Goal: Information Seeking & Learning: Learn about a topic

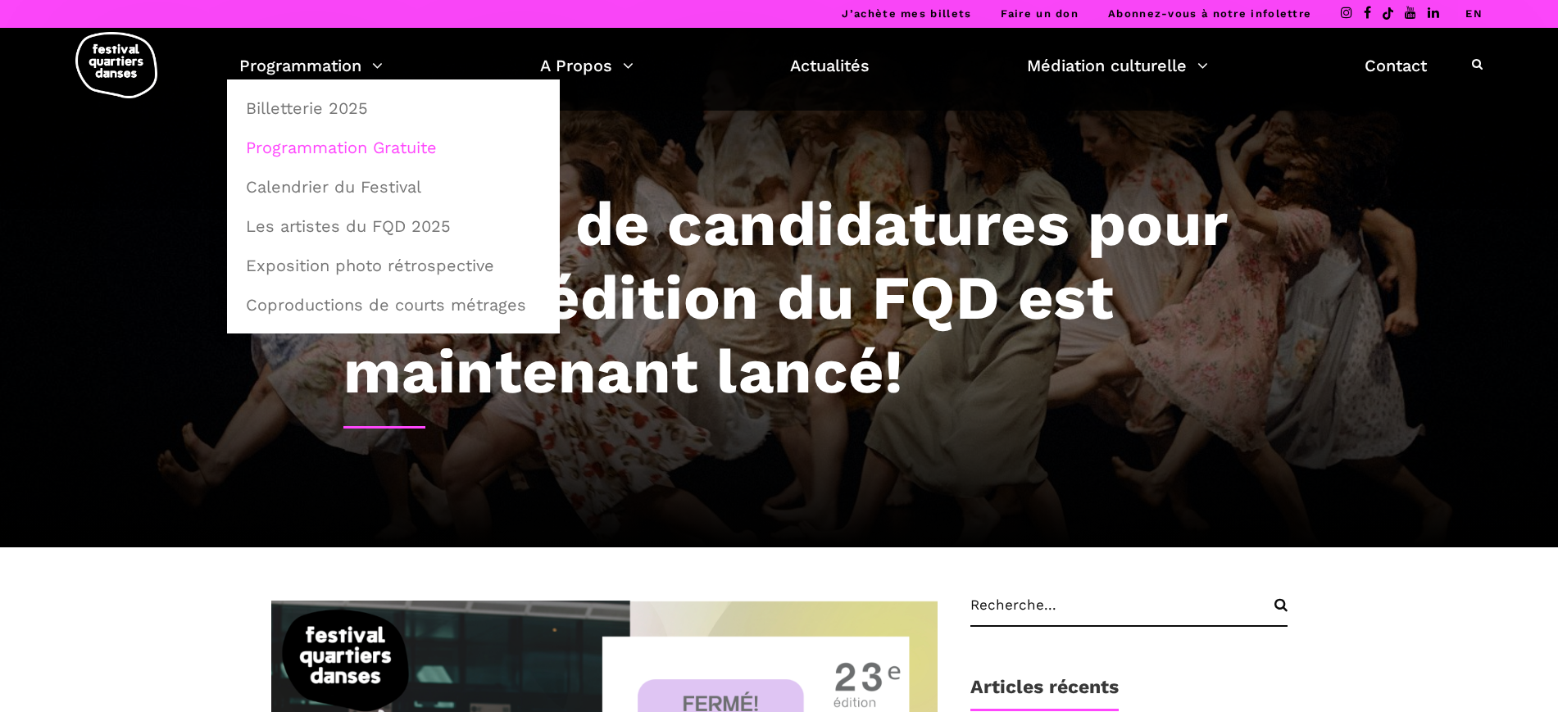
click at [330, 136] on link "Programmation Gratuite" at bounding box center [393, 148] width 315 height 38
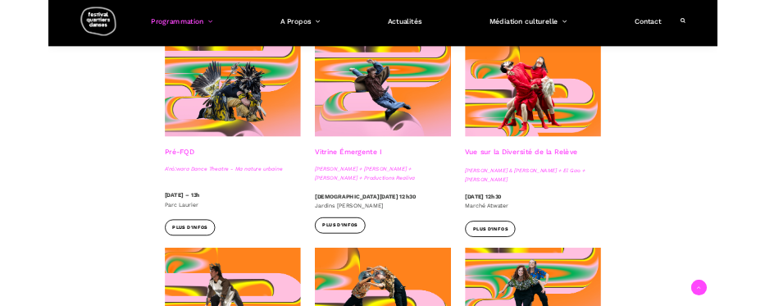
scroll to position [512, 0]
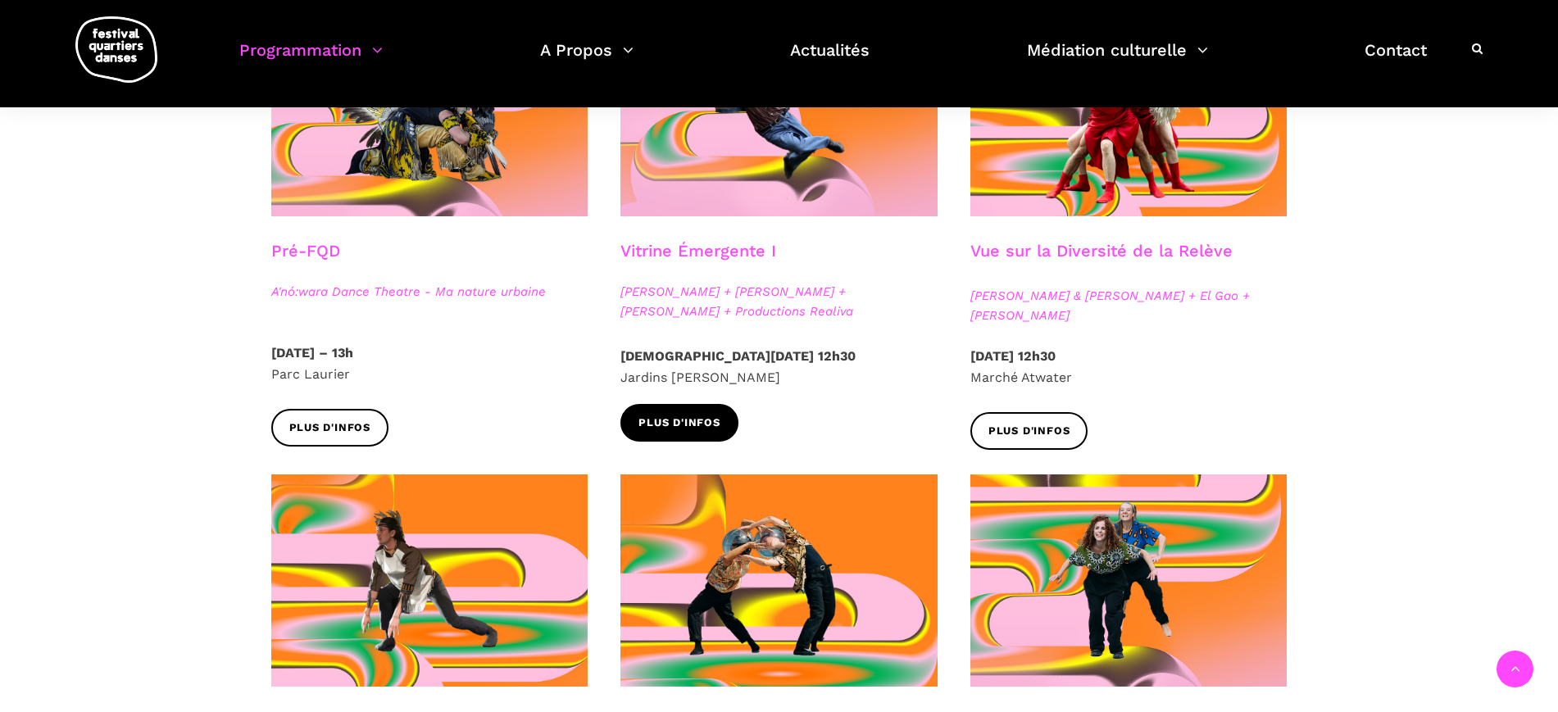
click at [711, 426] on span "Plus d'infos" at bounding box center [679, 423] width 82 height 17
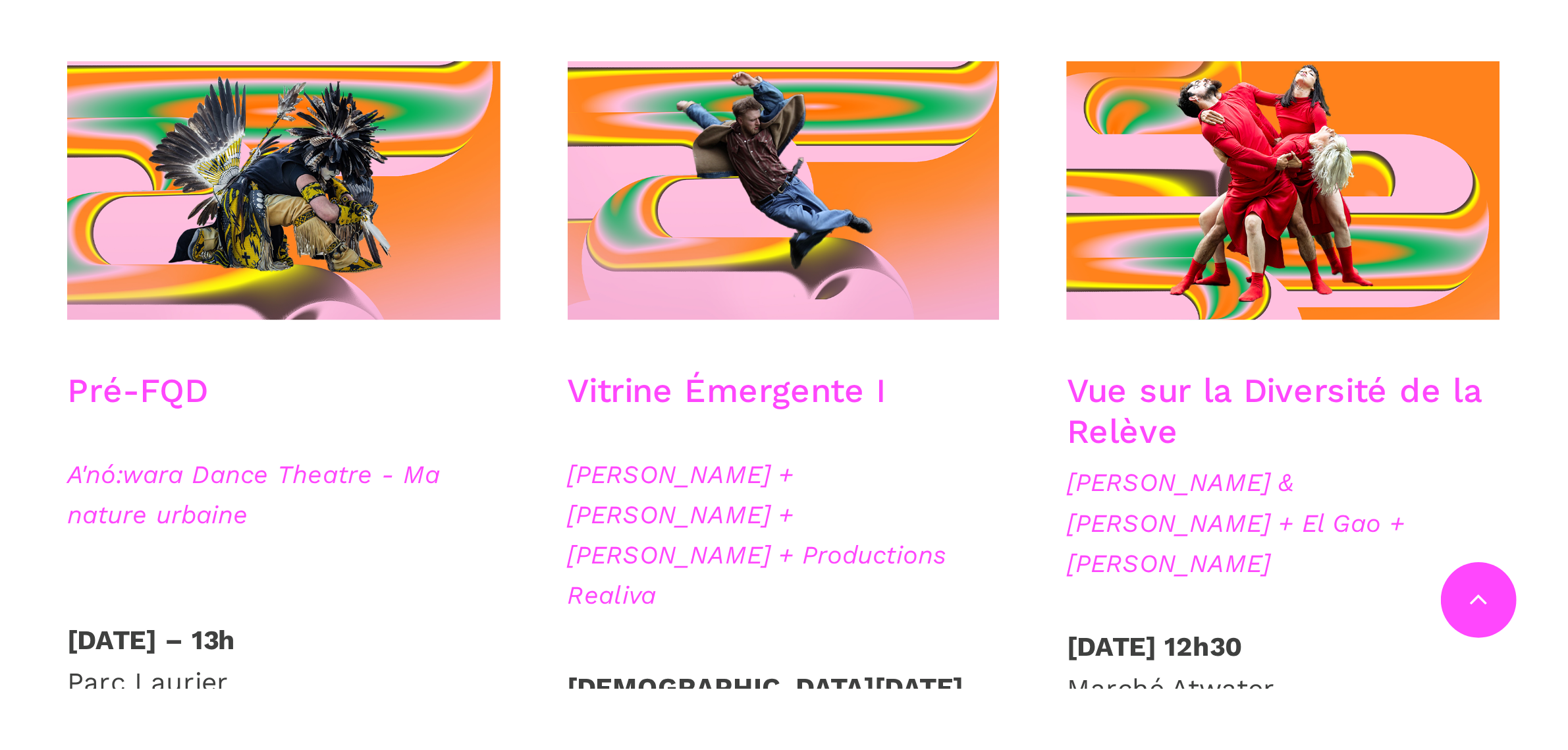
scroll to position [501, 0]
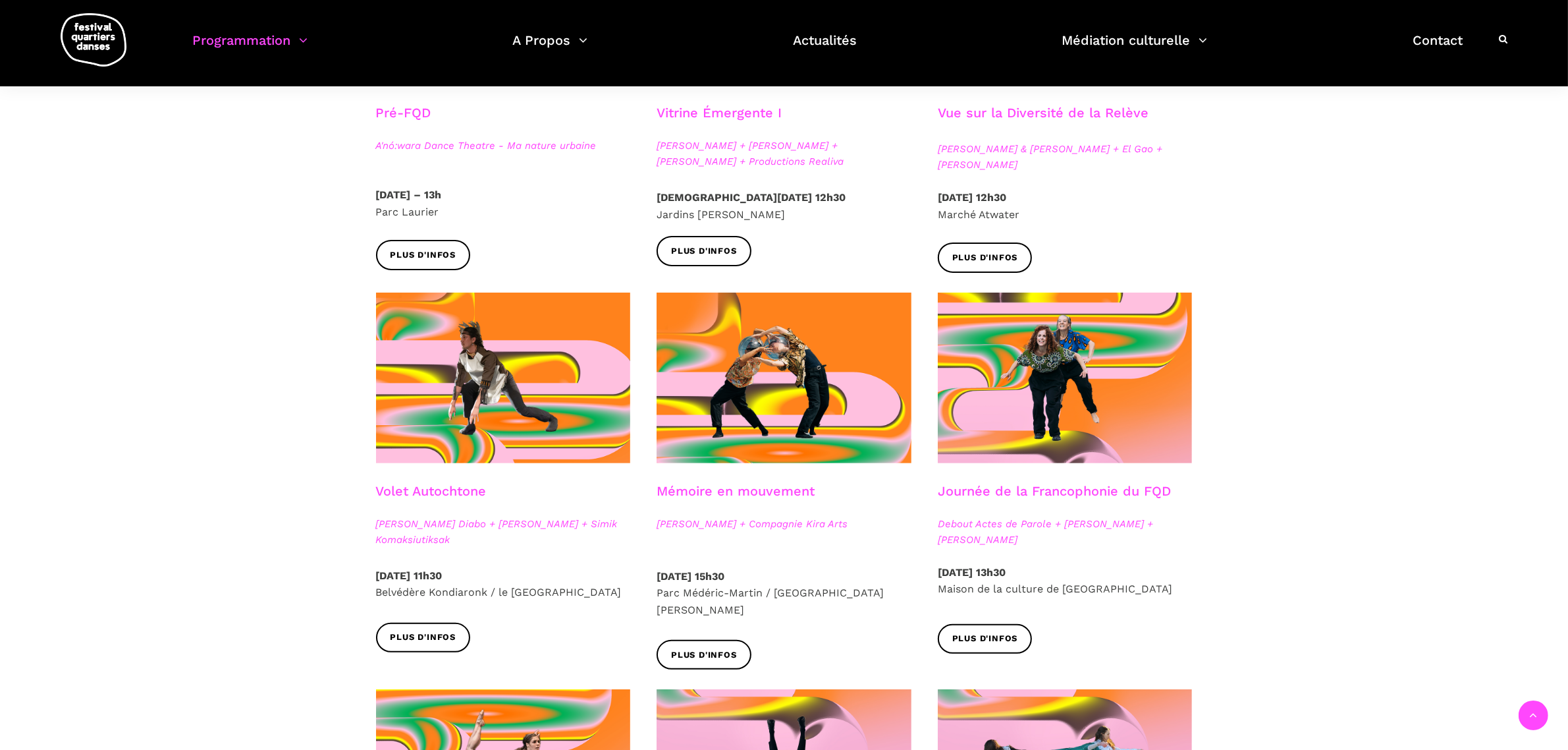
click at [753, 112] on h3 "Vitrine Émergente I" at bounding box center [719, 121] width 125 height 33
click at [713, 254] on span "Plus d'infos" at bounding box center [704, 251] width 66 height 14
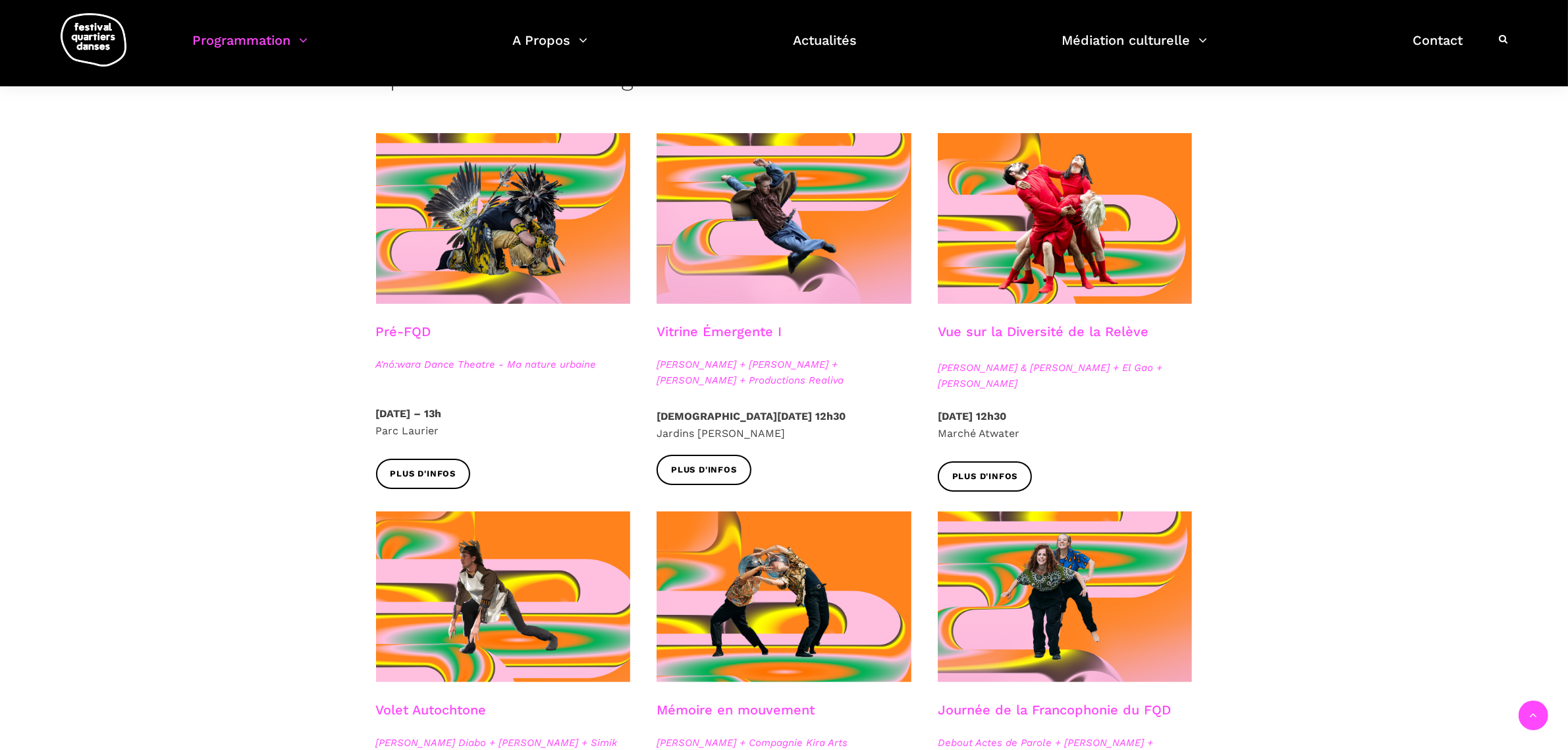
scroll to position [254, 0]
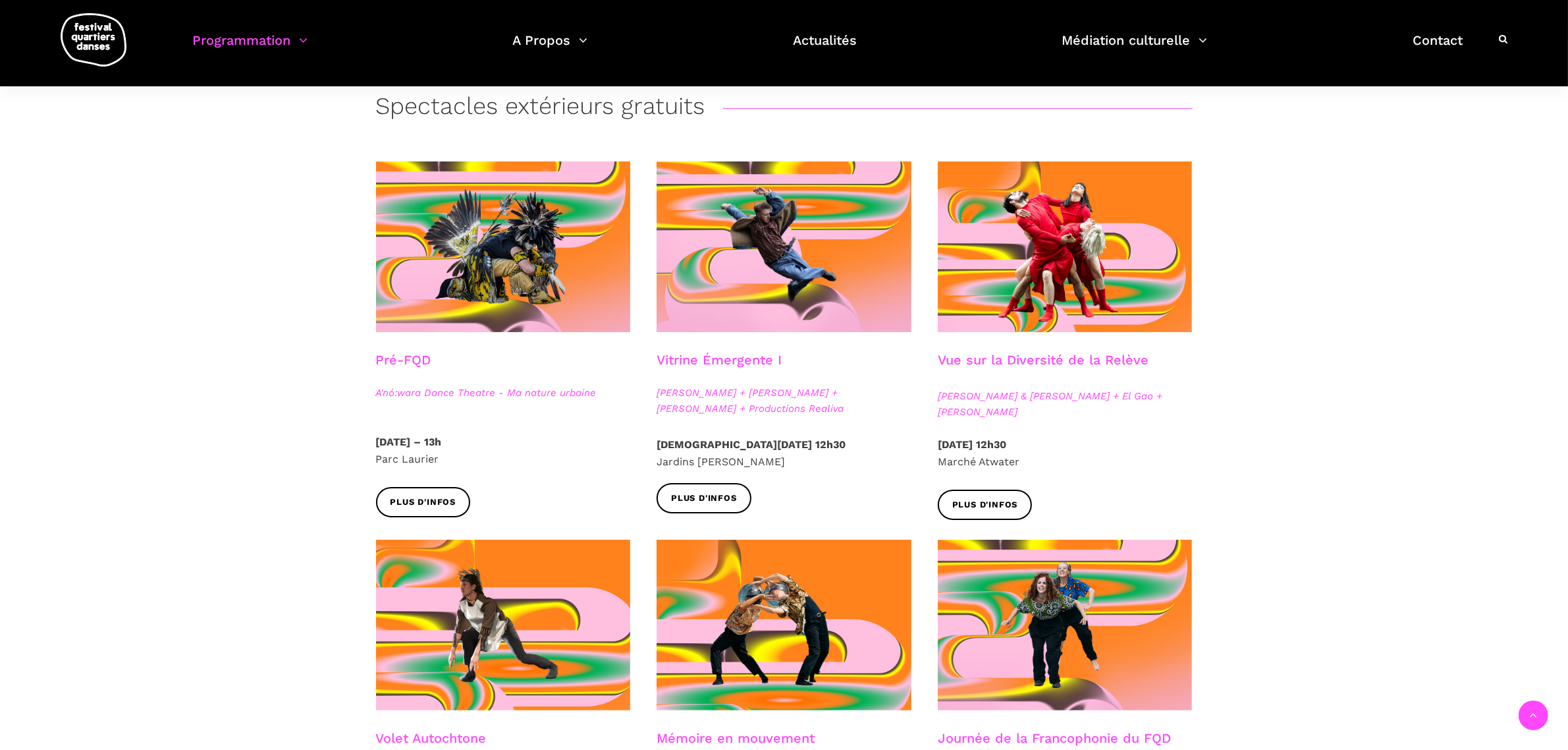
click at [1082, 356] on h3 "Vue sur la Diversité de la Relève" at bounding box center [1043, 368] width 211 height 33
click at [1013, 498] on span "Plus d'infos" at bounding box center [985, 505] width 66 height 14
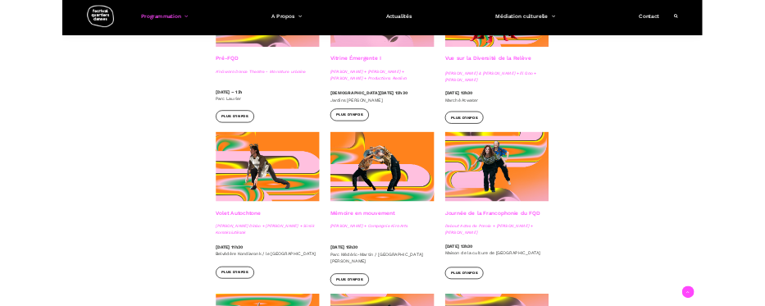
scroll to position [623, 0]
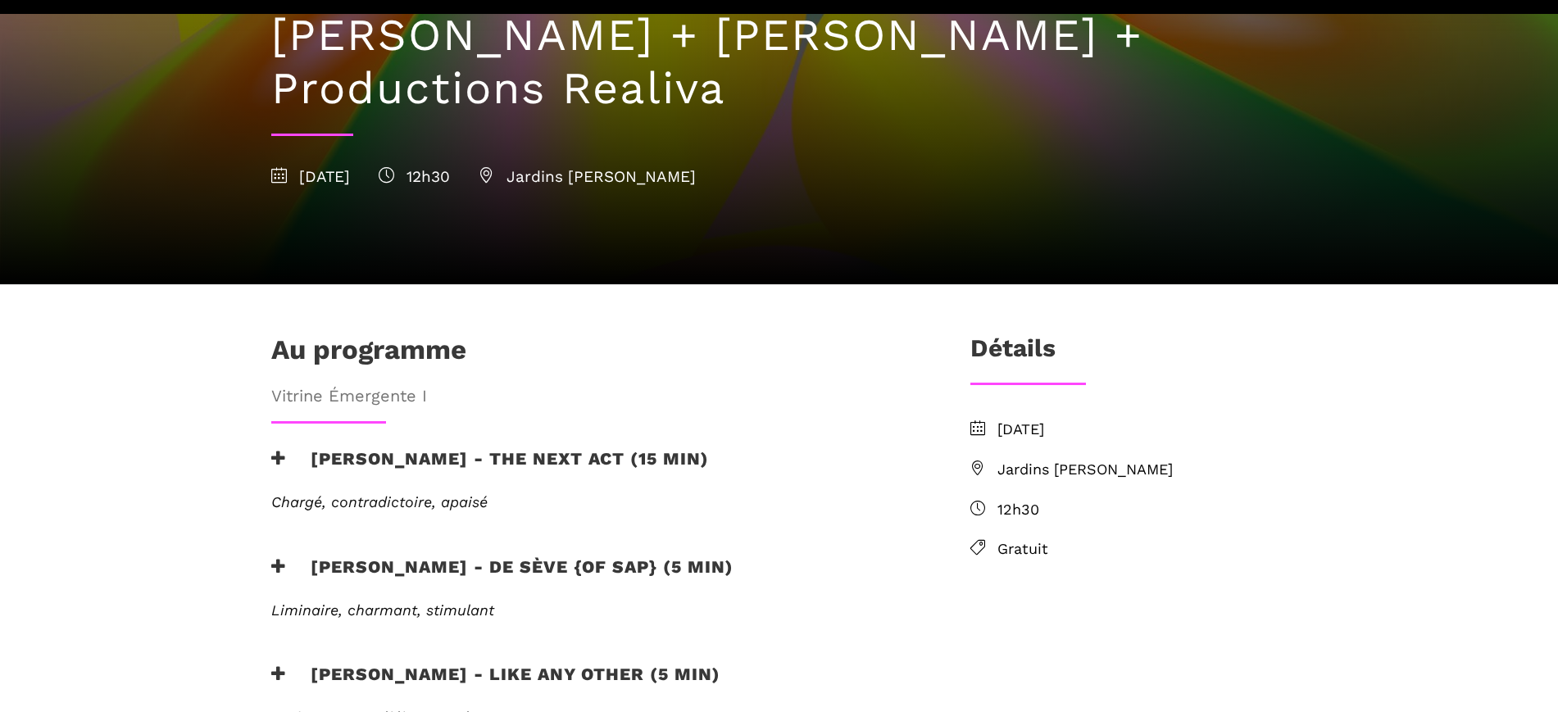
scroll to position [307, 0]
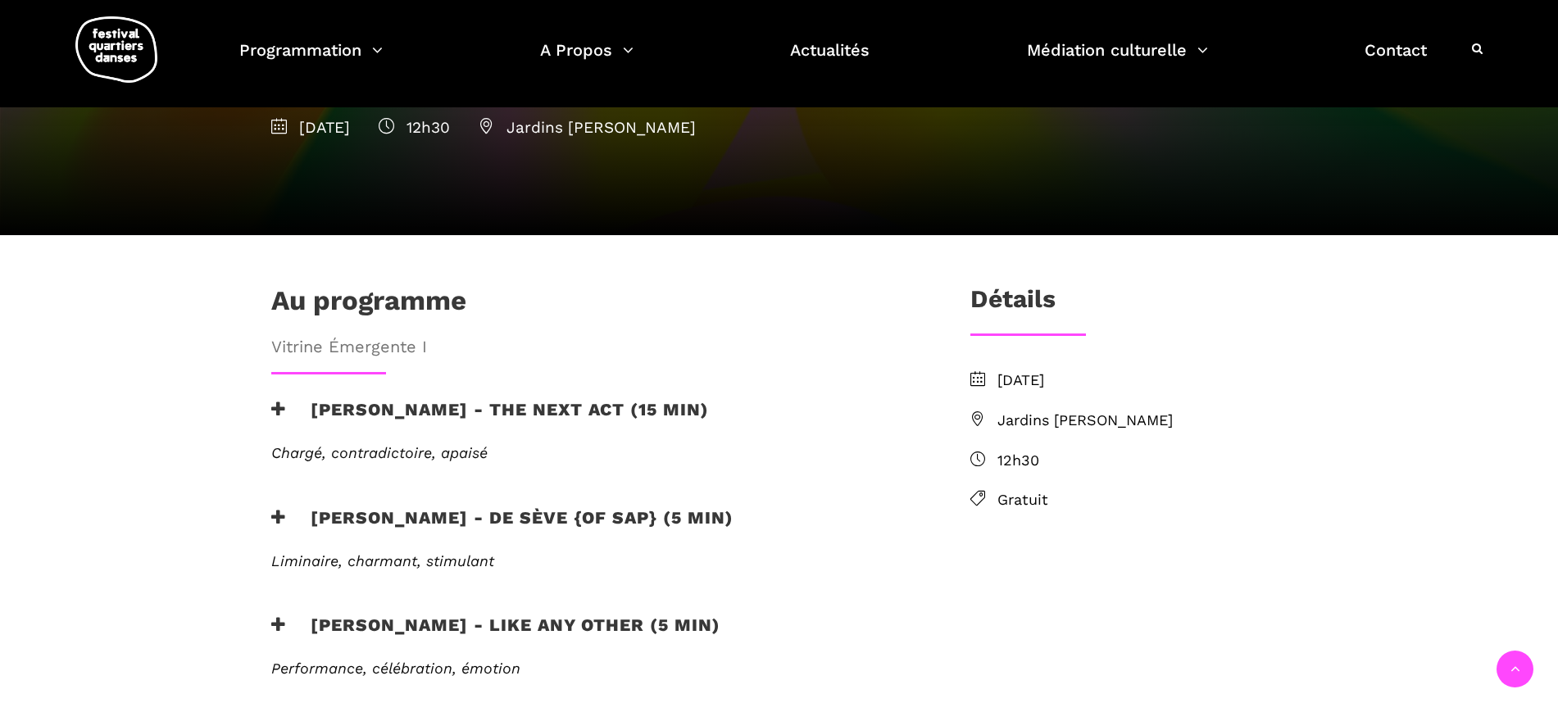
click at [386, 399] on h3 "Jake poloz - the next act (15 min)" at bounding box center [490, 419] width 438 height 41
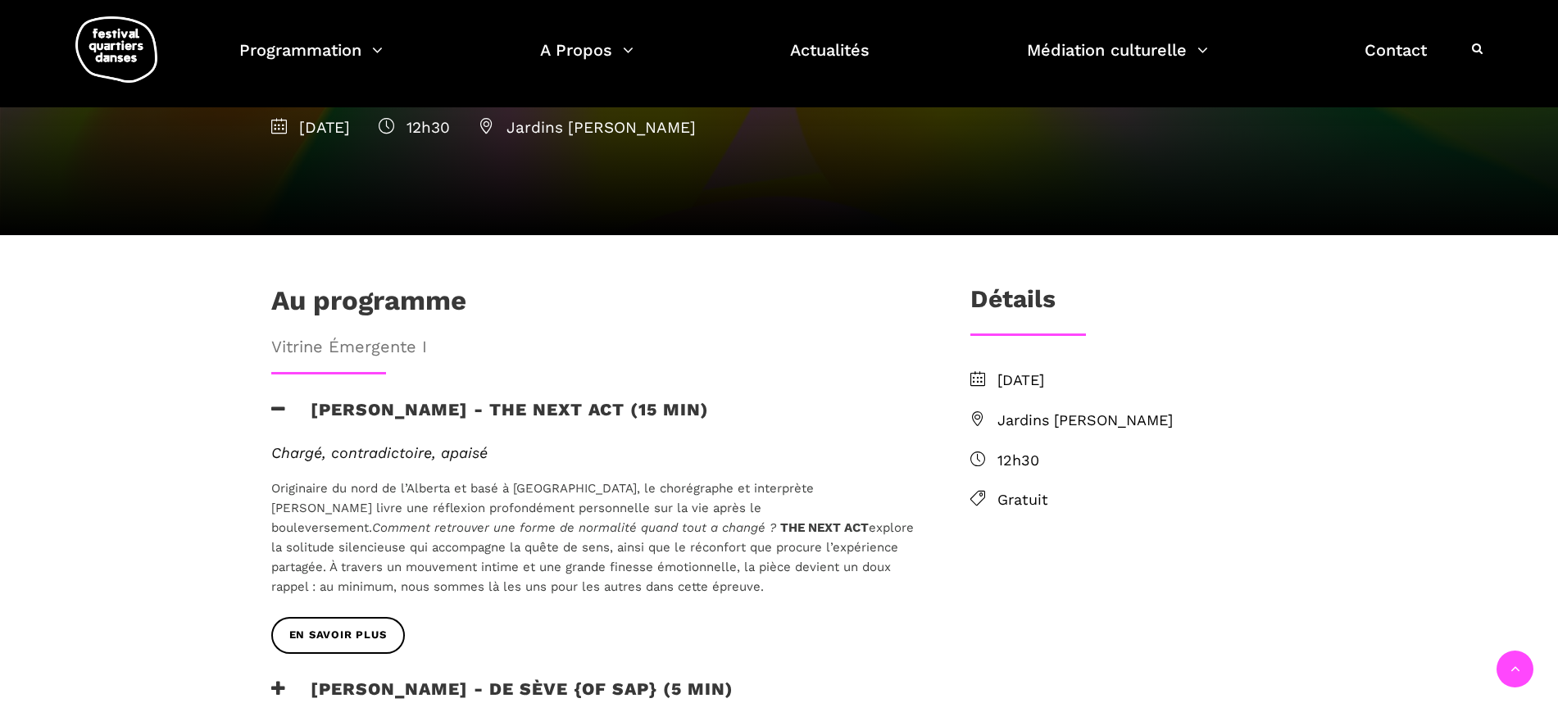
click at [386, 399] on h3 "Jake poloz - the next act (15 min)" at bounding box center [490, 419] width 438 height 41
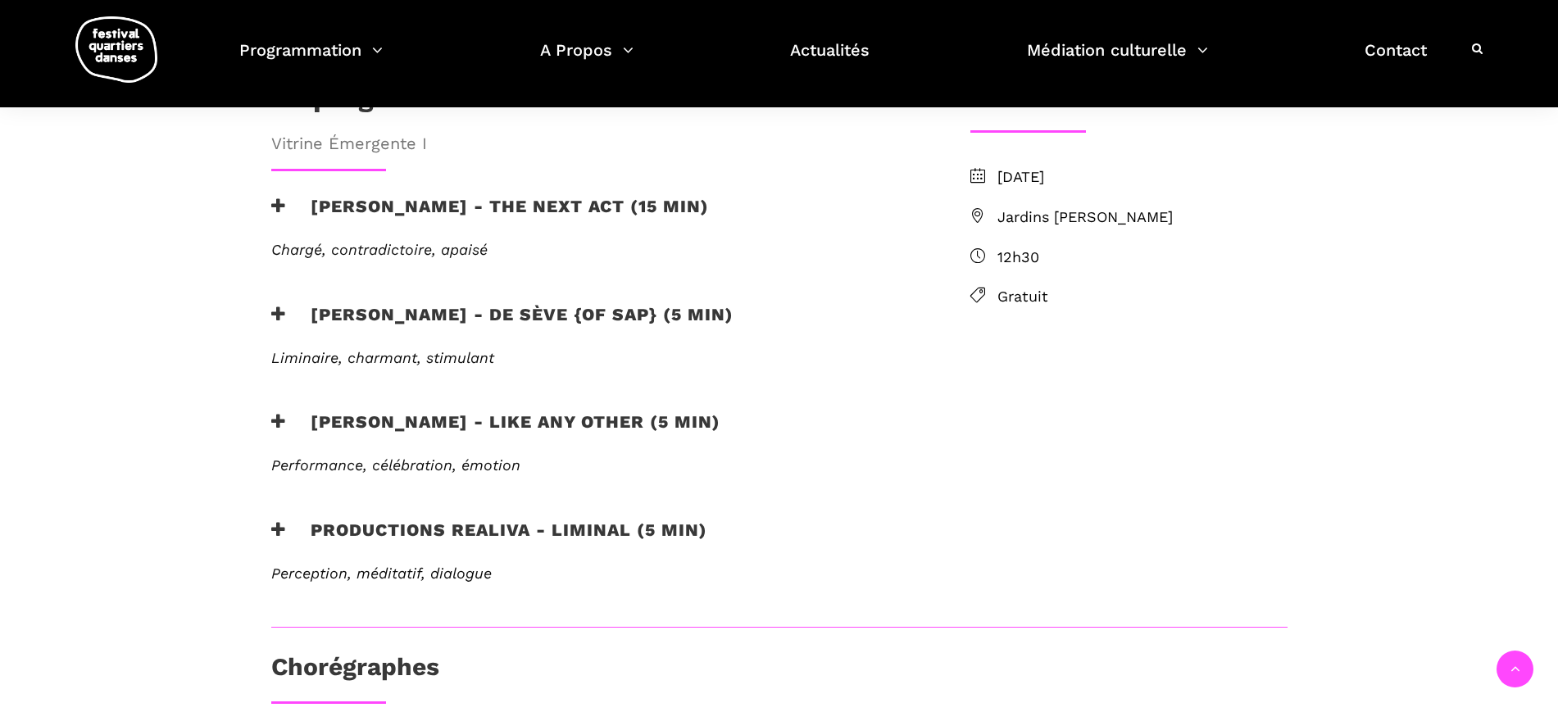
scroll to position [512, 0]
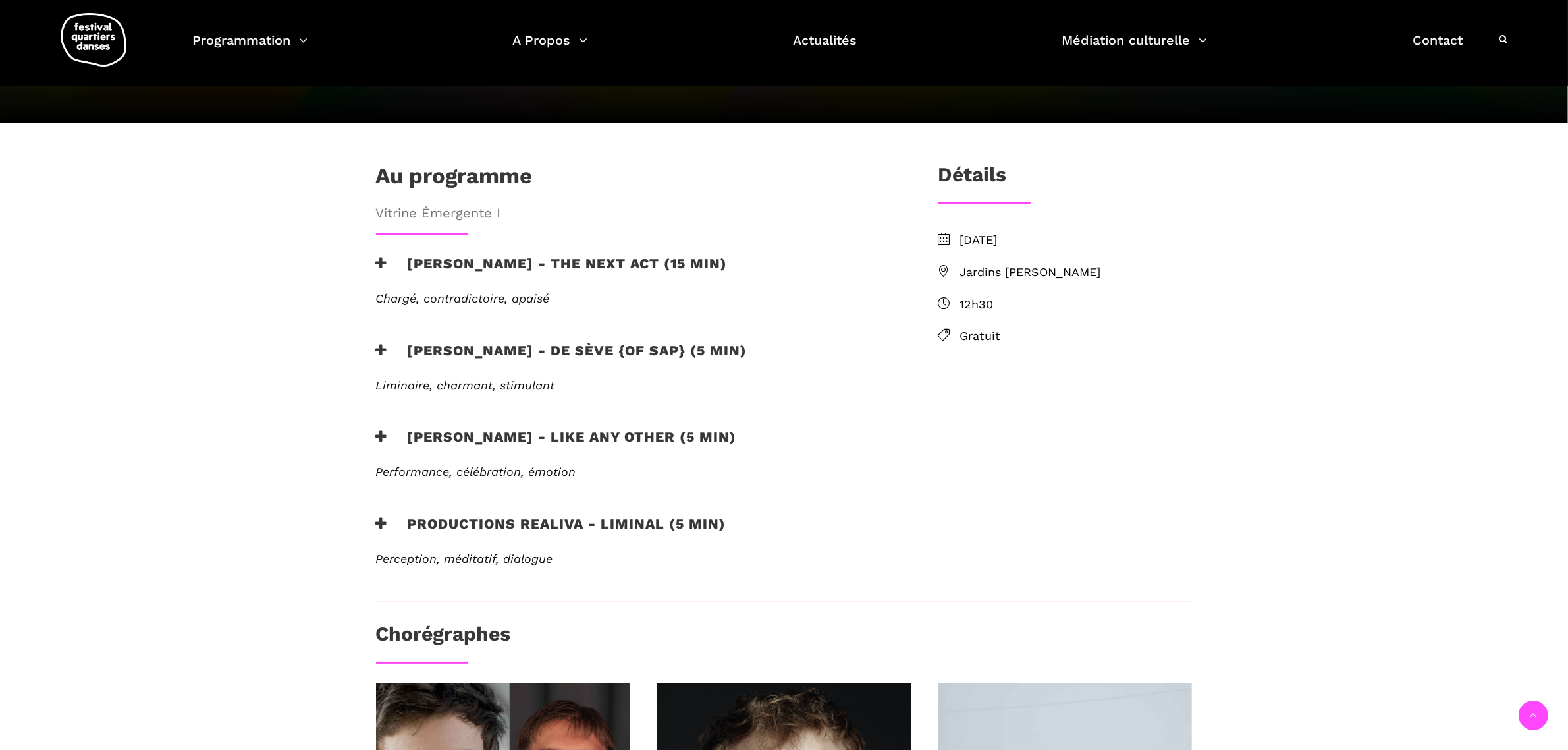
scroll to position [165, 0]
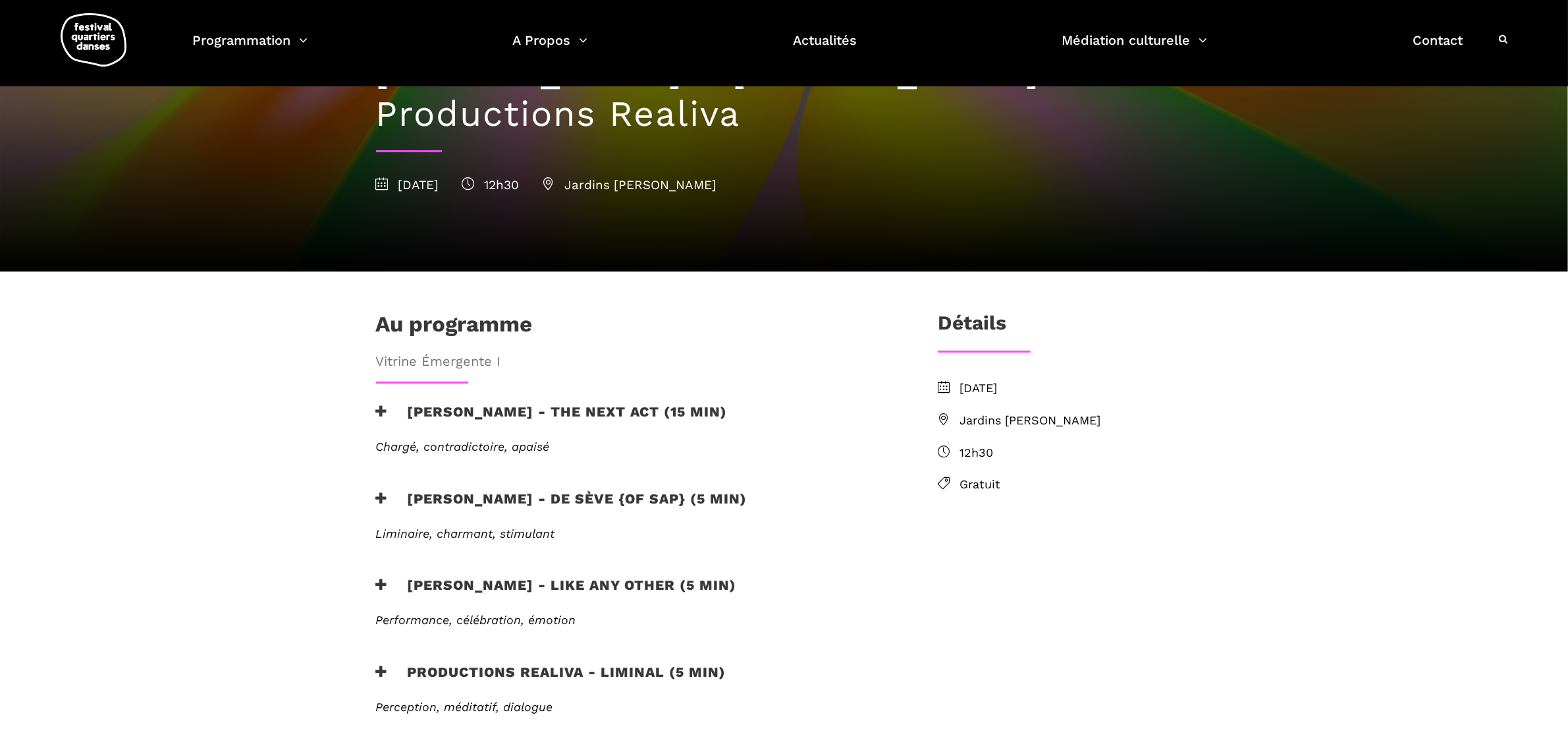
click at [419, 404] on h3 "Jake poloz - the next act (15 min)" at bounding box center [552, 420] width 352 height 33
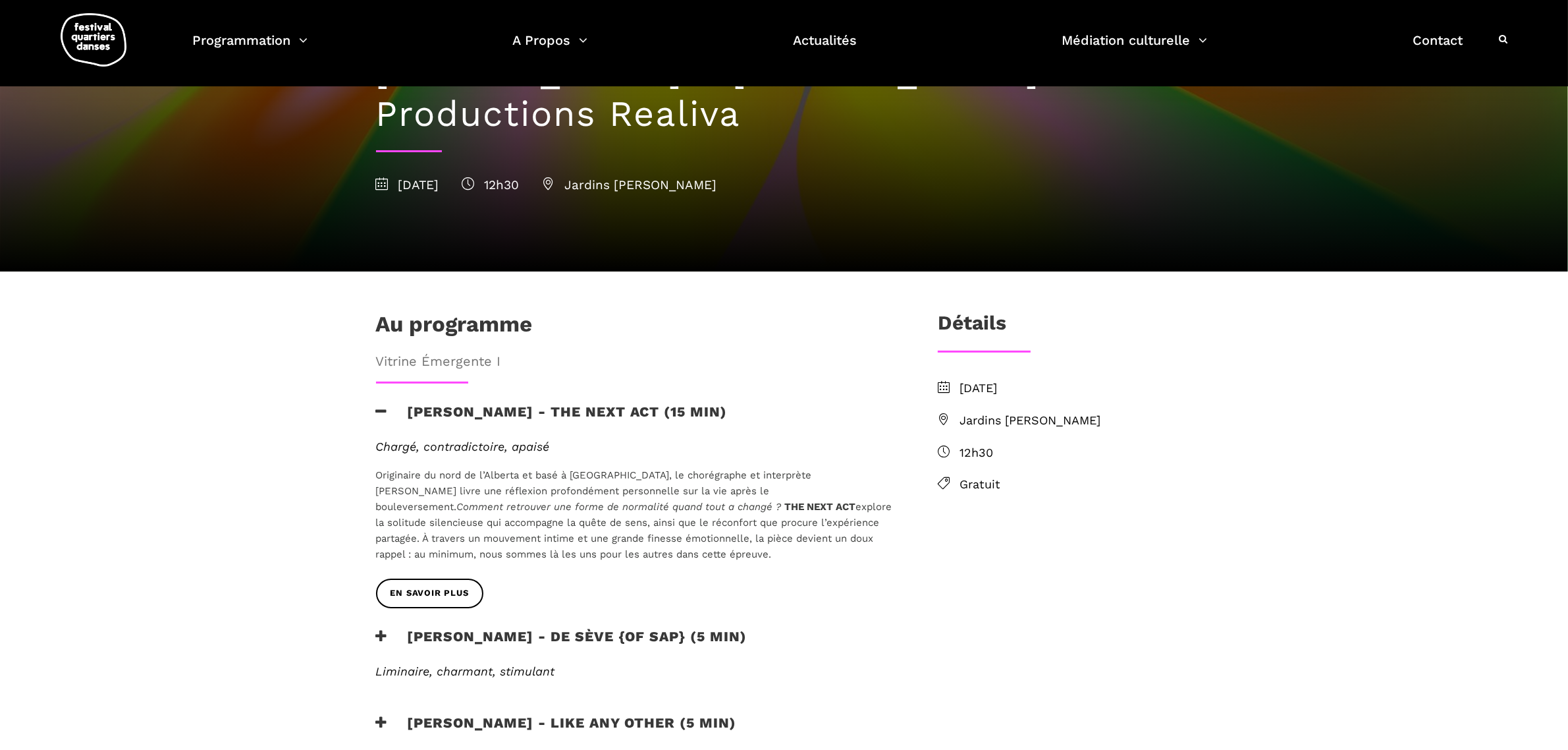
click at [419, 404] on h3 "Jake poloz - the next act (15 min)" at bounding box center [552, 420] width 352 height 33
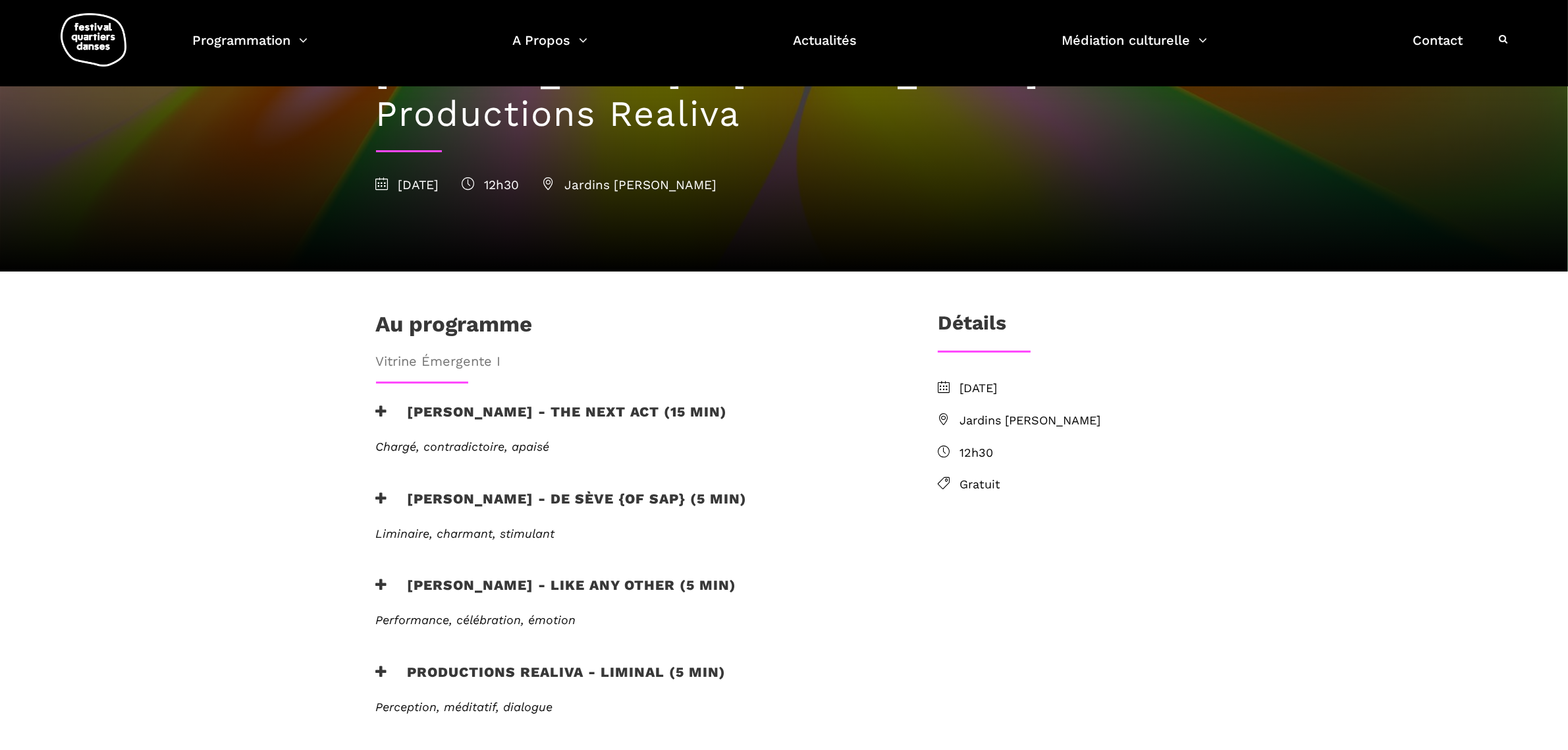
click at [444, 490] on h3 "Lamont - de sève {of sap} (5 min)" at bounding box center [562, 506] width 371 height 33
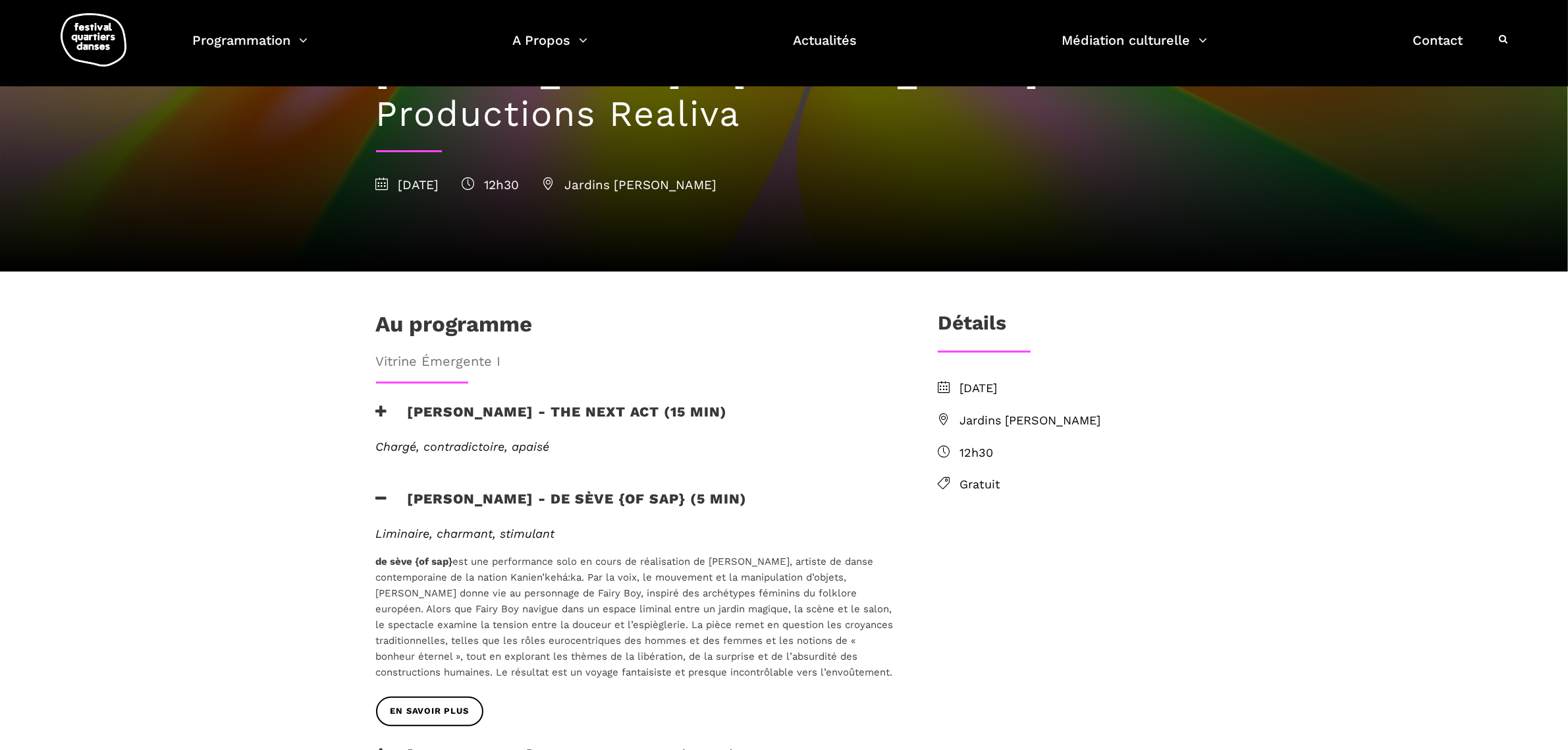
click at [445, 490] on h3 "Lamont - de sève {of sap} (5 min)" at bounding box center [562, 506] width 371 height 33
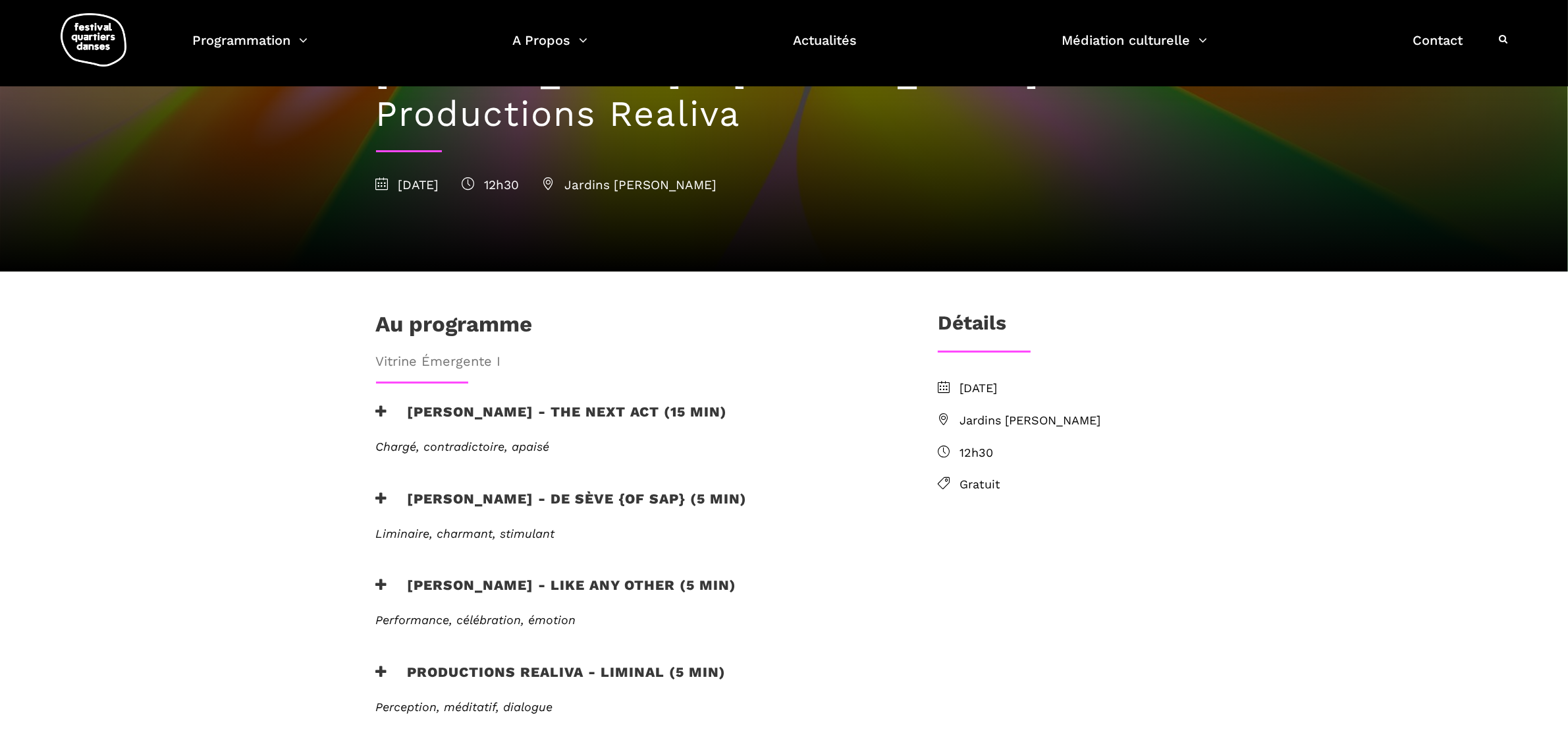
click at [483, 576] on h3 "Morgane Guillou - Like any other (5 min)" at bounding box center [556, 592] width 361 height 33
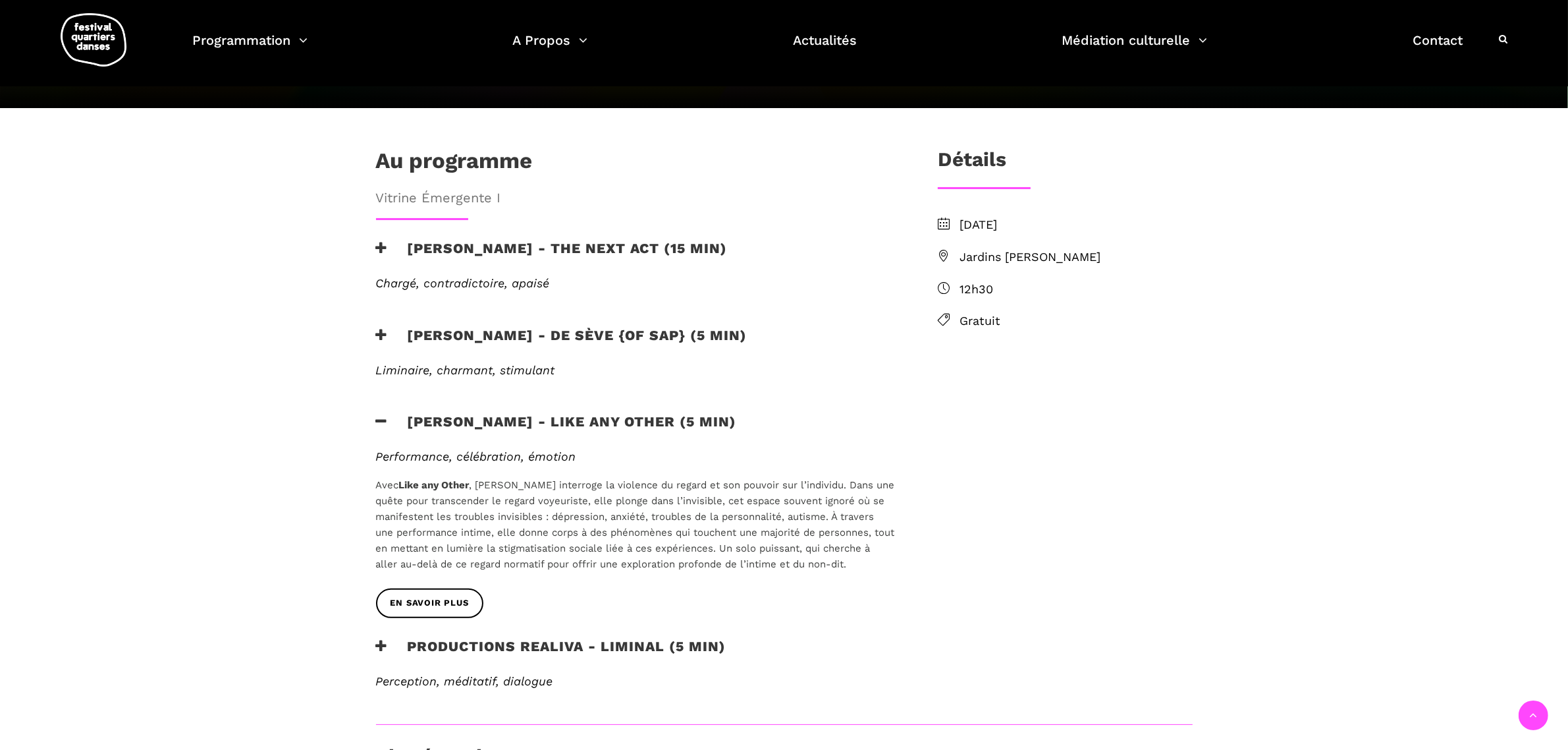
scroll to position [330, 0]
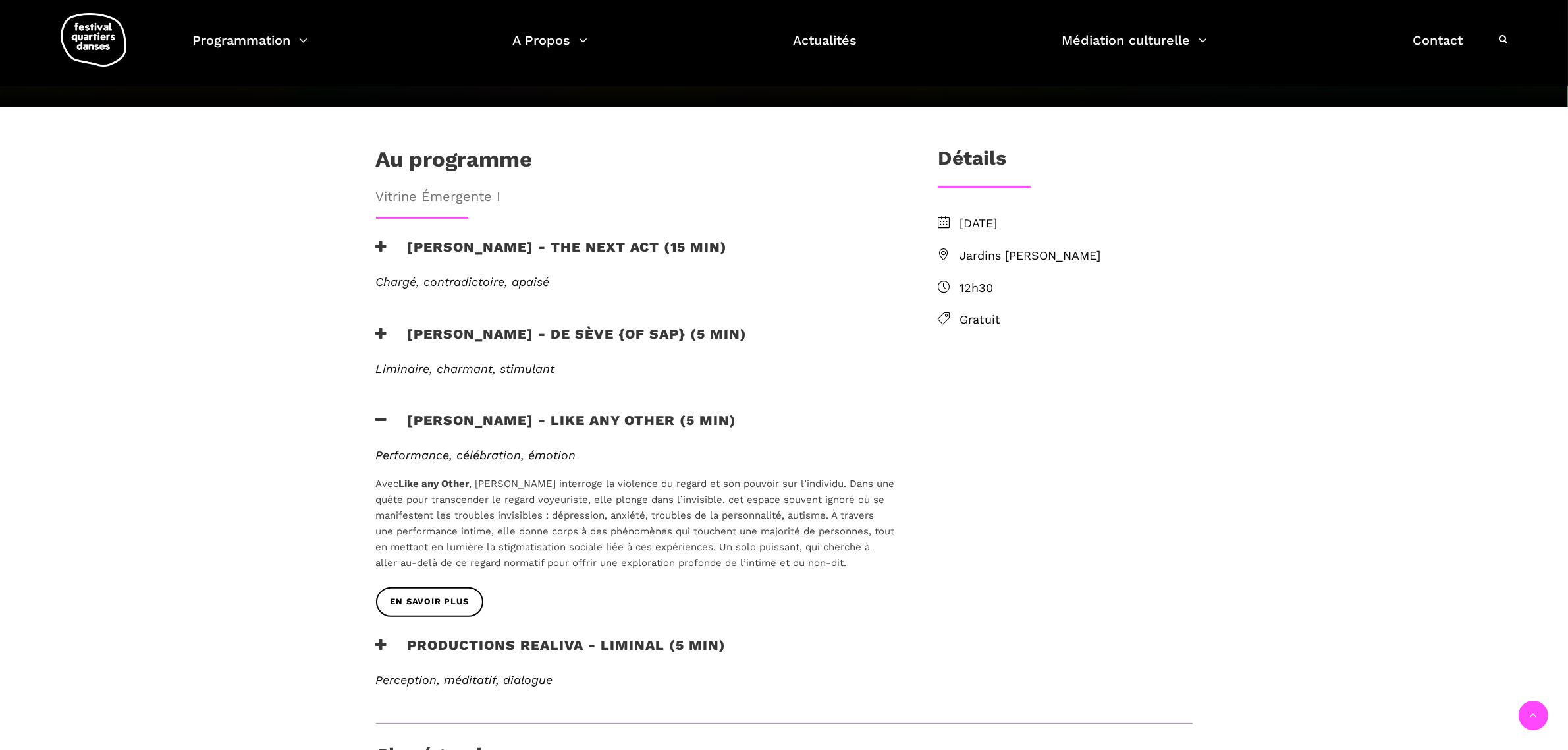
click at [472, 637] on h3 "Productions Realiva - Liminal (5 min)" at bounding box center [551, 653] width 350 height 33
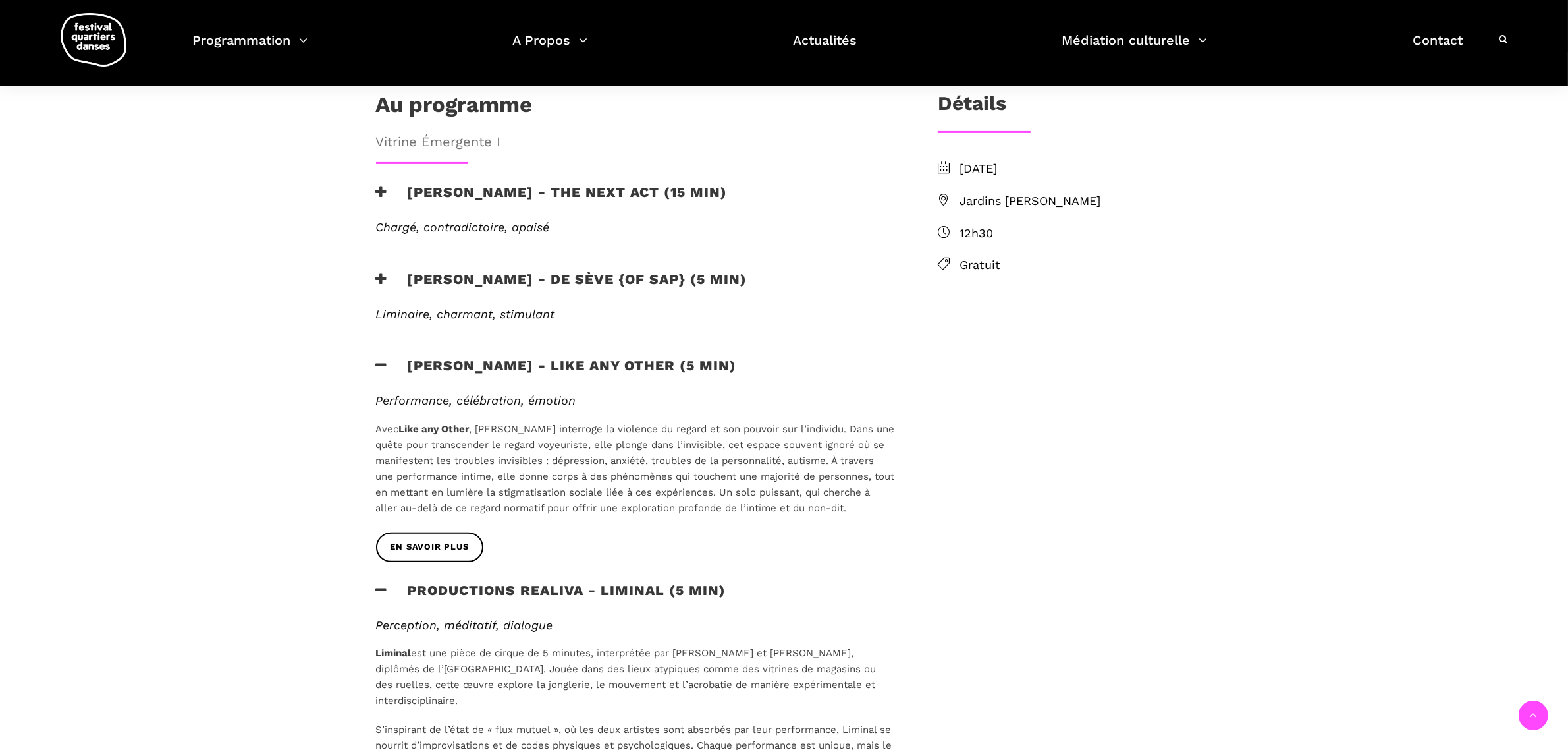
scroll to position [412, 0]
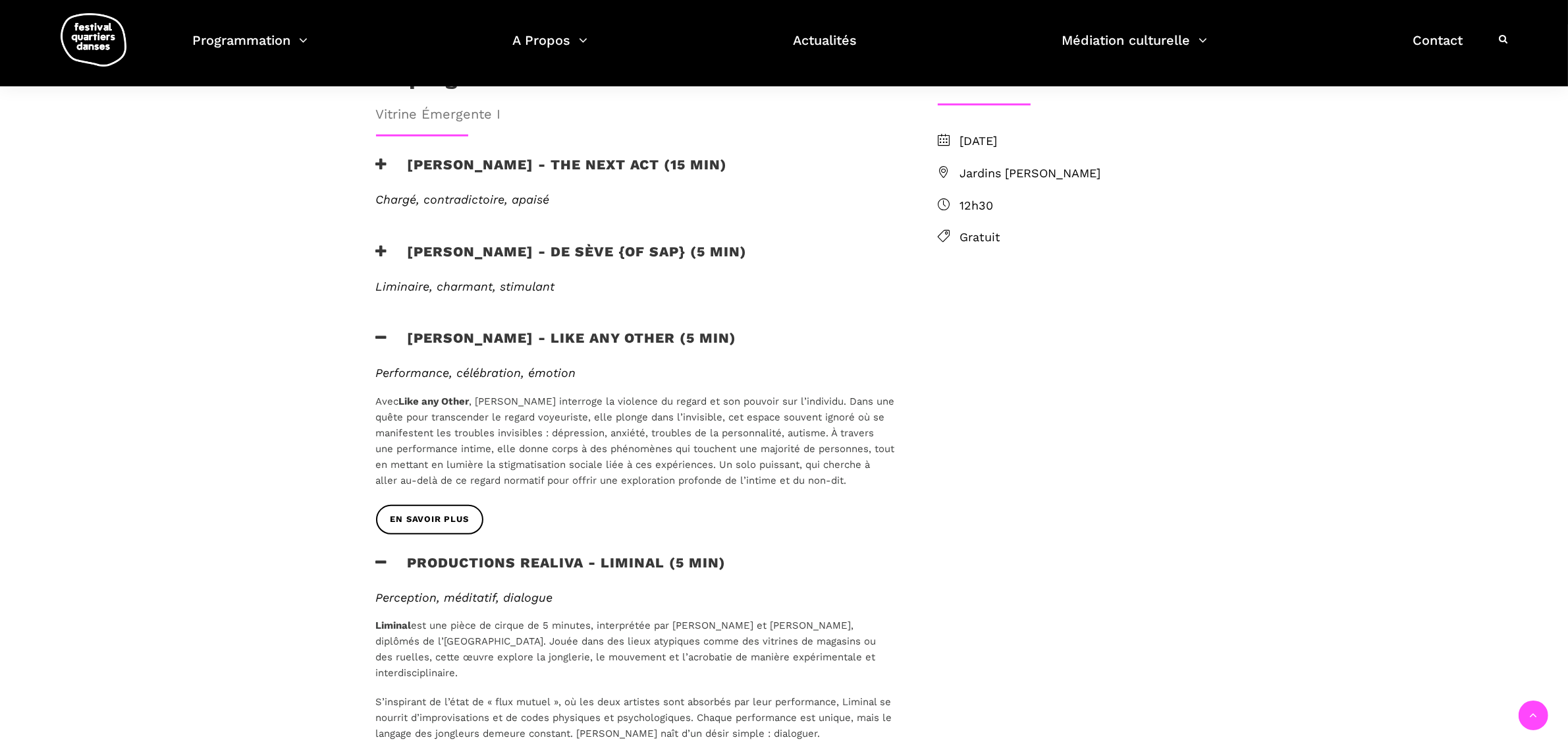
click at [535, 554] on h3 "Productions Realiva - Liminal (5 min)" at bounding box center [551, 570] width 350 height 33
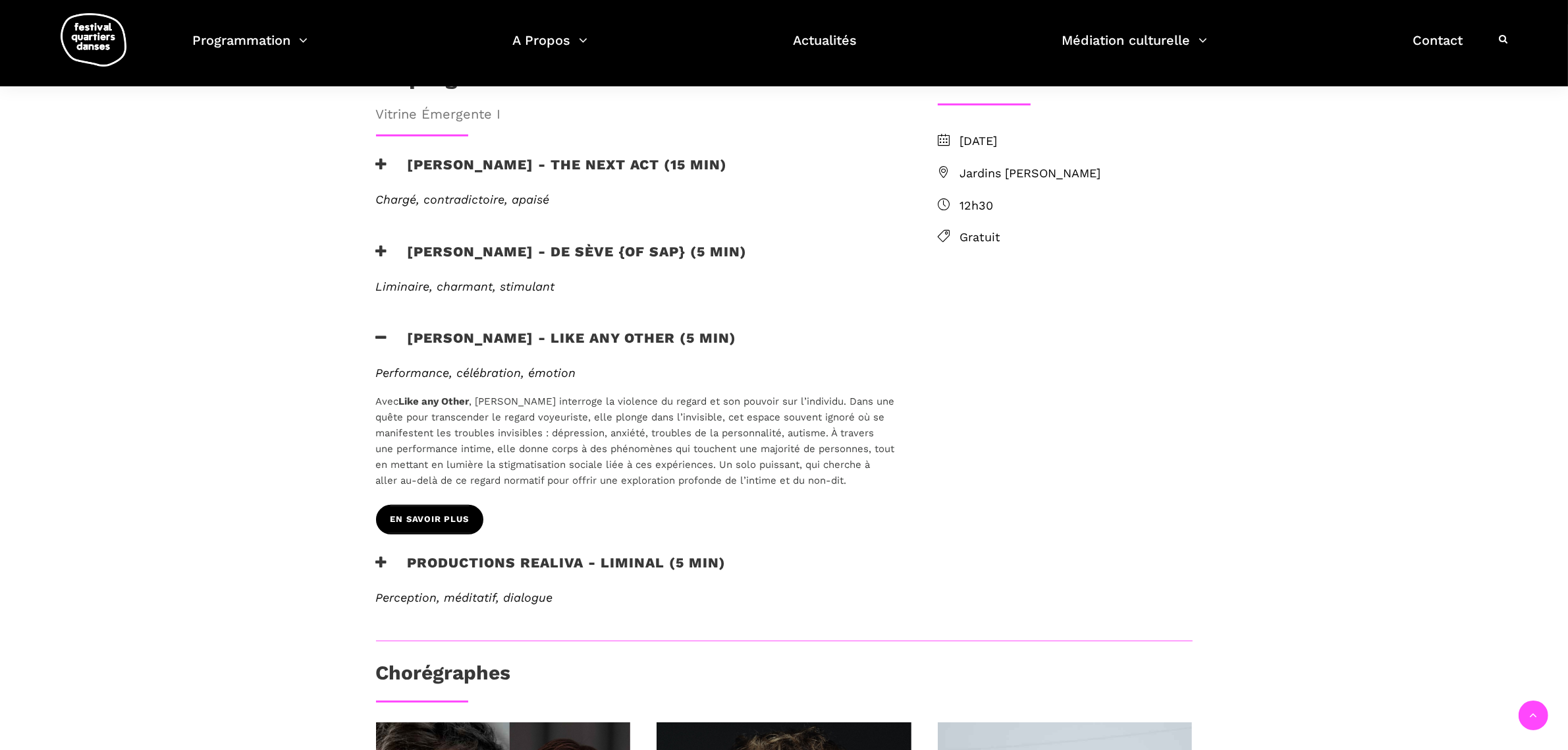
click at [428, 513] on span "EN SAVOIR PLUS" at bounding box center [430, 519] width 79 height 14
click at [463, 513] on span "EN SAVOIR PLUS" at bounding box center [430, 519] width 79 height 14
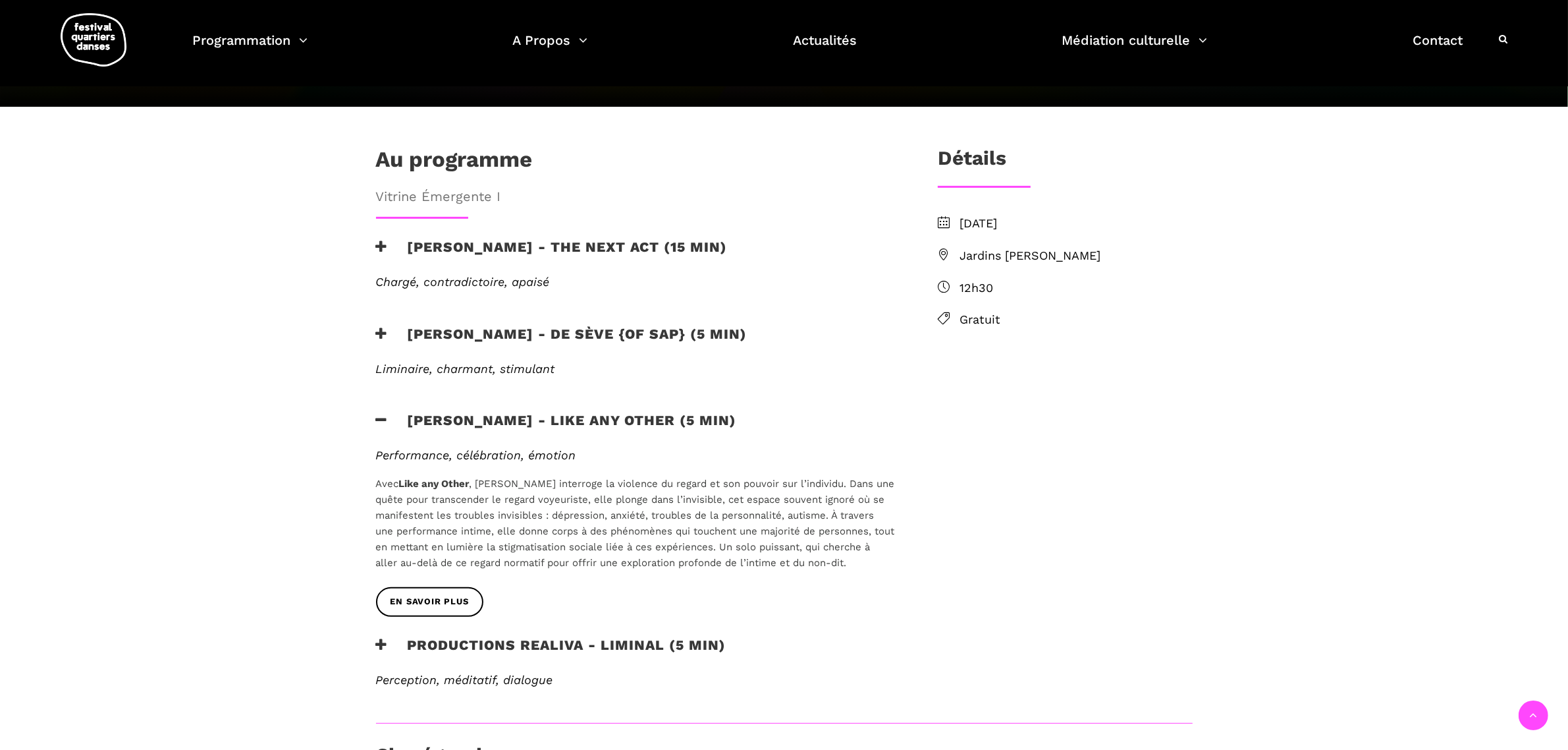
click at [491, 239] on h3 "Jake poloz - the next act (15 min)" at bounding box center [552, 255] width 352 height 33
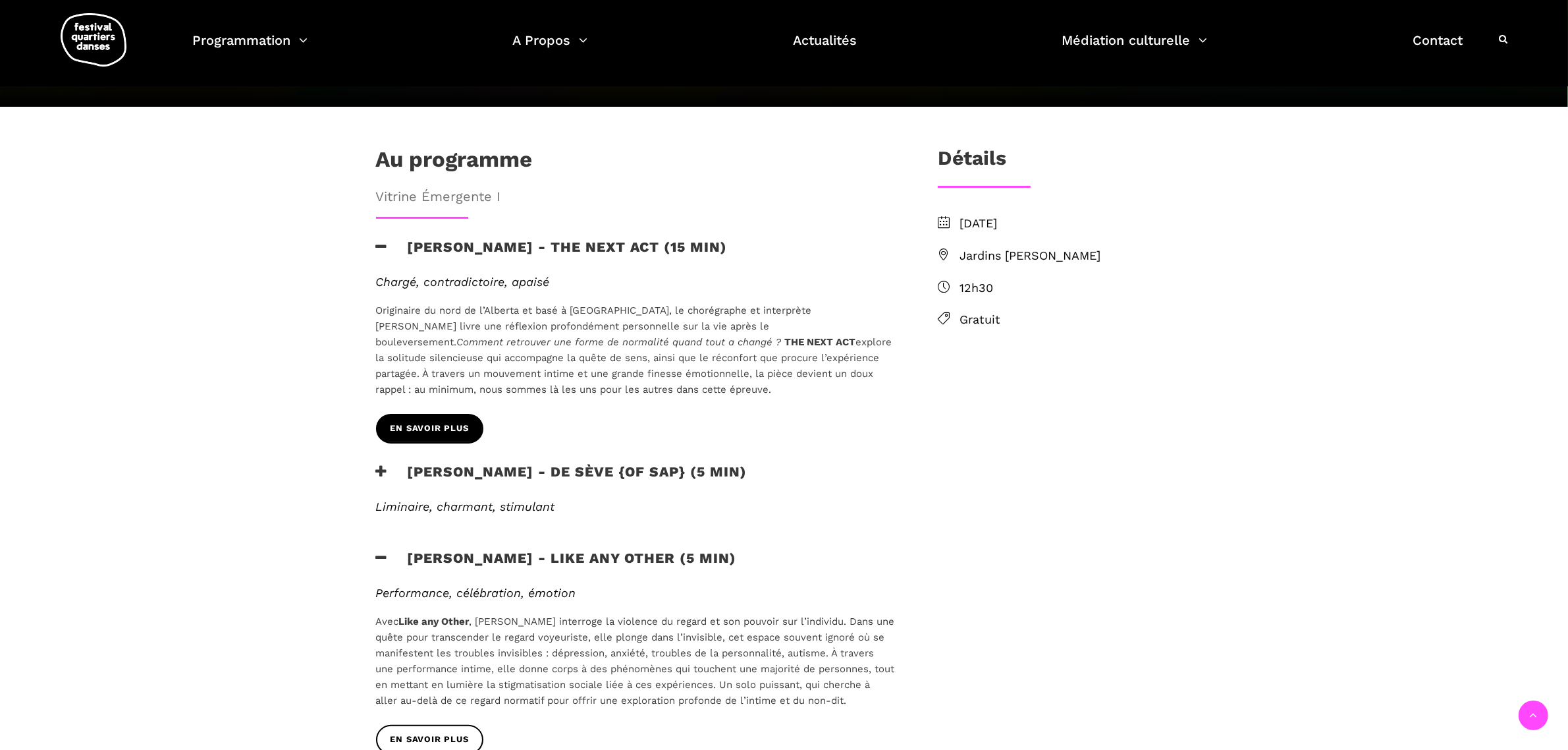
click at [425, 421] on span "EN SAVOIR PLUS" at bounding box center [430, 428] width 79 height 14
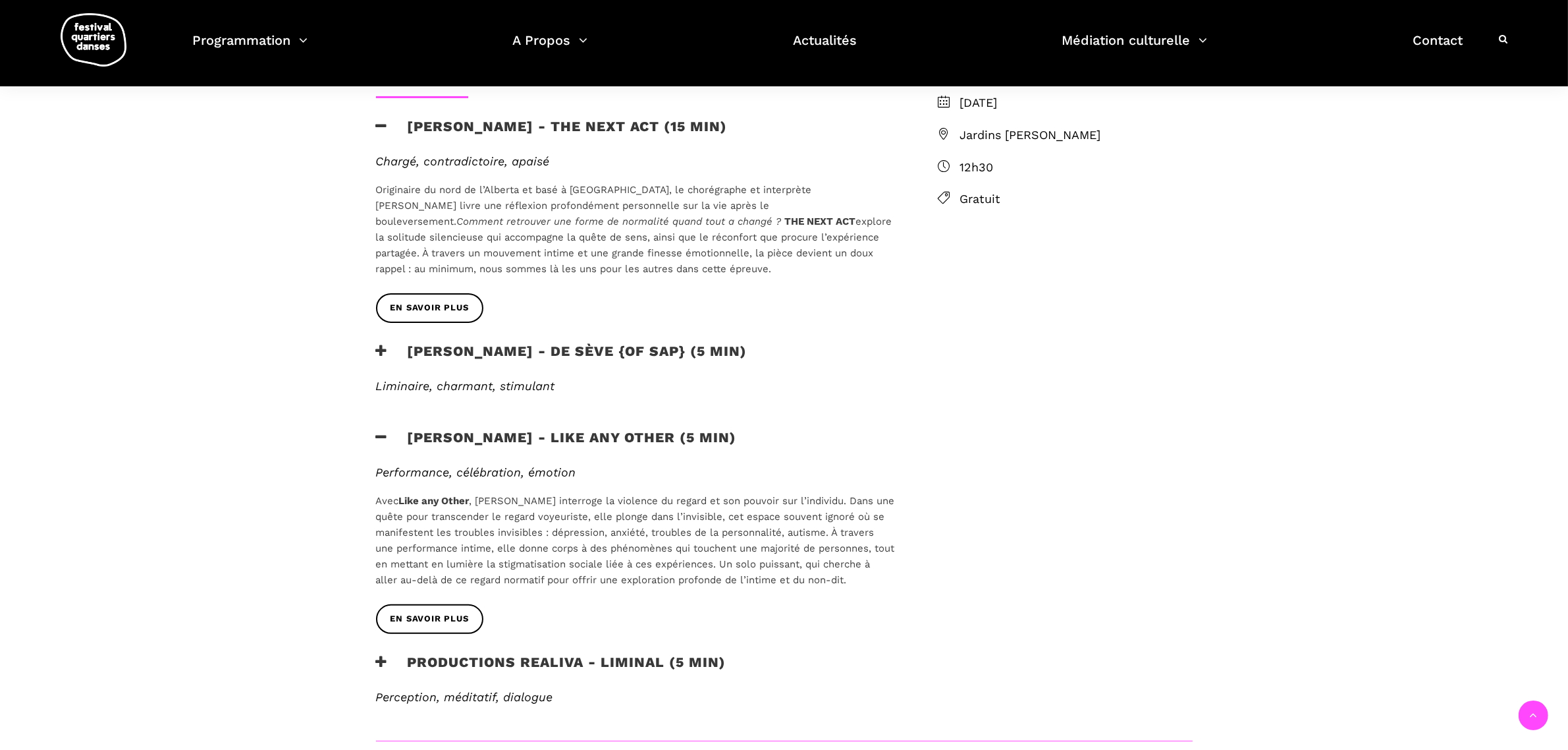
scroll to position [494, 0]
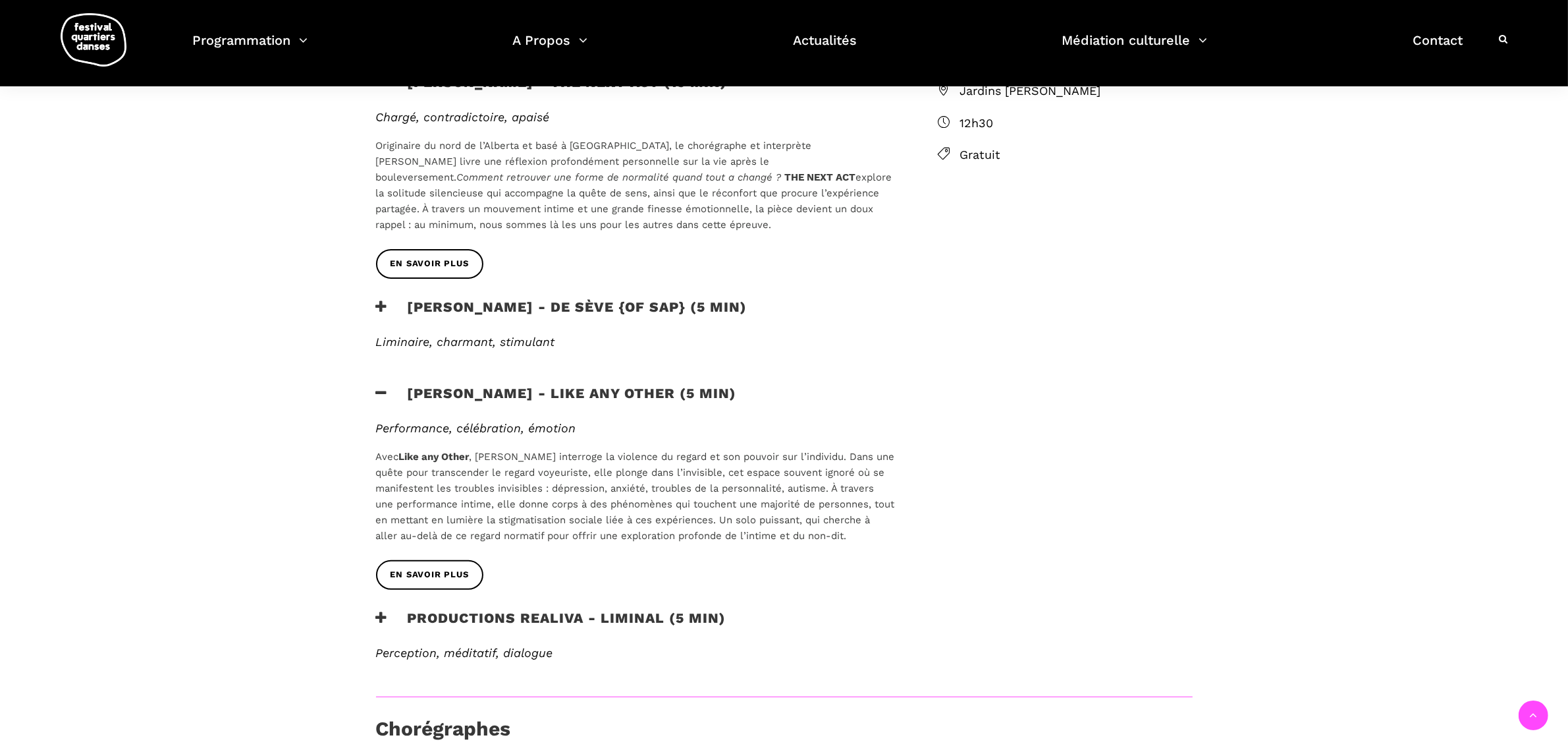
click at [588, 298] on h3 "Lamont - de sève {of sap} (5 min)" at bounding box center [562, 314] width 371 height 33
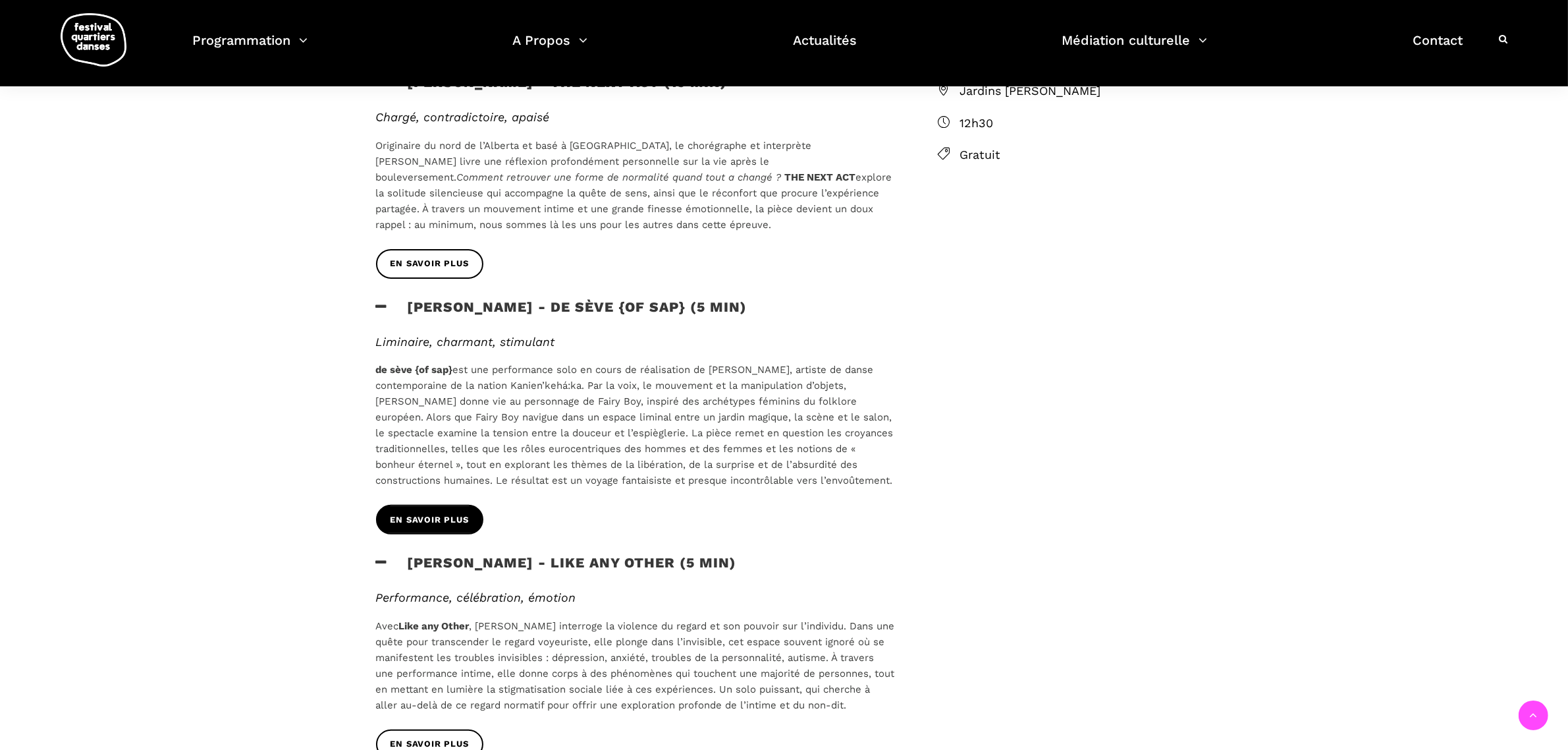
click at [445, 505] on link "EN SAVOIR PLUS" at bounding box center [430, 519] width 108 height 30
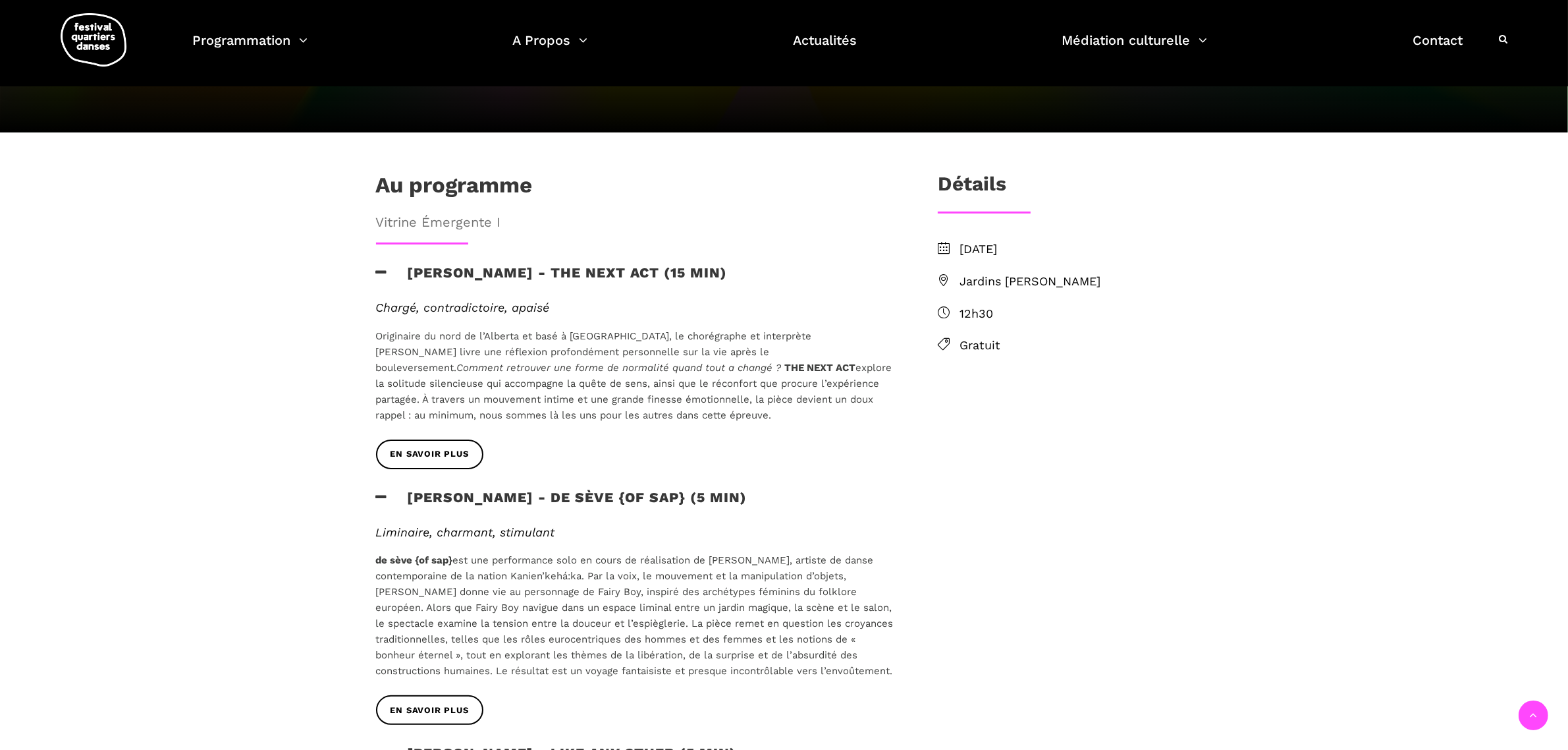
scroll to position [330, 0]
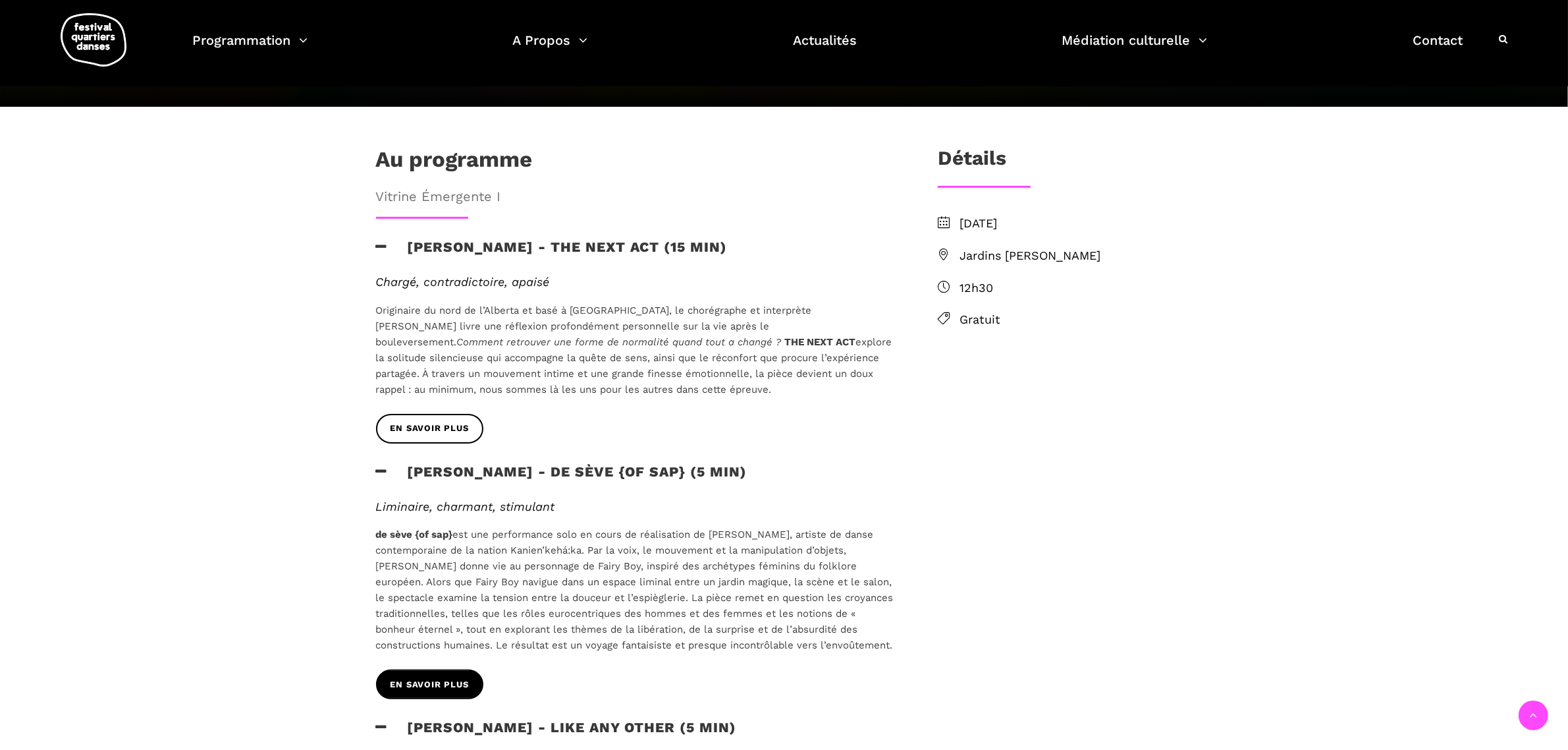
click at [466, 678] on span "EN SAVOIR PLUS" at bounding box center [430, 684] width 79 height 14
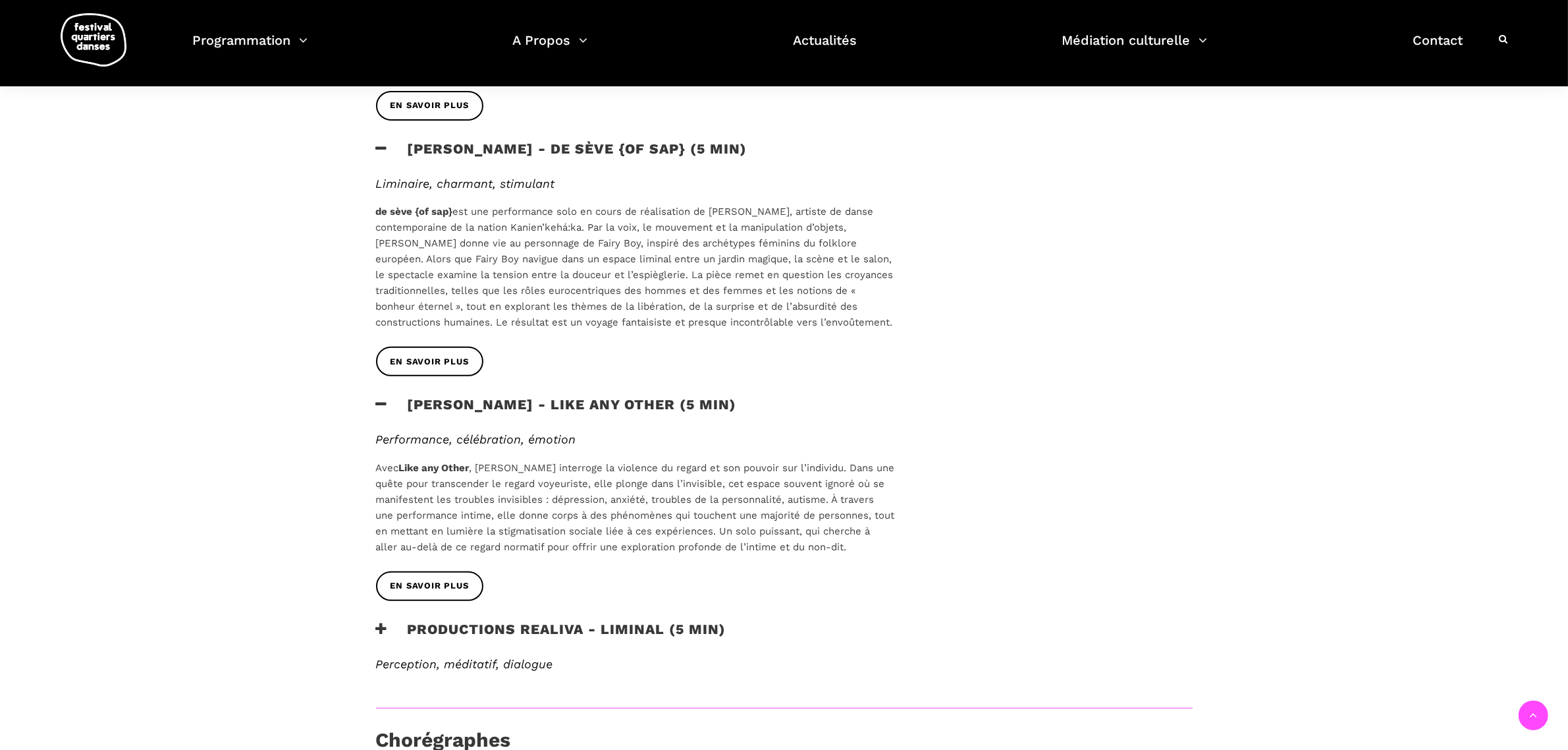
scroll to position [659, 0]
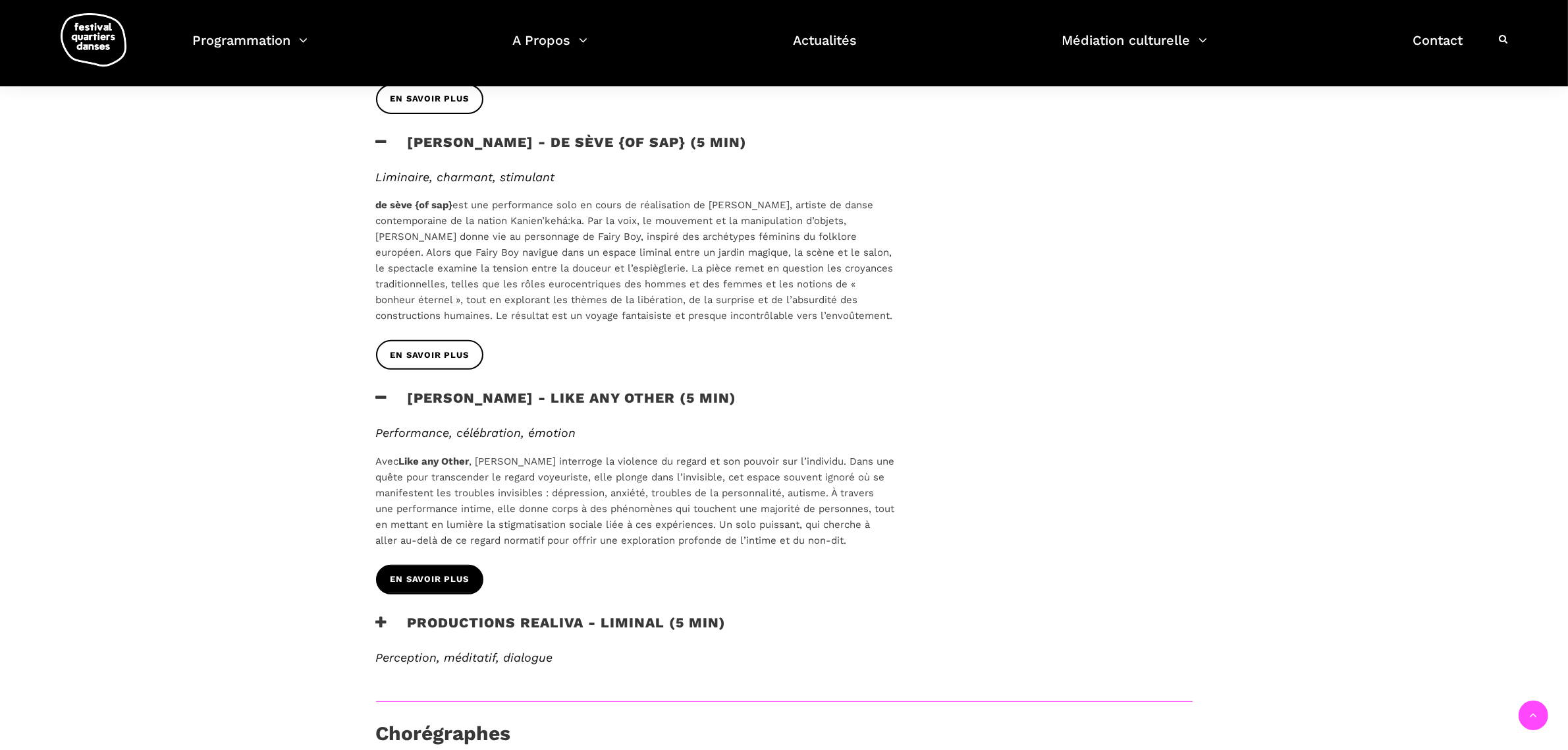
click at [424, 572] on span "EN SAVOIR PLUS" at bounding box center [430, 579] width 79 height 14
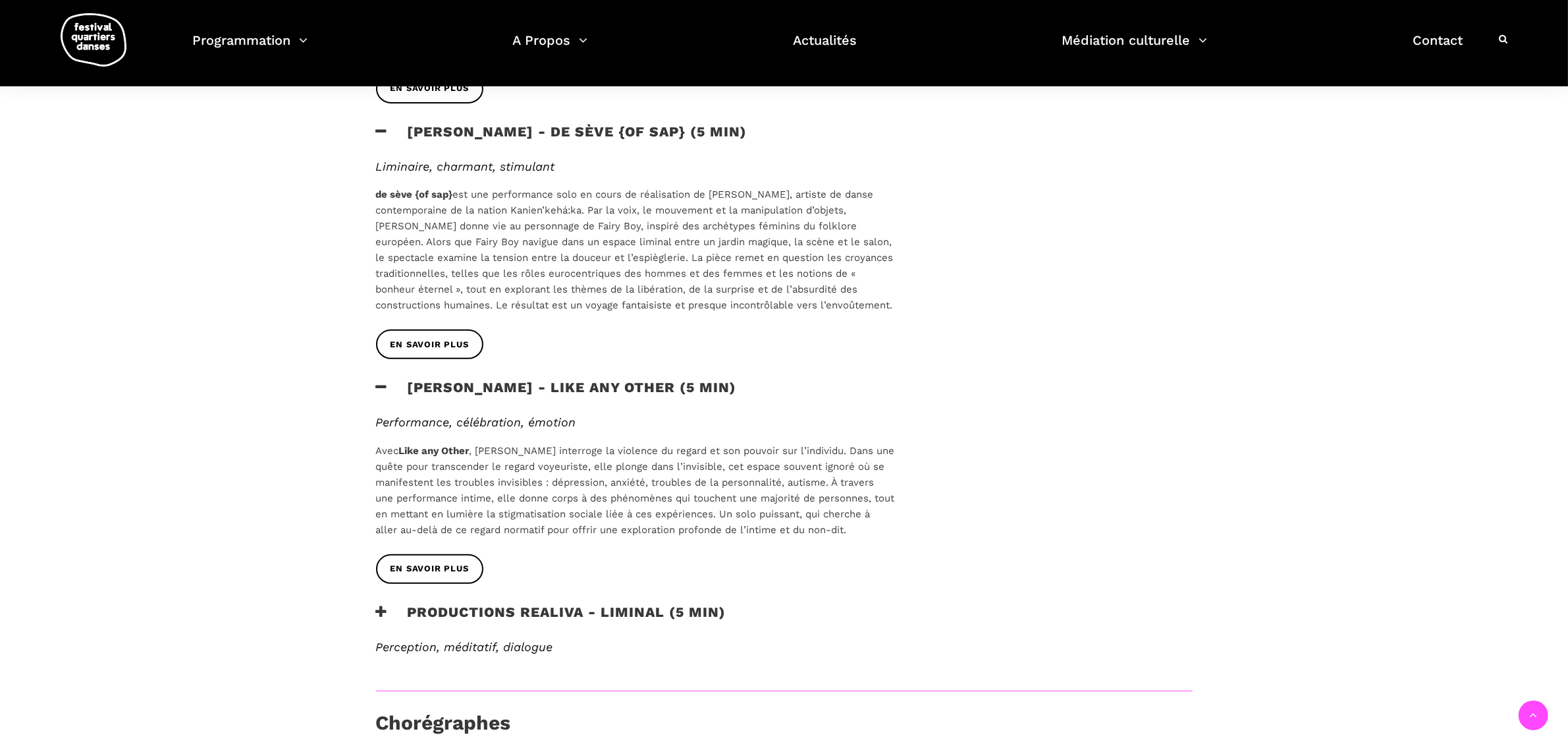
scroll to position [823, 0]
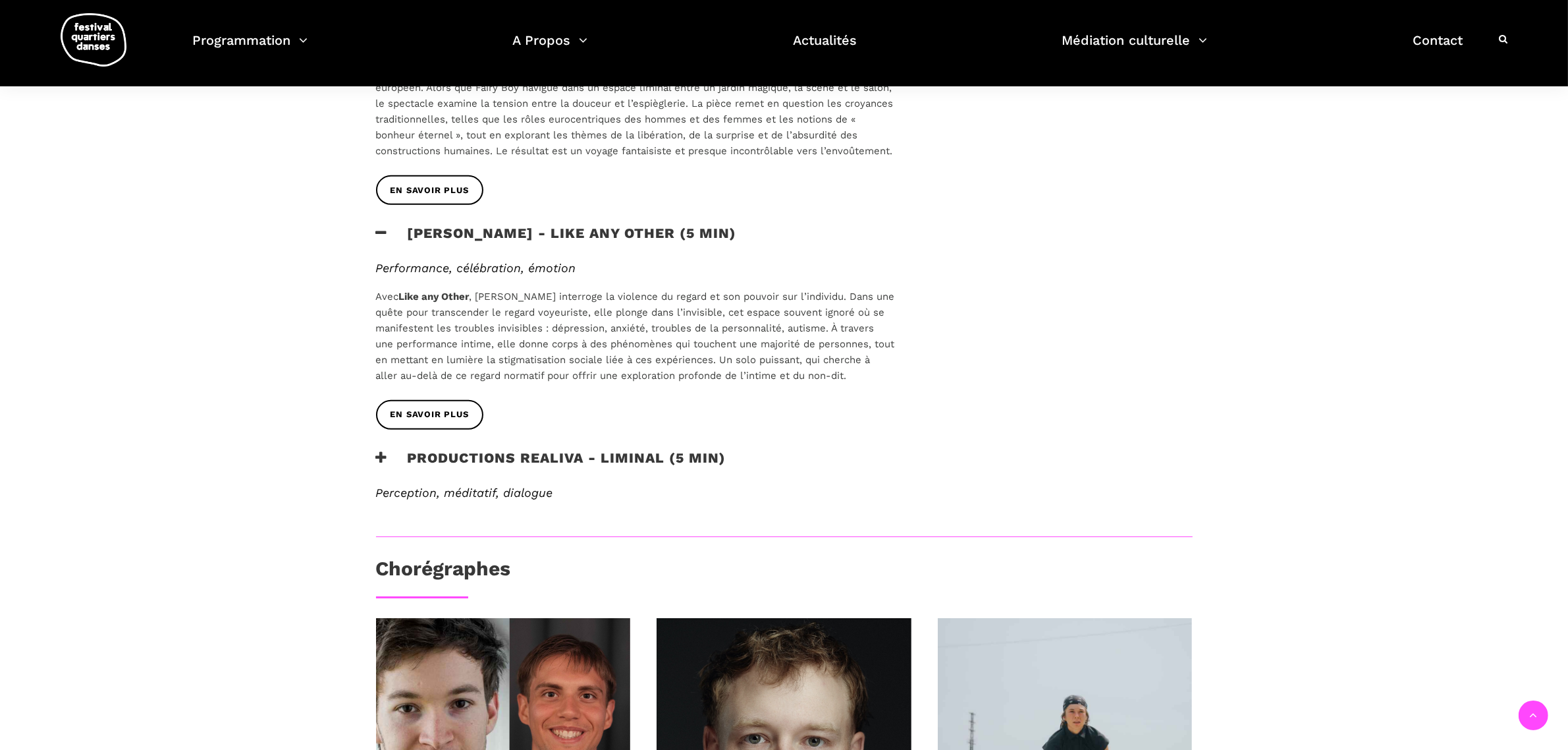
click at [576, 449] on h3 "Productions Realiva - Liminal (5 min)" at bounding box center [551, 465] width 350 height 33
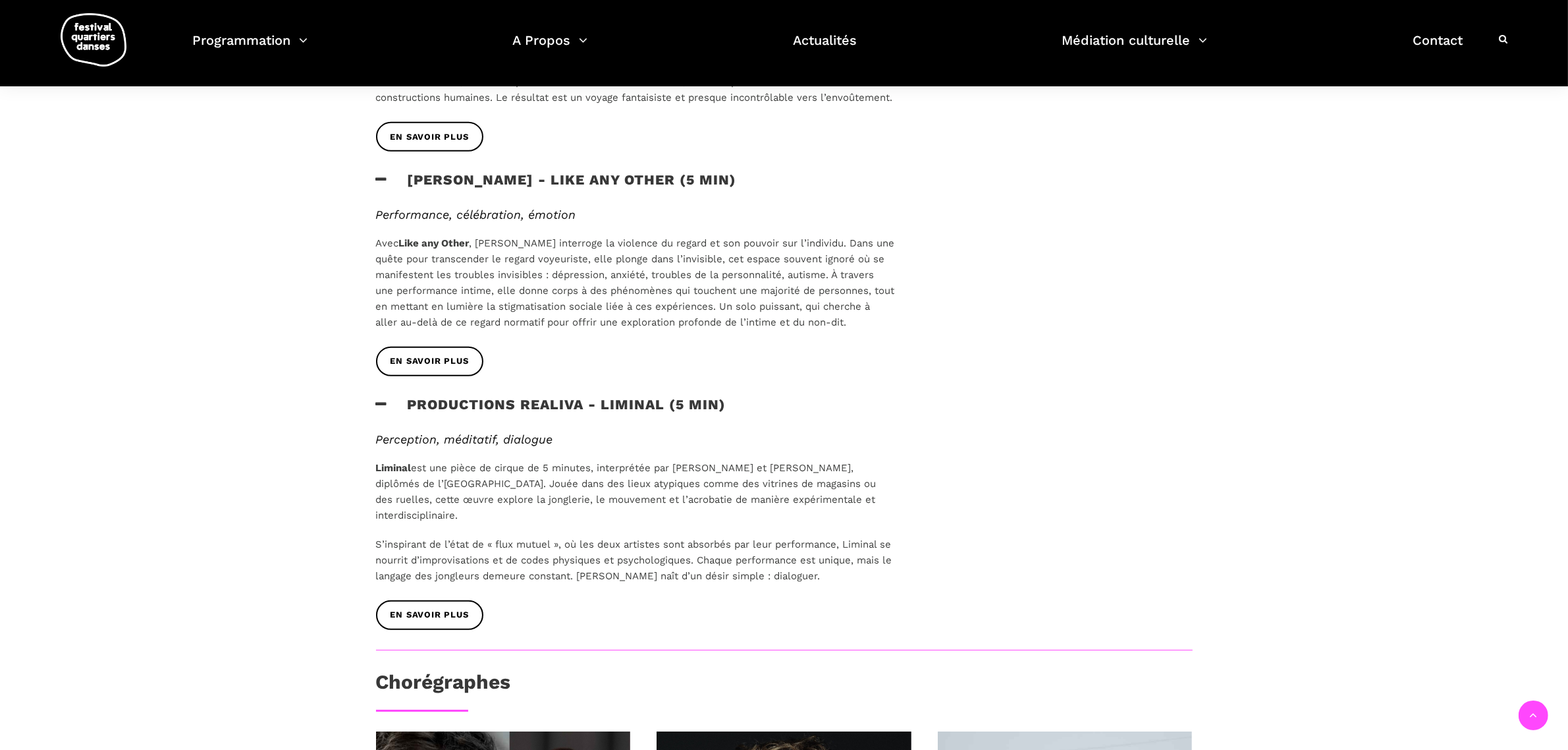
scroll to position [906, 0]
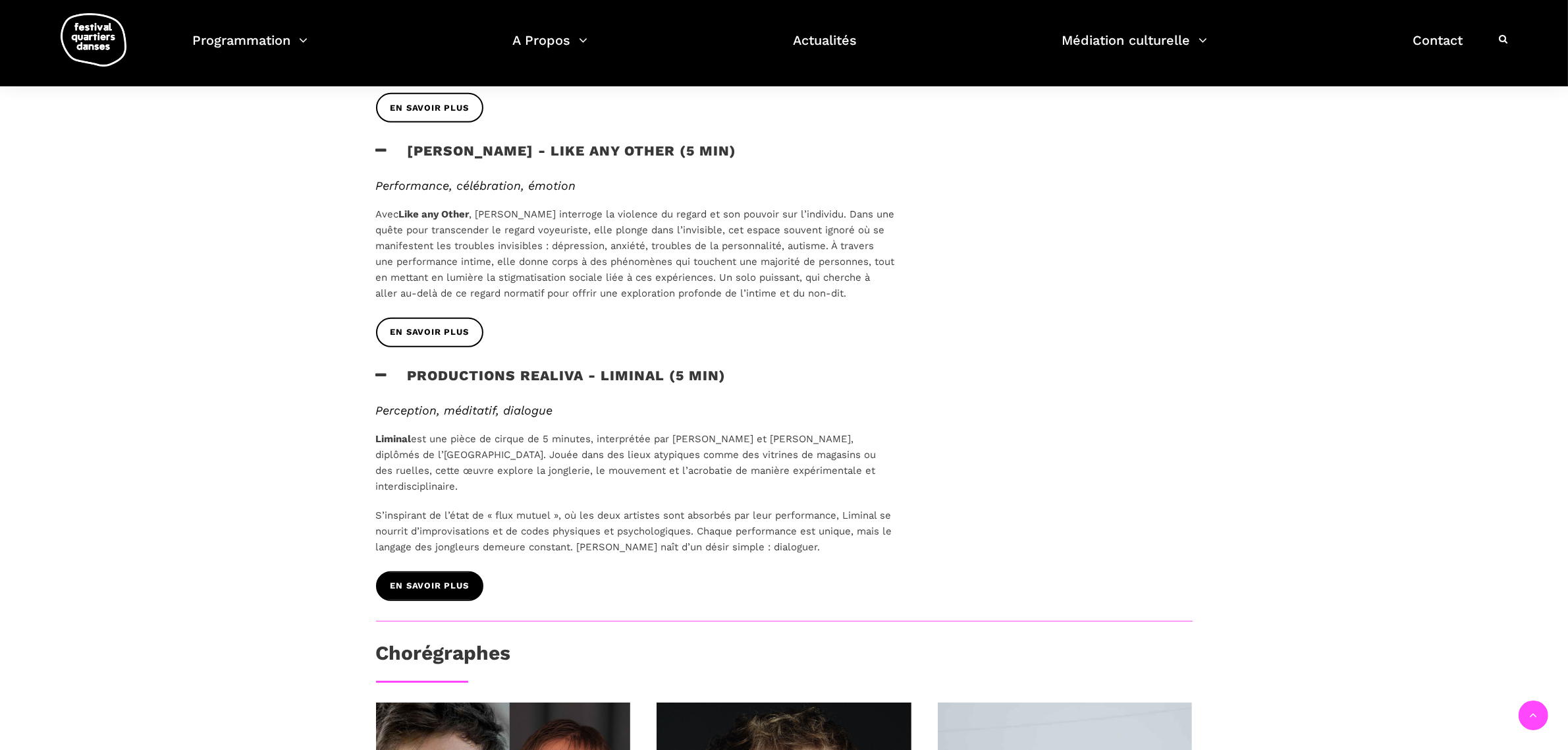
click at [403, 579] on span "EN SAVOIR PLUS" at bounding box center [430, 585] width 79 height 14
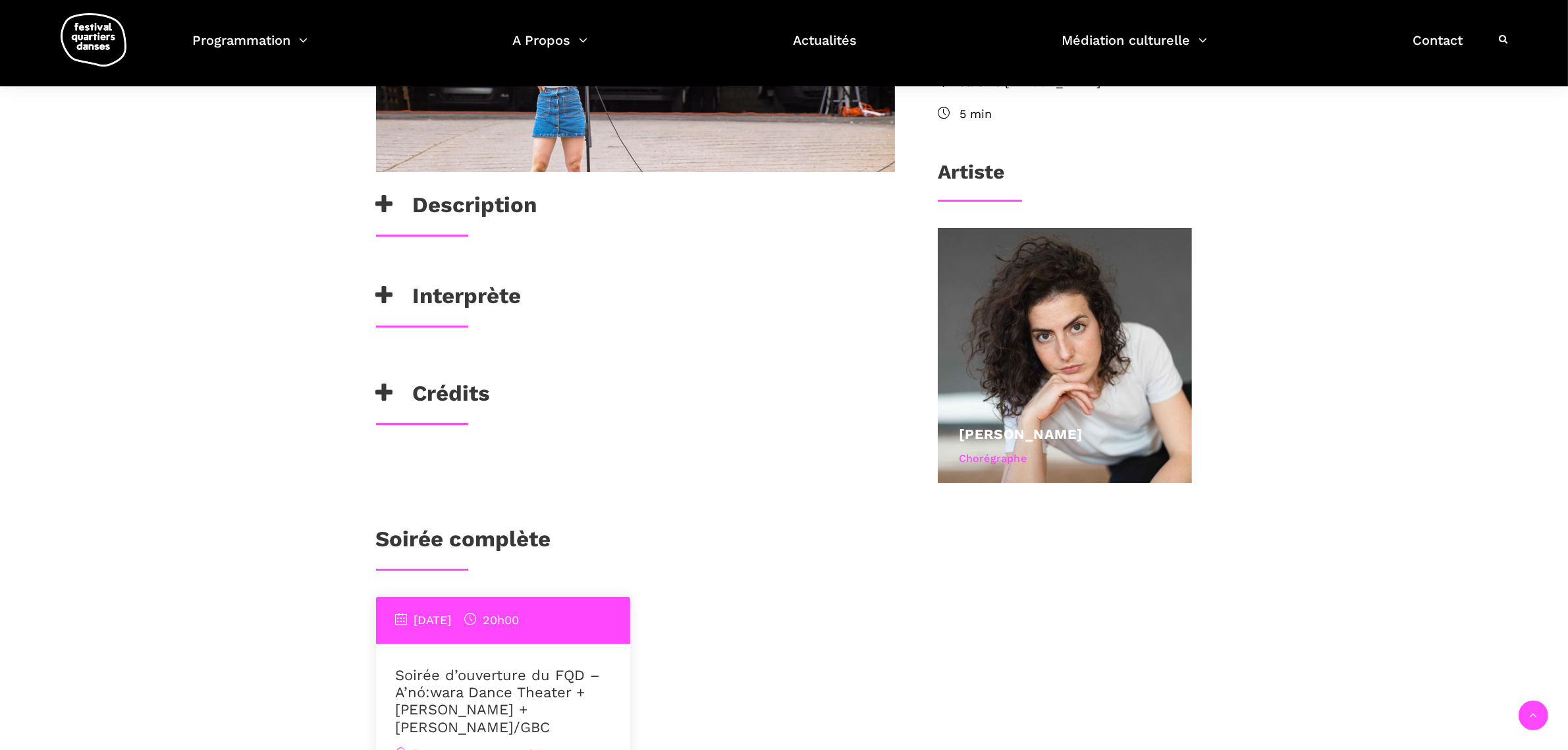
scroll to position [412, 0]
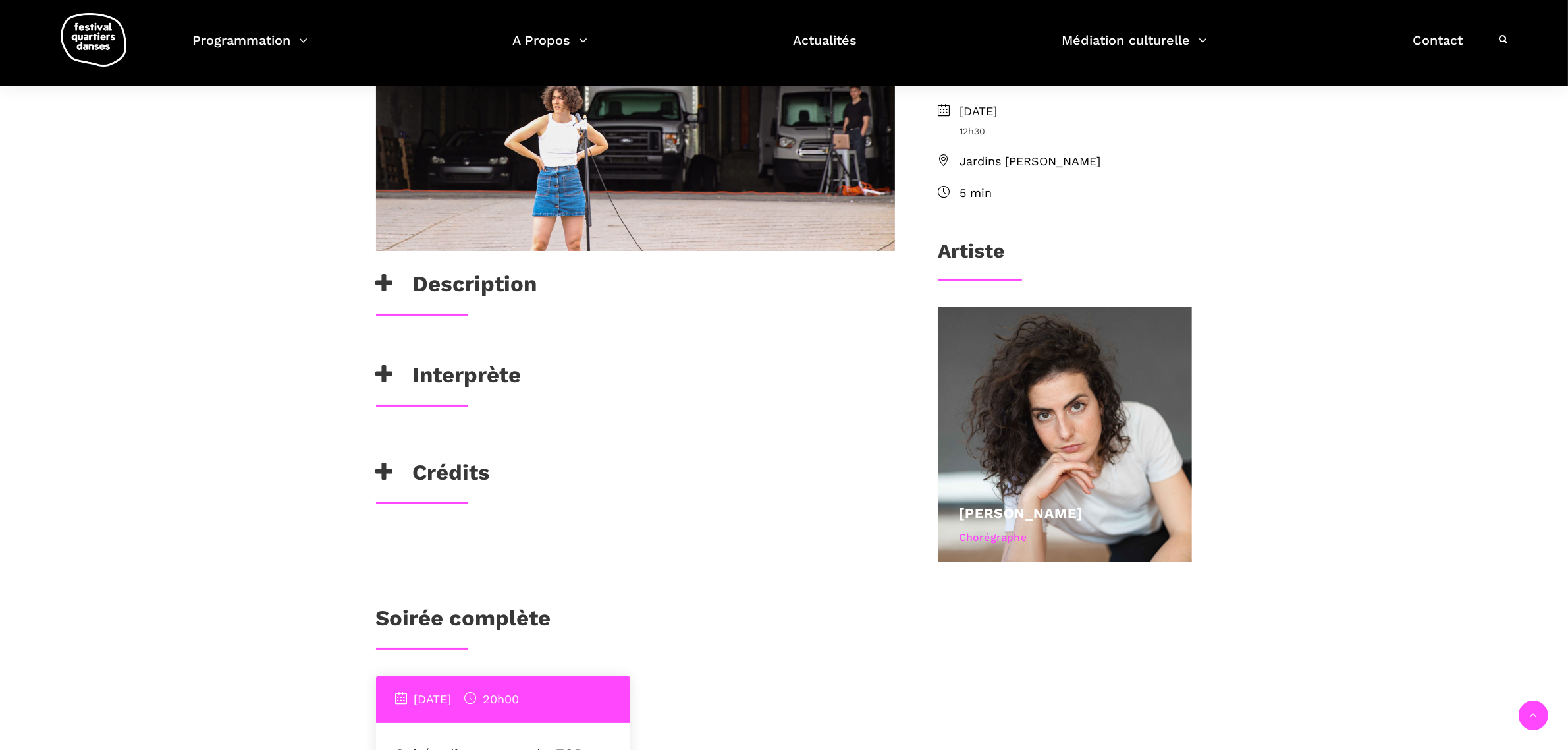
click at [502, 283] on h3 "Description" at bounding box center [456, 287] width 162 height 33
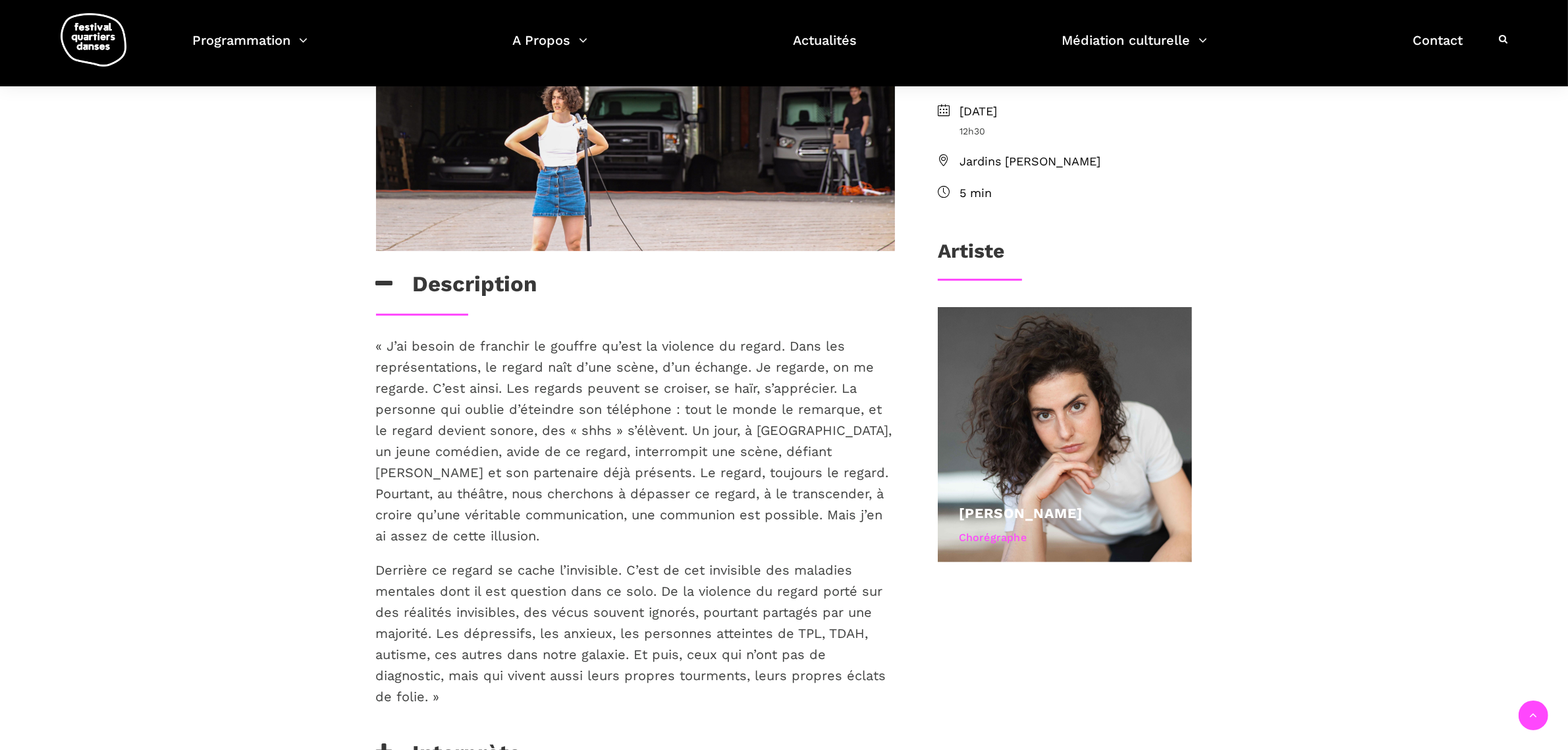
click at [502, 283] on h3 "Description" at bounding box center [456, 287] width 162 height 33
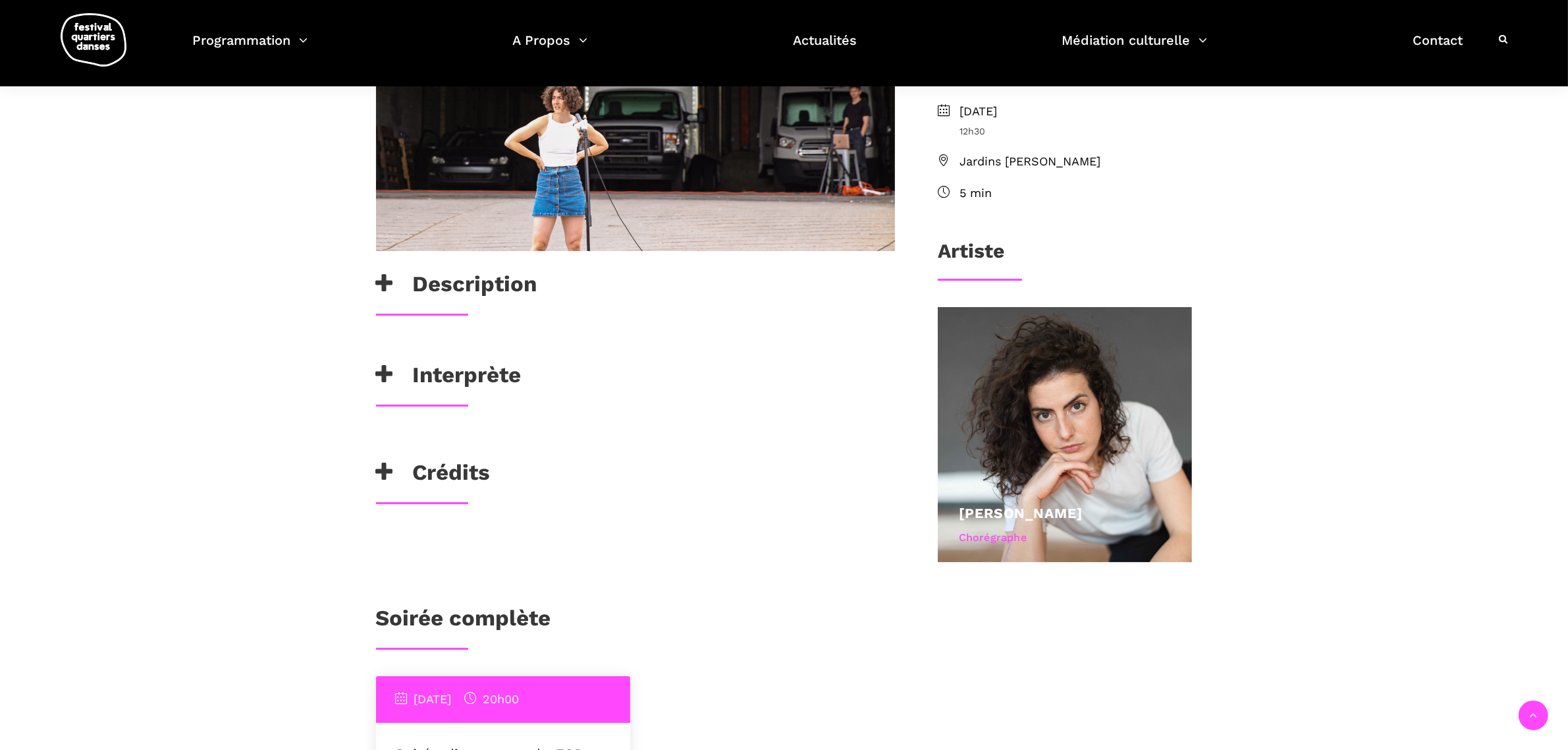
click at [473, 376] on h3 "Interprète" at bounding box center [448, 378] width 145 height 33
click at [481, 373] on h3 "Interprète" at bounding box center [448, 378] width 145 height 33
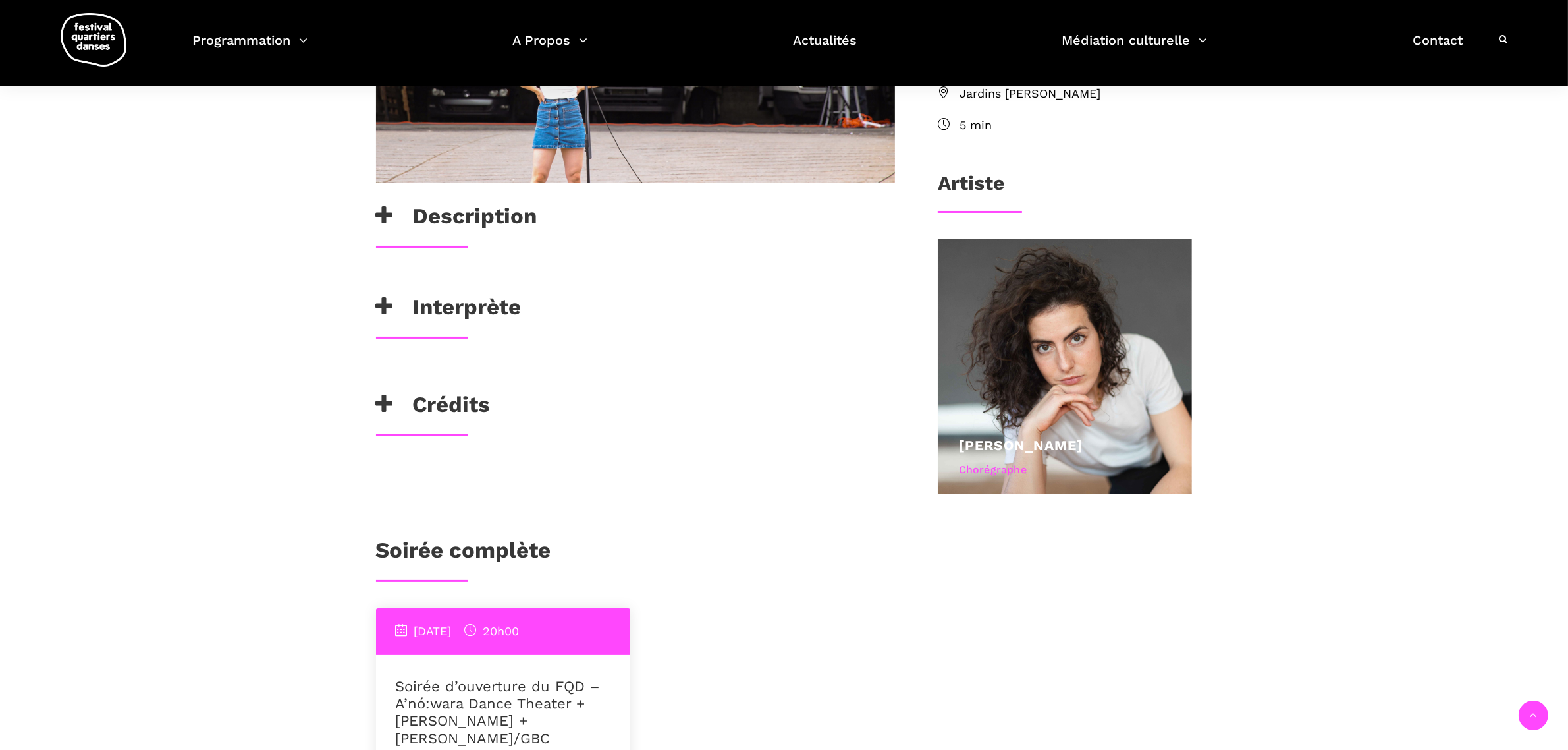
scroll to position [494, 0]
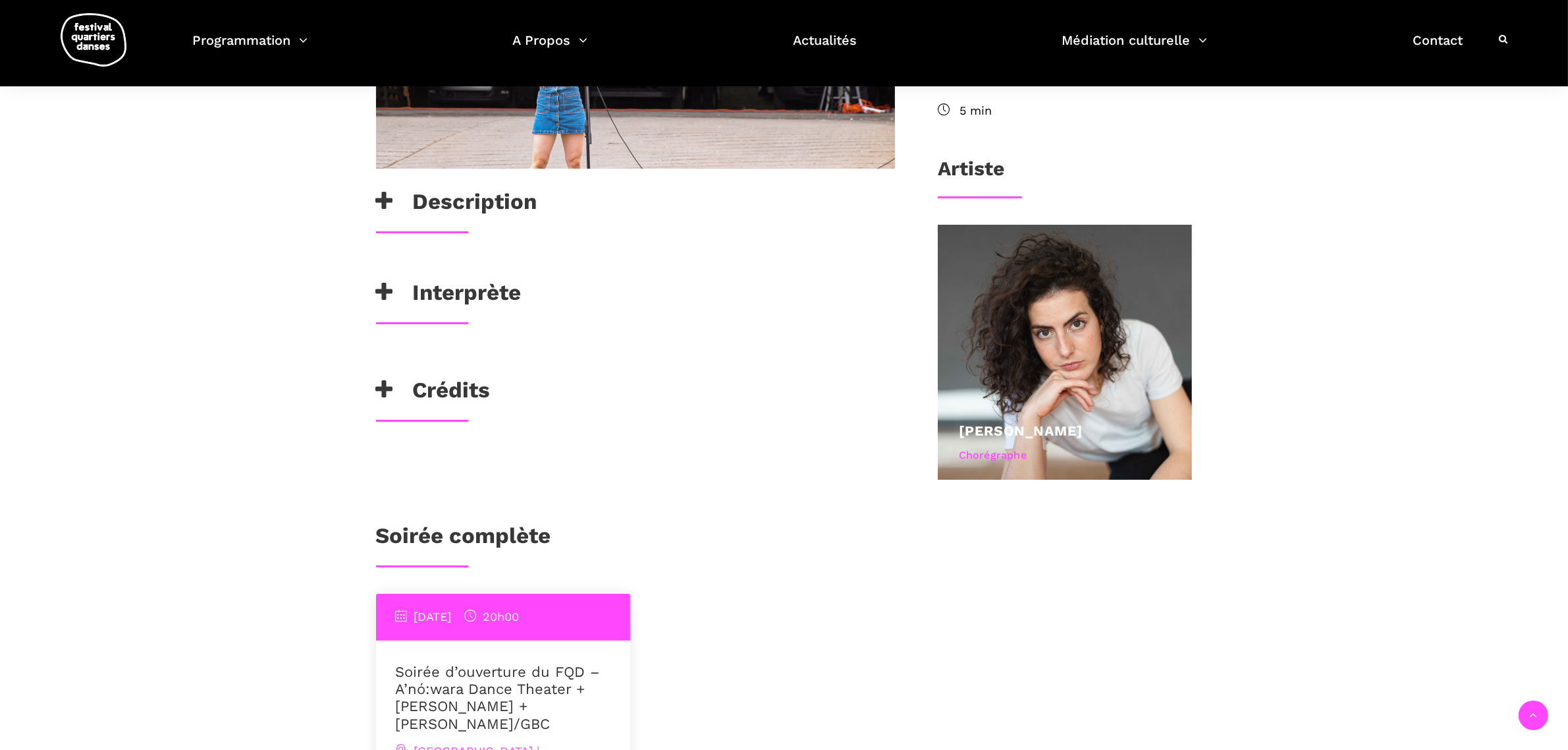
click at [419, 289] on h3 "Interprète" at bounding box center [448, 295] width 145 height 33
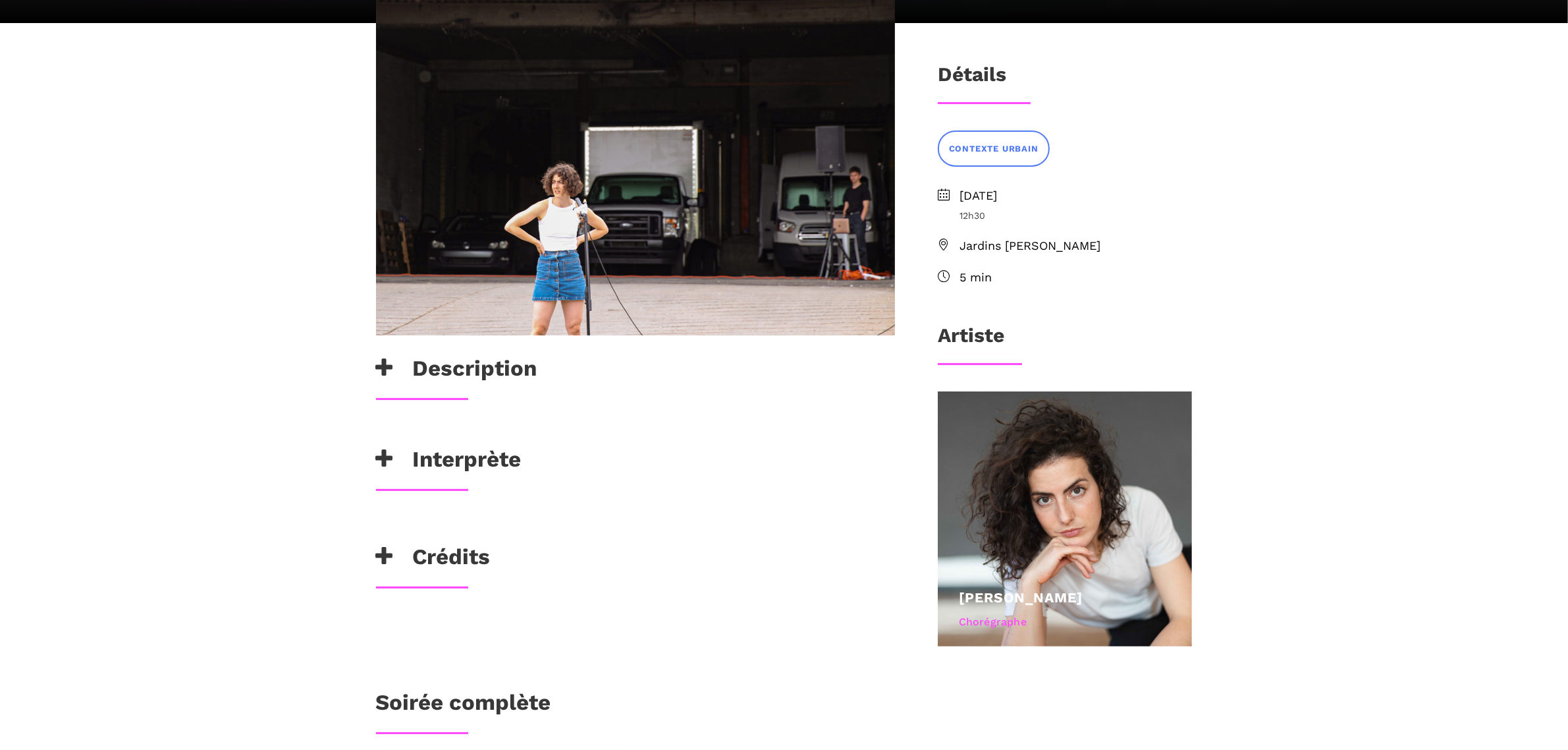
scroll to position [330, 0]
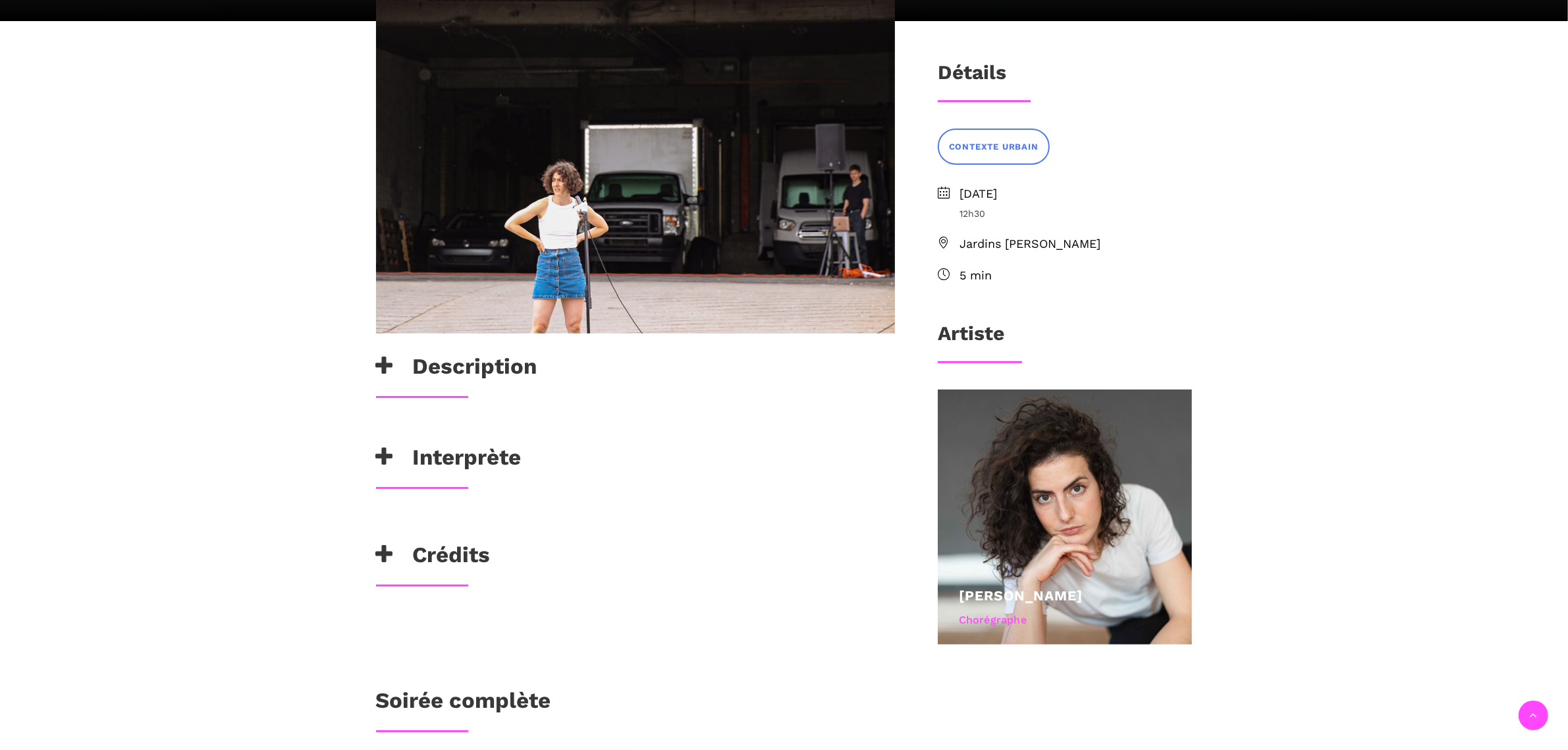
click at [502, 453] on h3 "Interprète" at bounding box center [448, 460] width 145 height 33
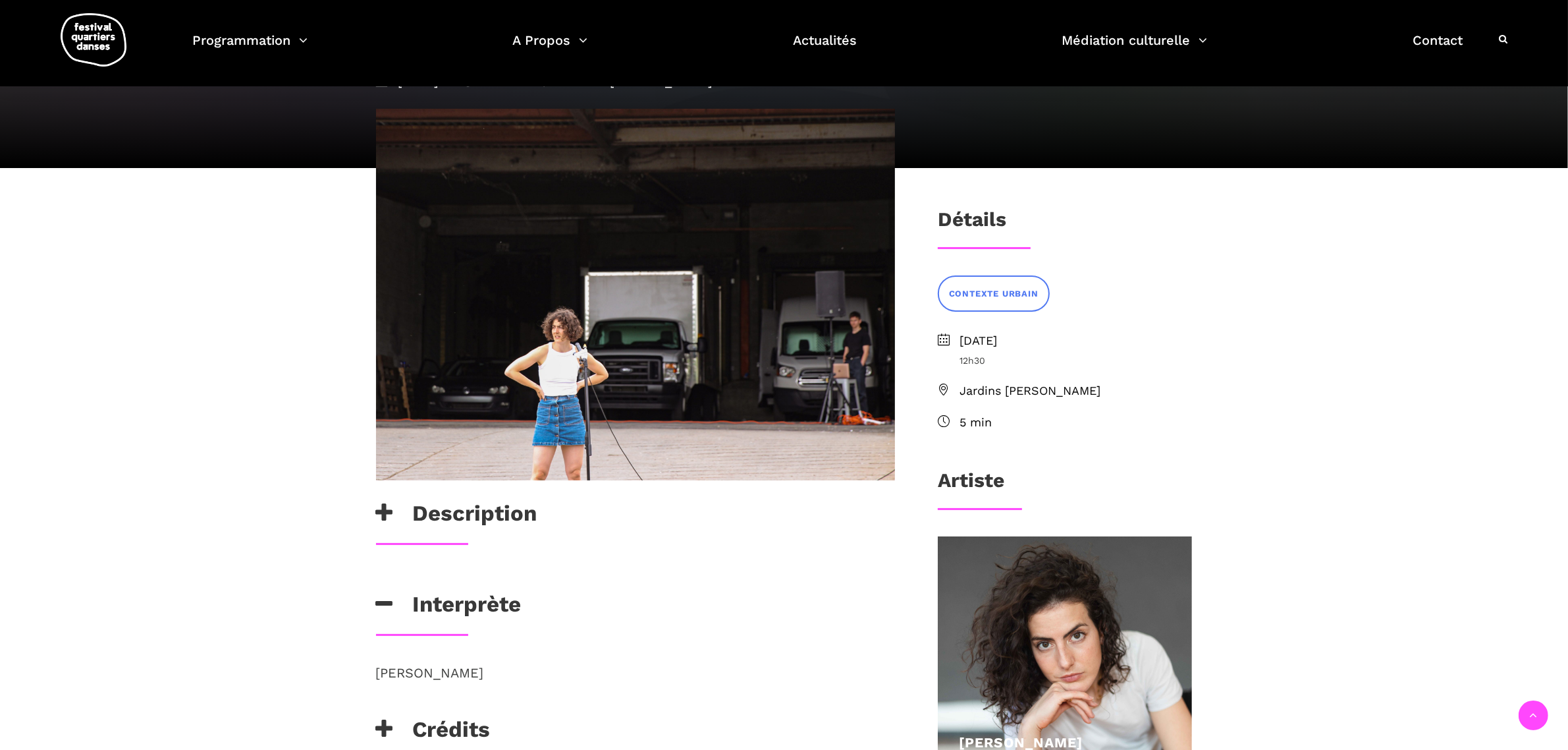
scroll to position [0, 0]
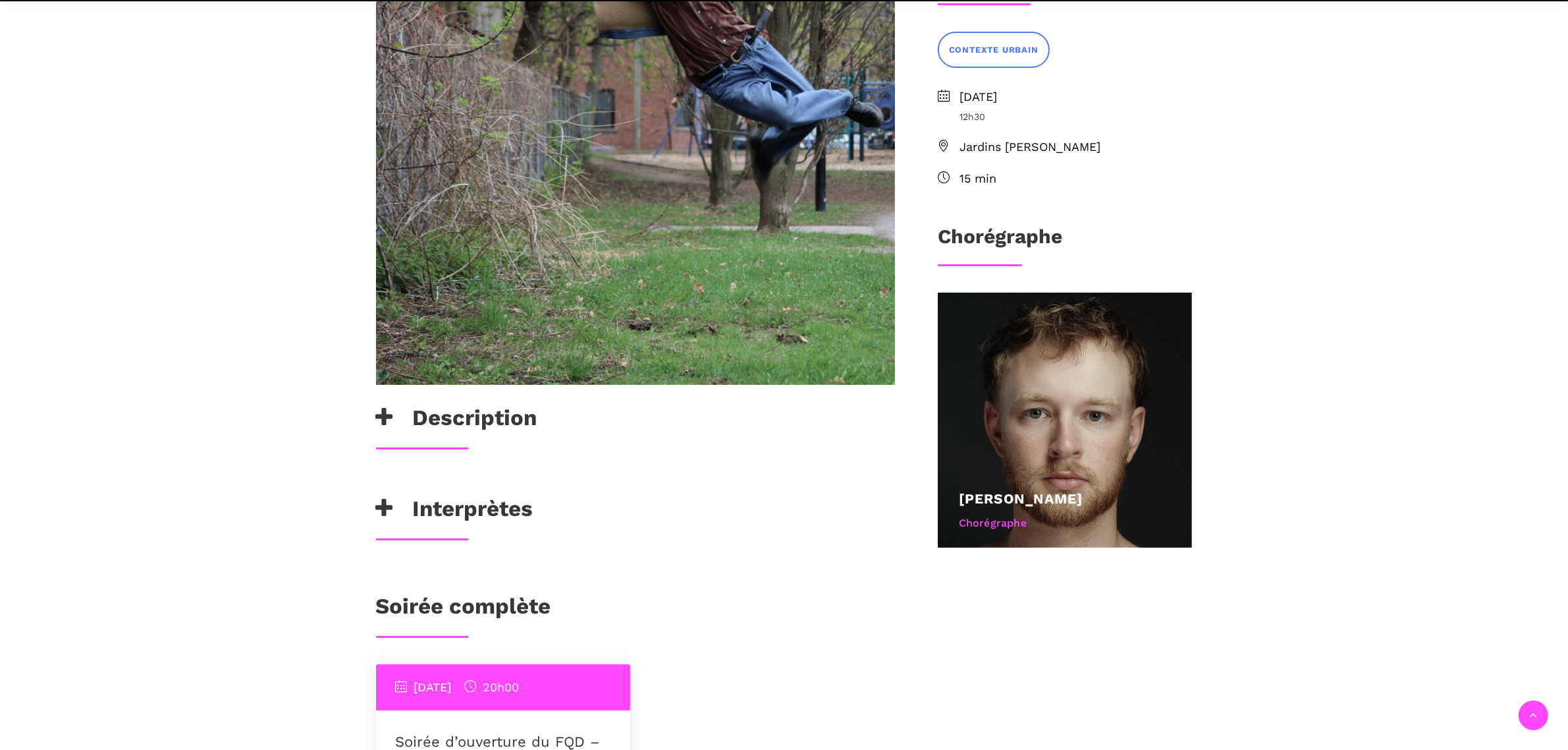
scroll to position [576, 0]
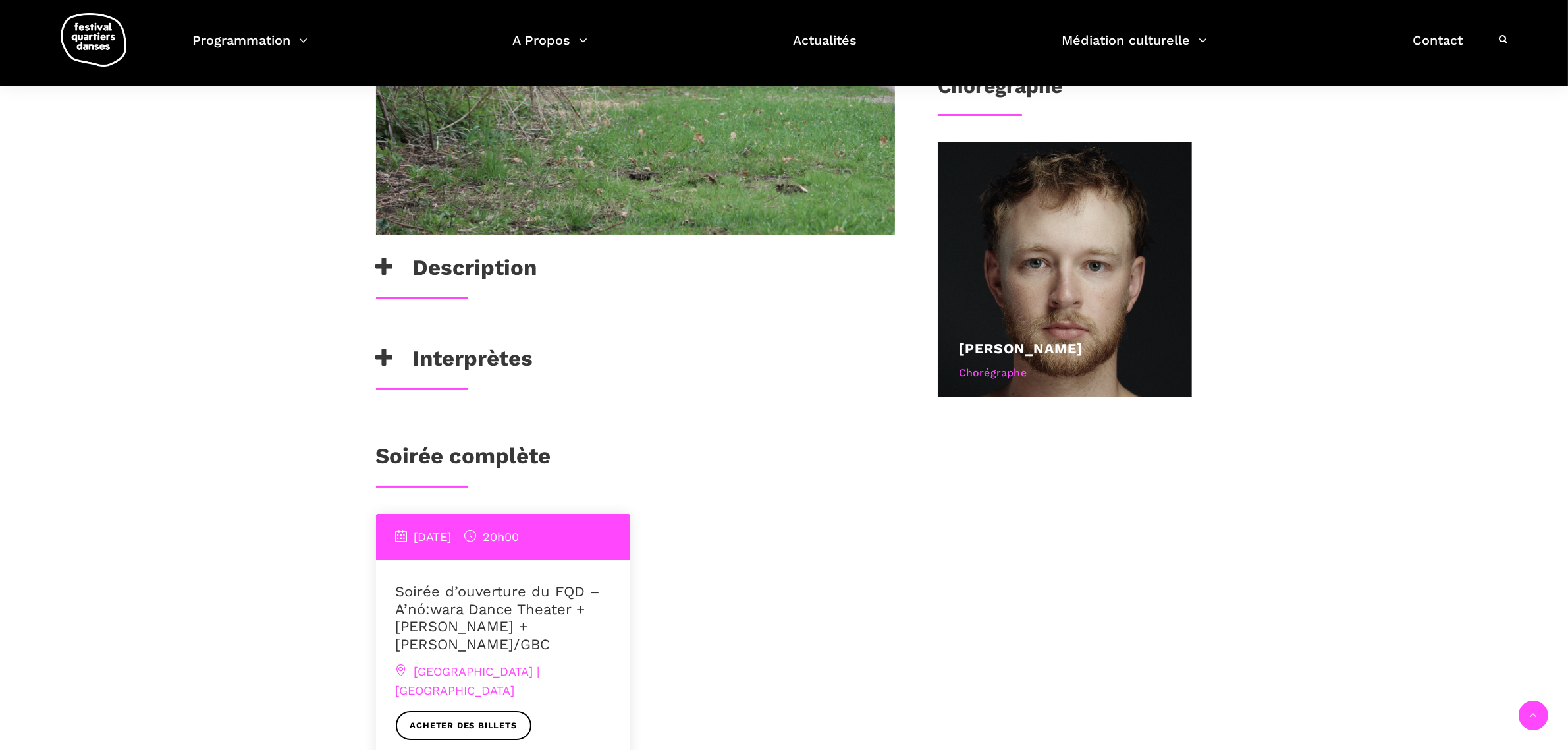
click at [473, 350] on h3 "Interprètes" at bounding box center [455, 361] width 158 height 33
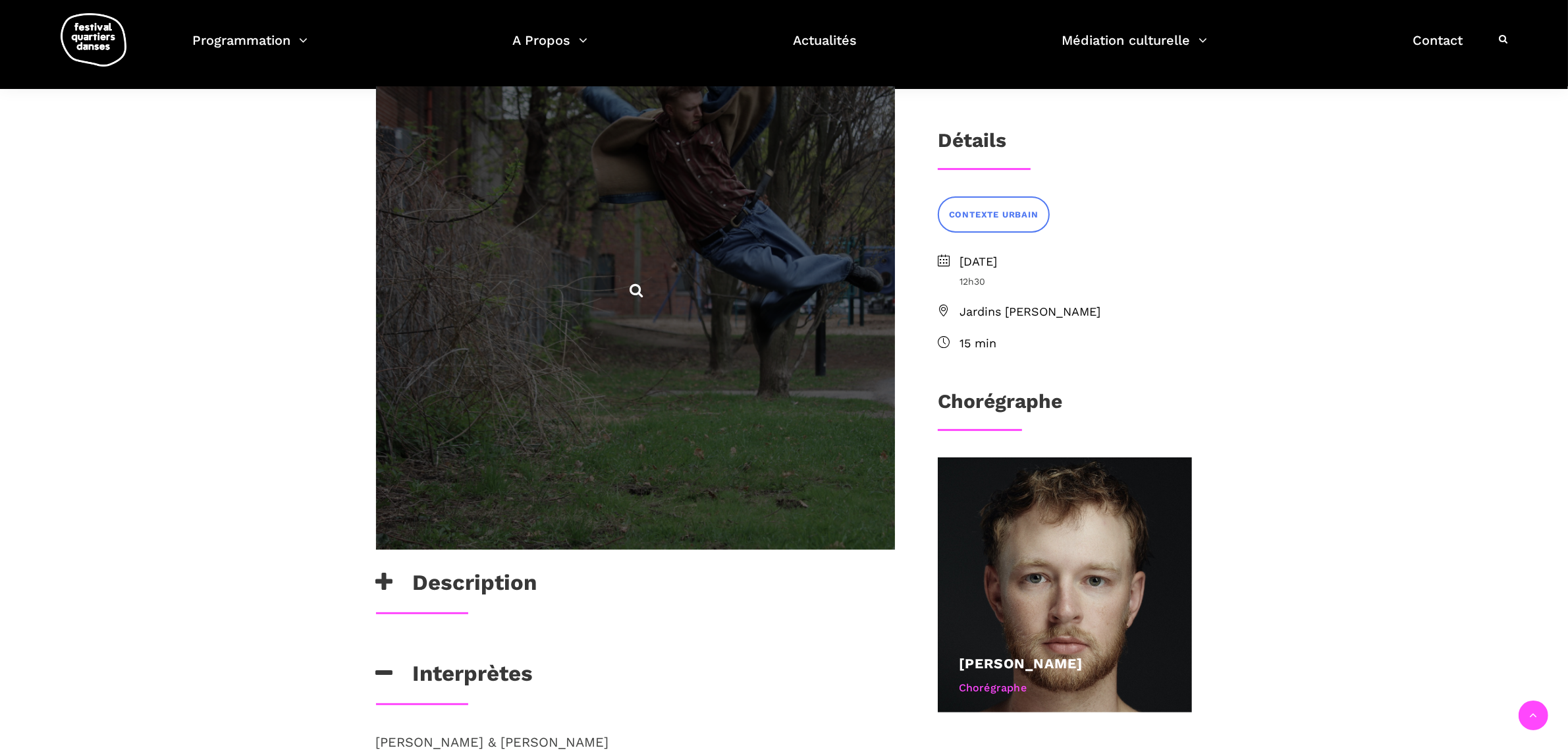
scroll to position [412, 0]
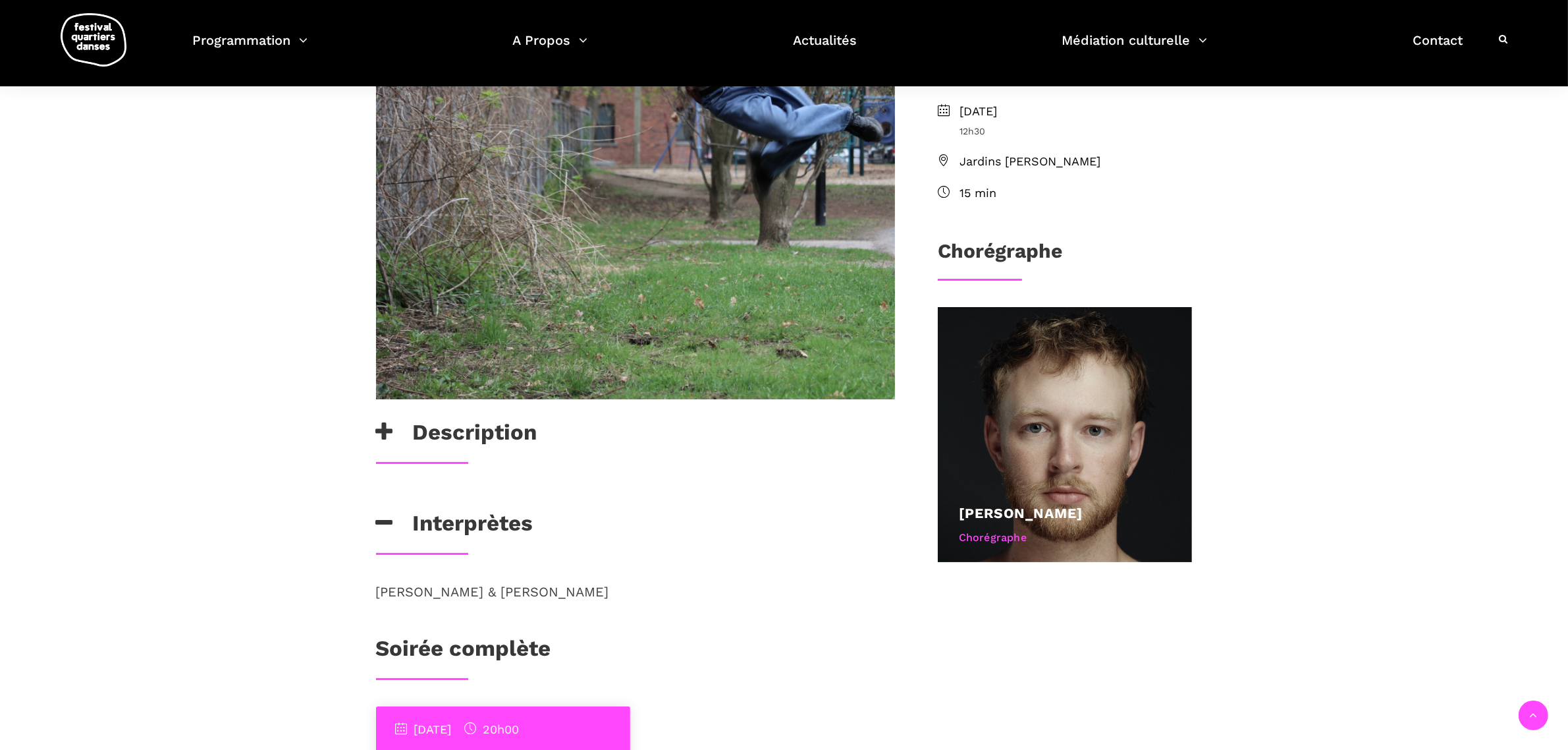
click at [484, 422] on h3 "Description" at bounding box center [456, 435] width 162 height 33
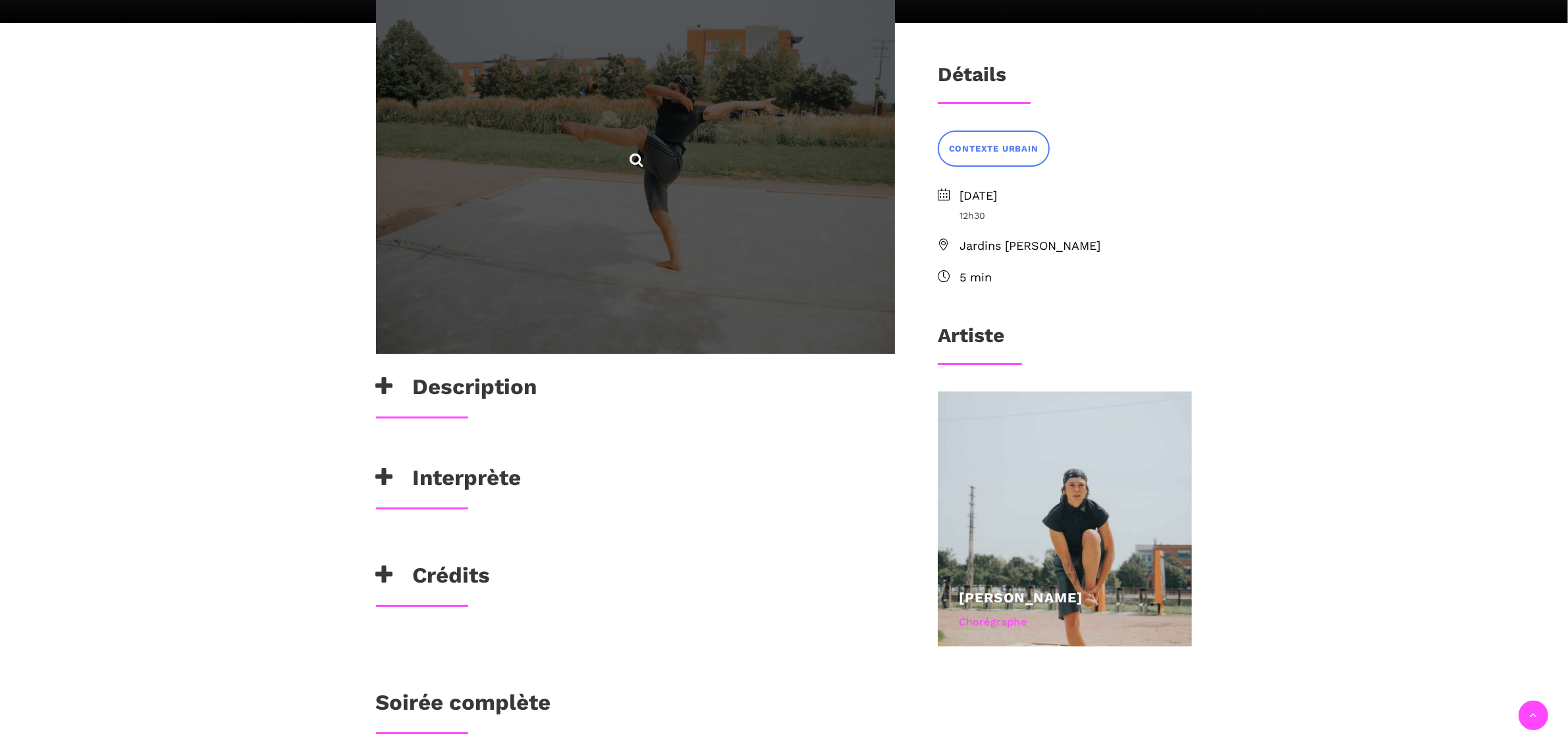
scroll to position [330, 0]
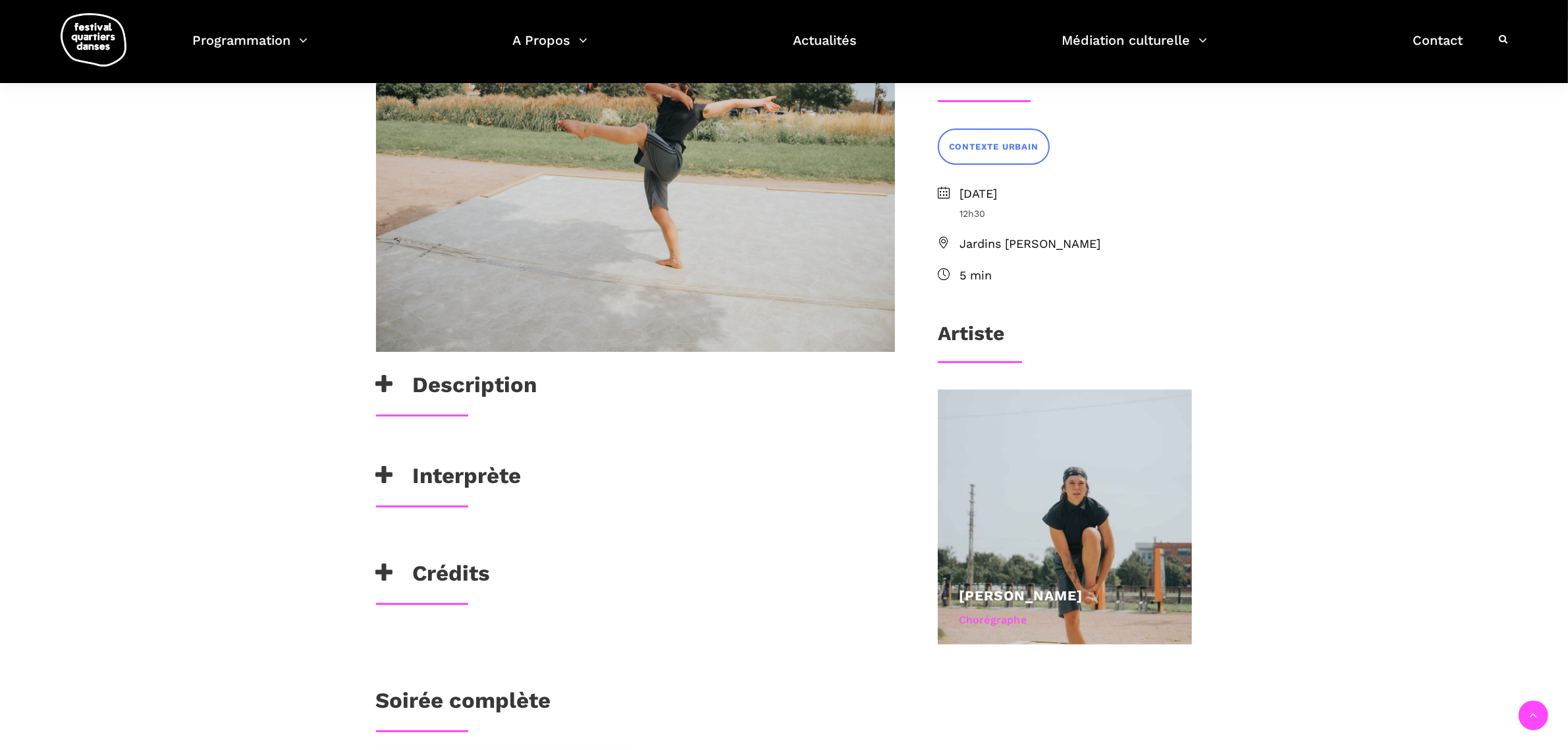
click at [477, 381] on h3 "Description" at bounding box center [456, 387] width 162 height 33
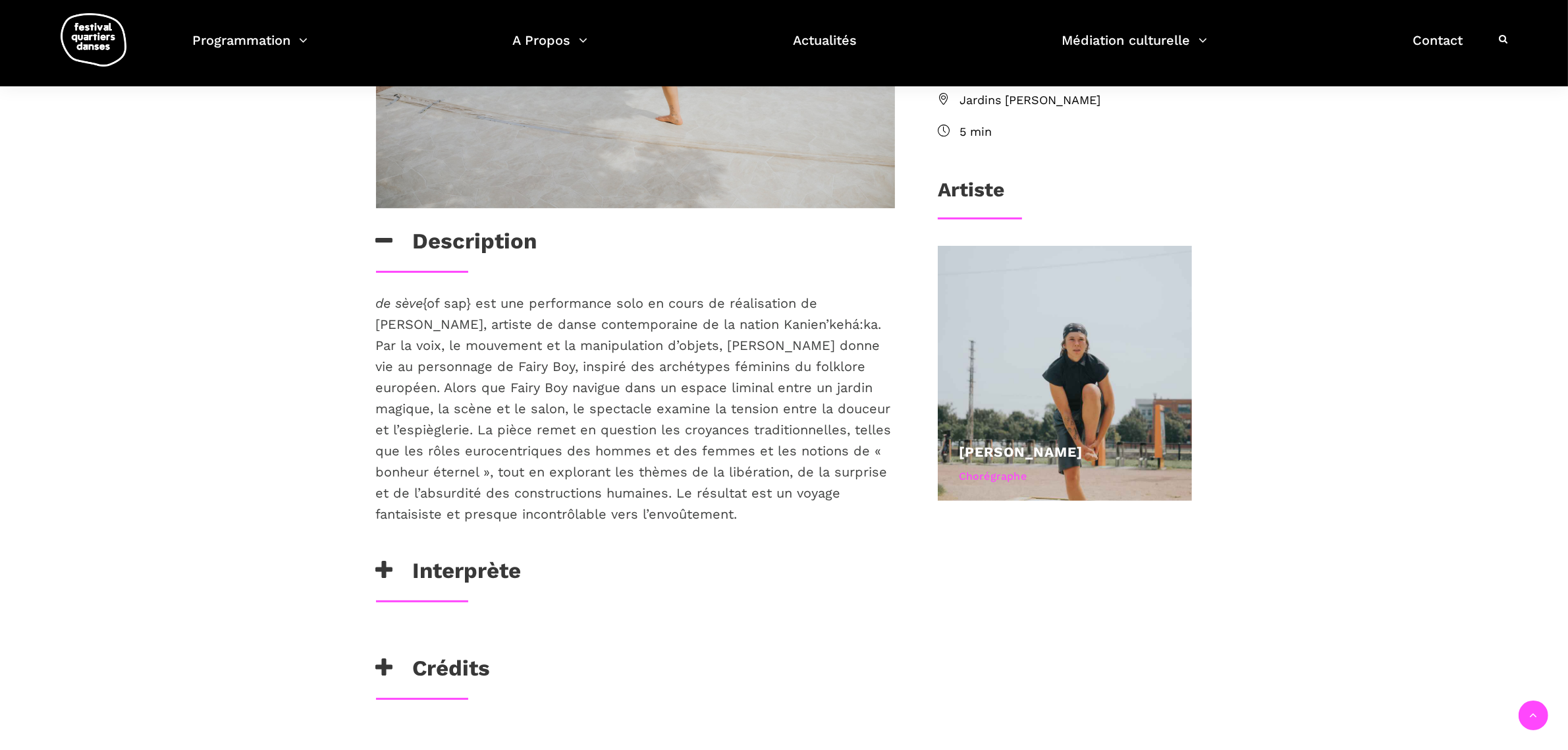
scroll to position [576, 0]
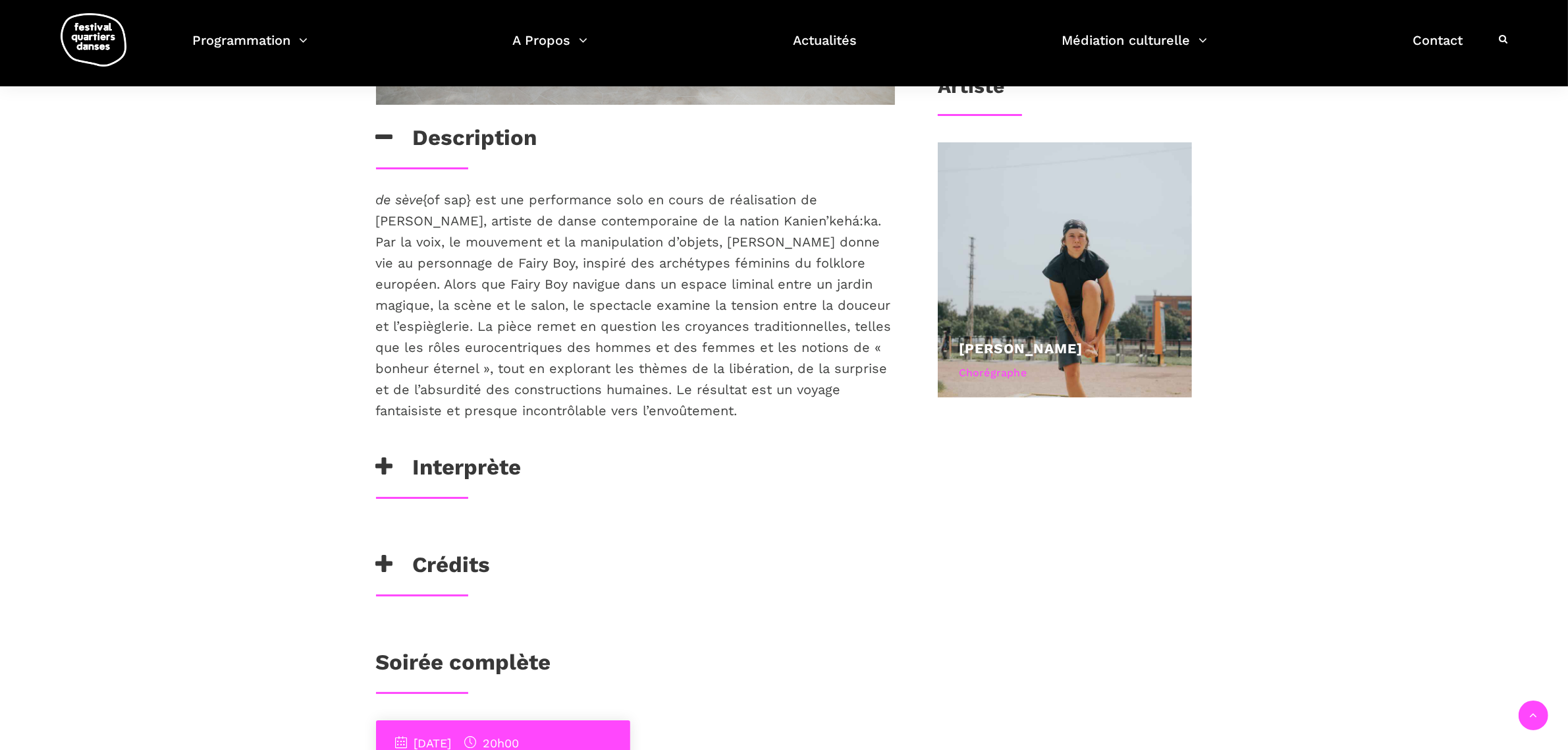
click at [510, 465] on h3 "Interprète" at bounding box center [448, 470] width 145 height 33
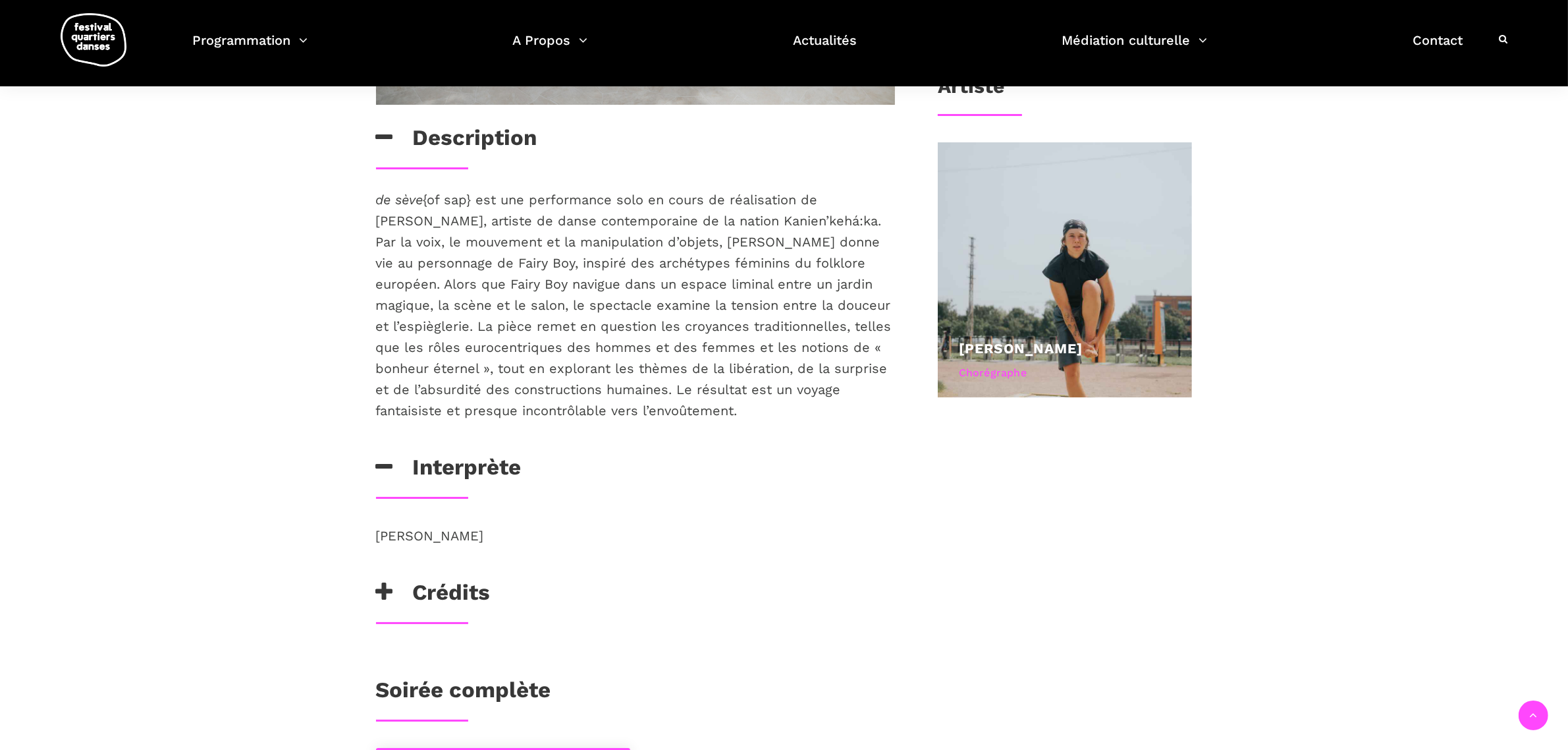
click at [438, 142] on h3 "Description" at bounding box center [456, 141] width 162 height 33
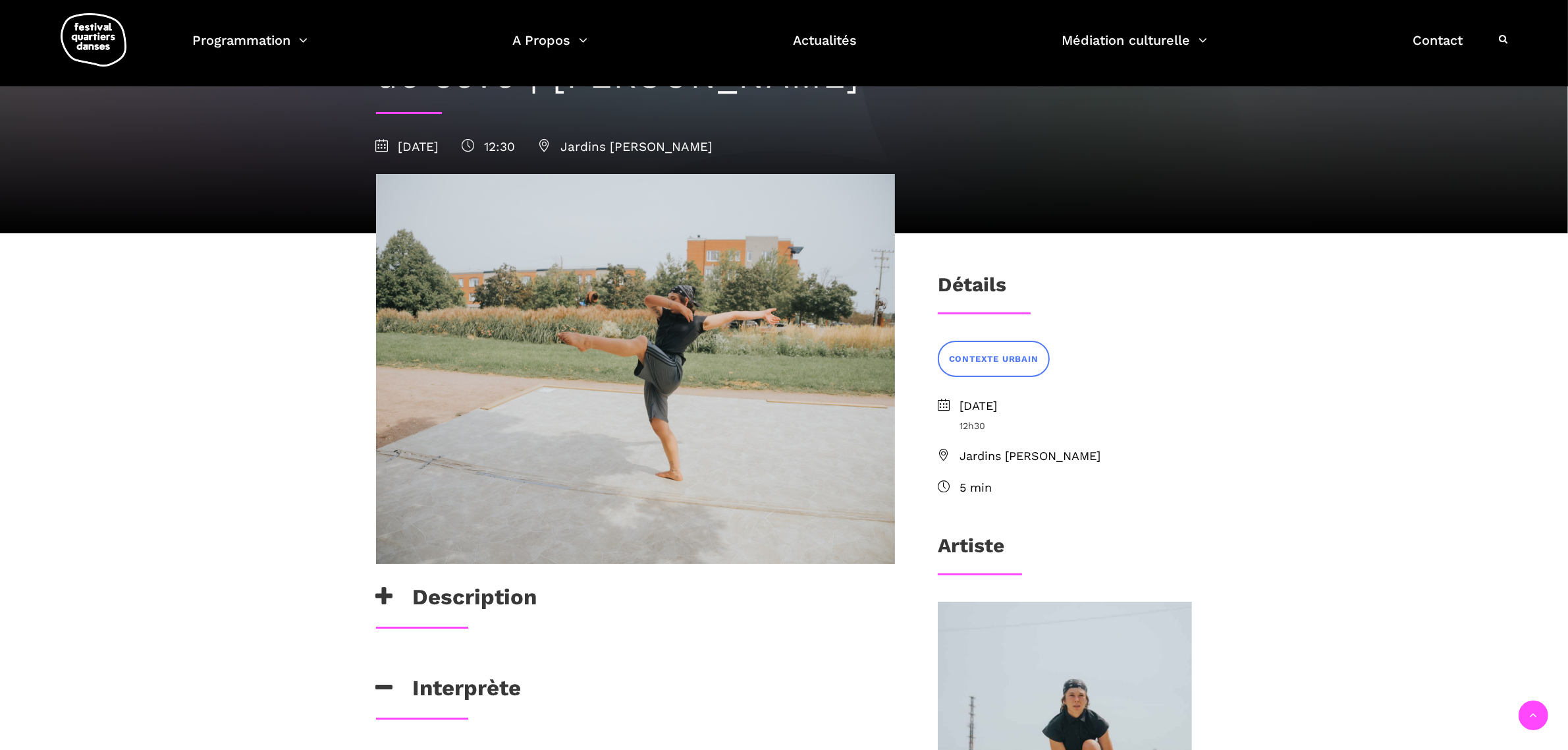
scroll to position [82, 0]
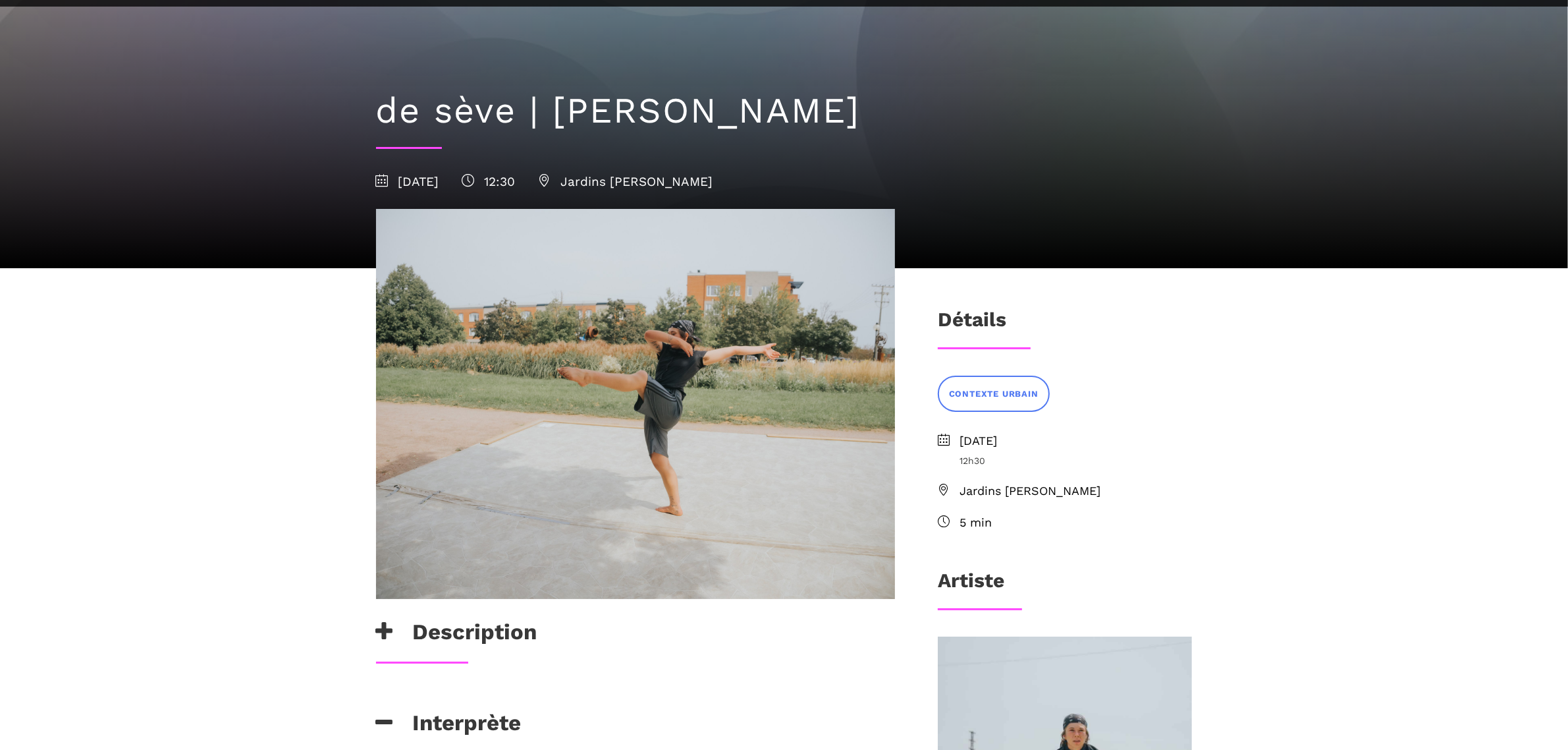
click at [484, 642] on h3 "Description" at bounding box center [456, 635] width 162 height 33
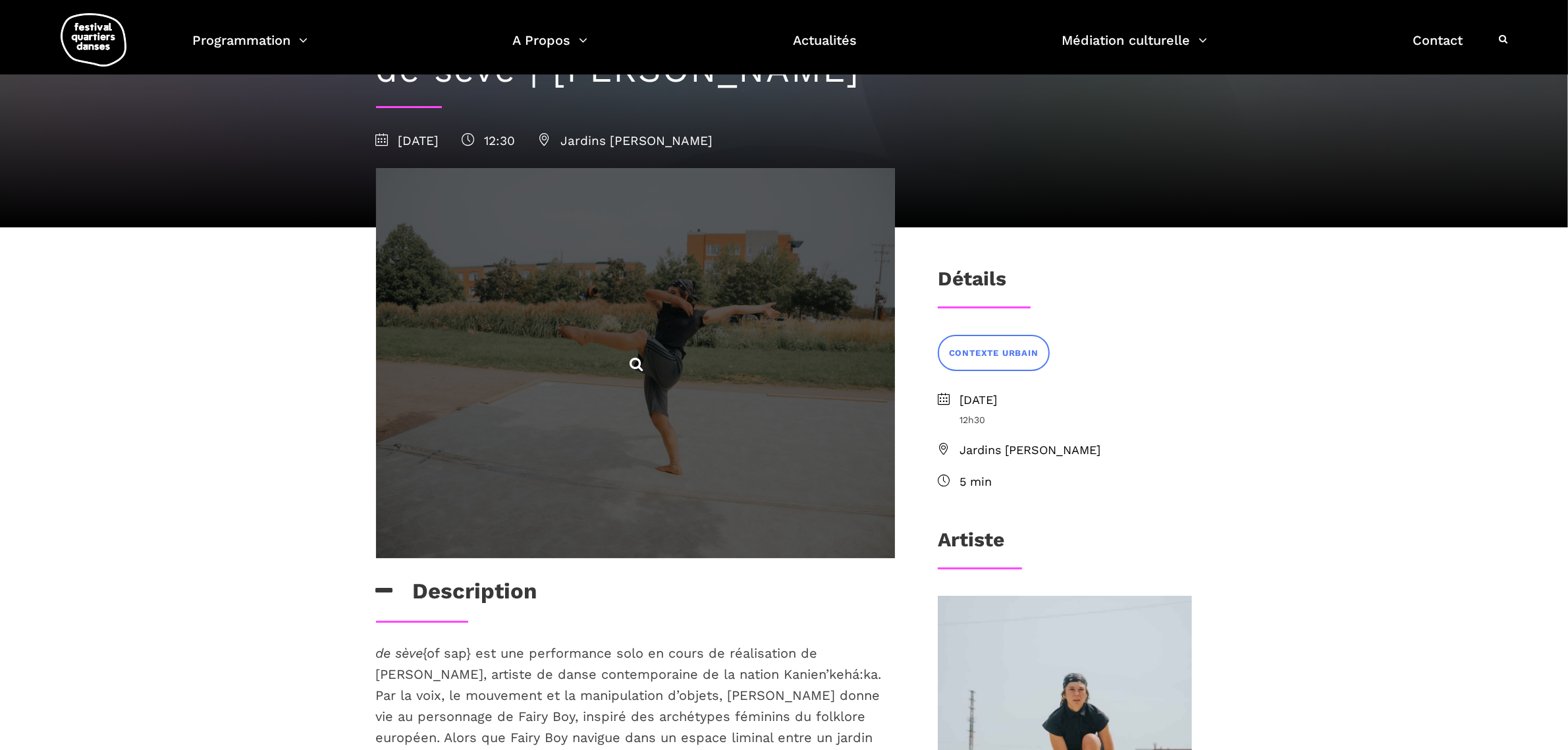
scroll to position [0, 0]
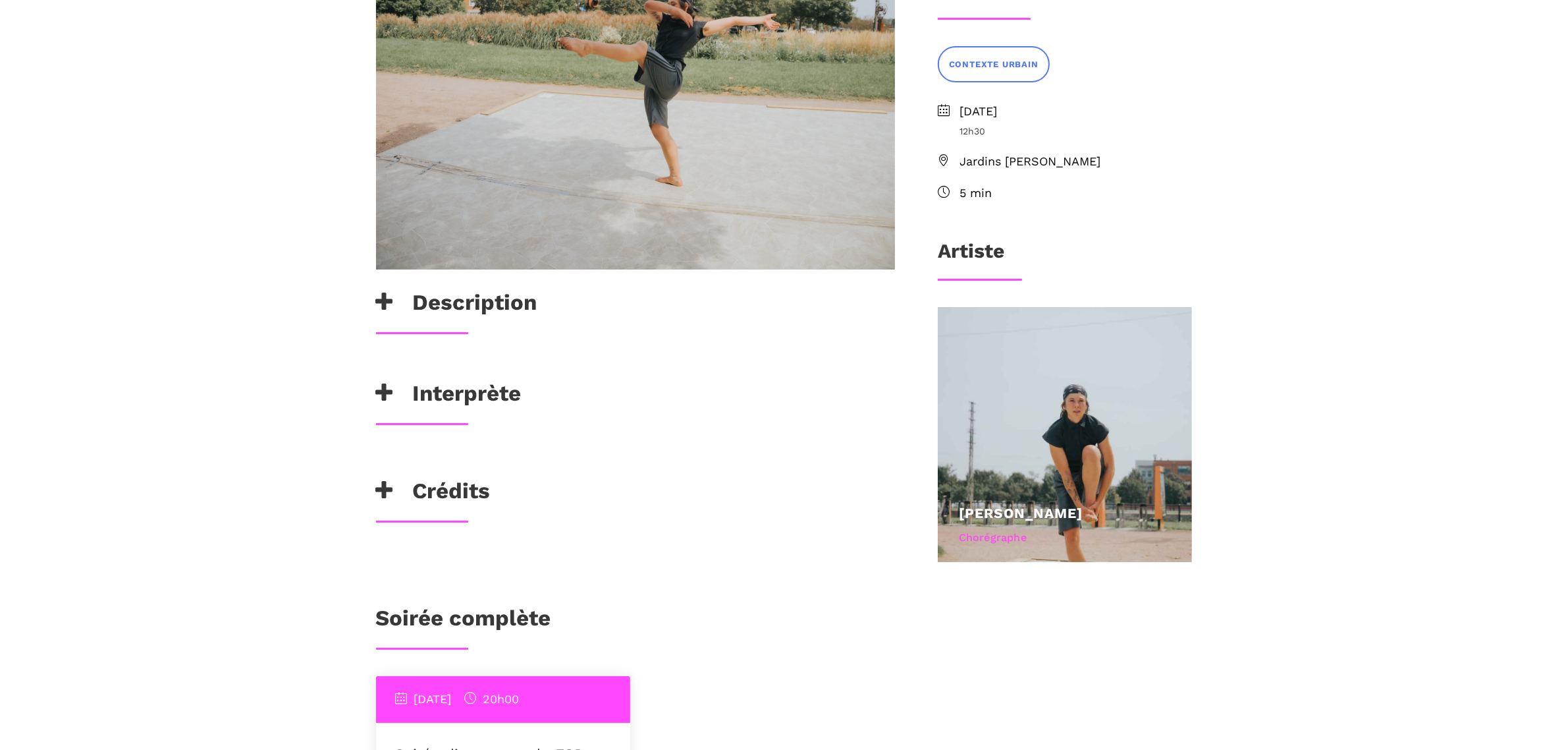
scroll to position [412, 0]
click at [455, 396] on h3 "Interprète" at bounding box center [448, 396] width 145 height 33
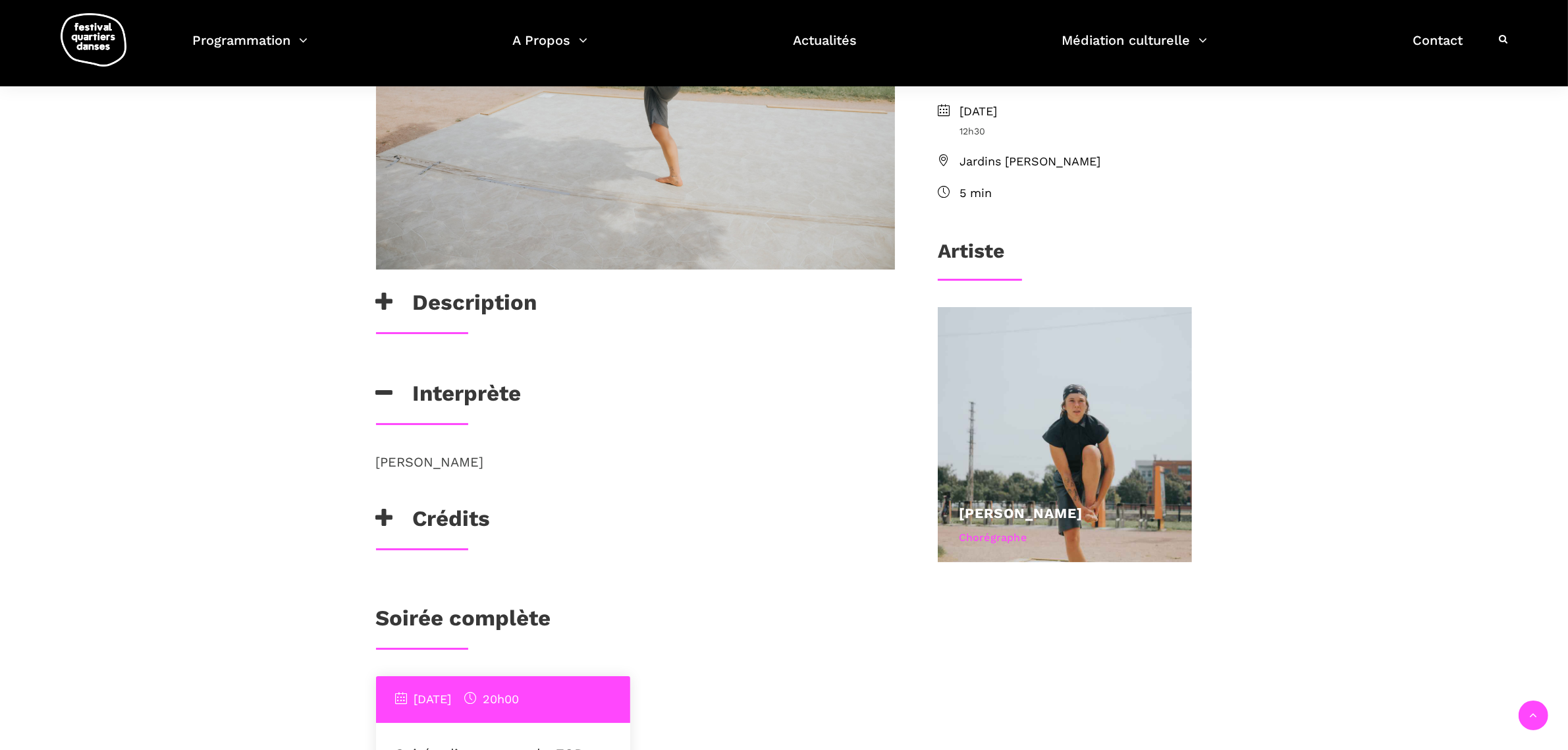
click at [449, 399] on h3 "Interprète" at bounding box center [448, 396] width 145 height 33
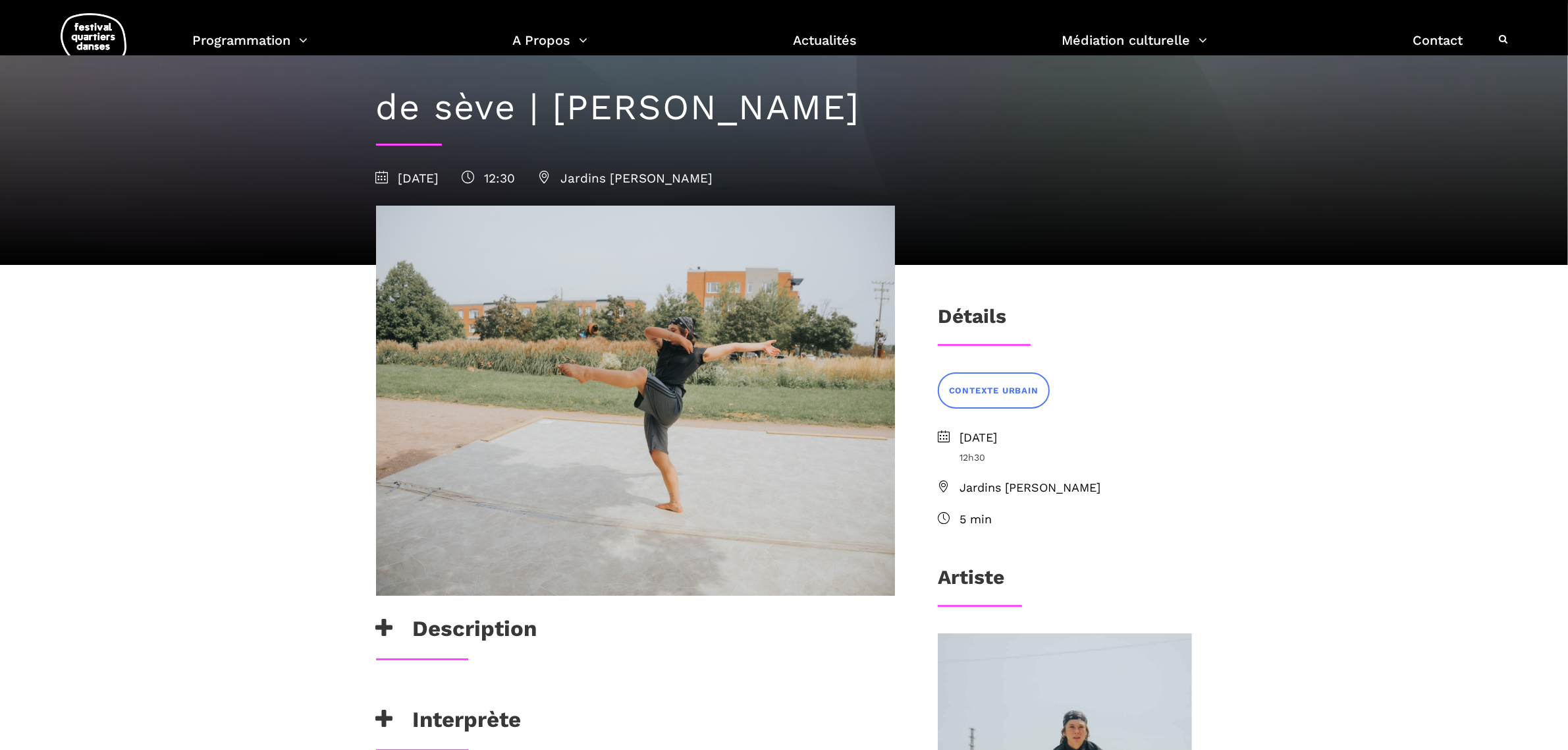
scroll to position [82, 0]
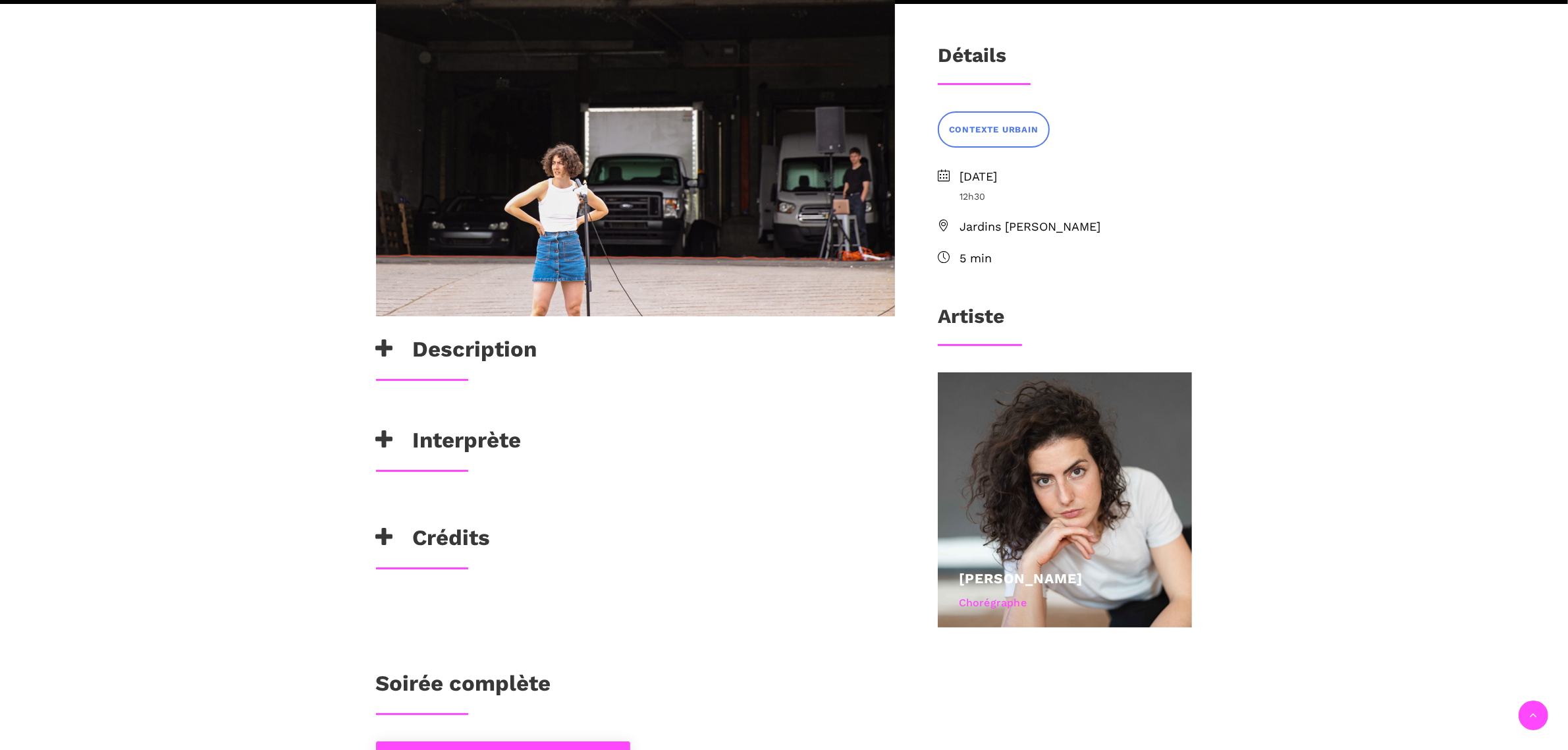
scroll to position [412, 0]
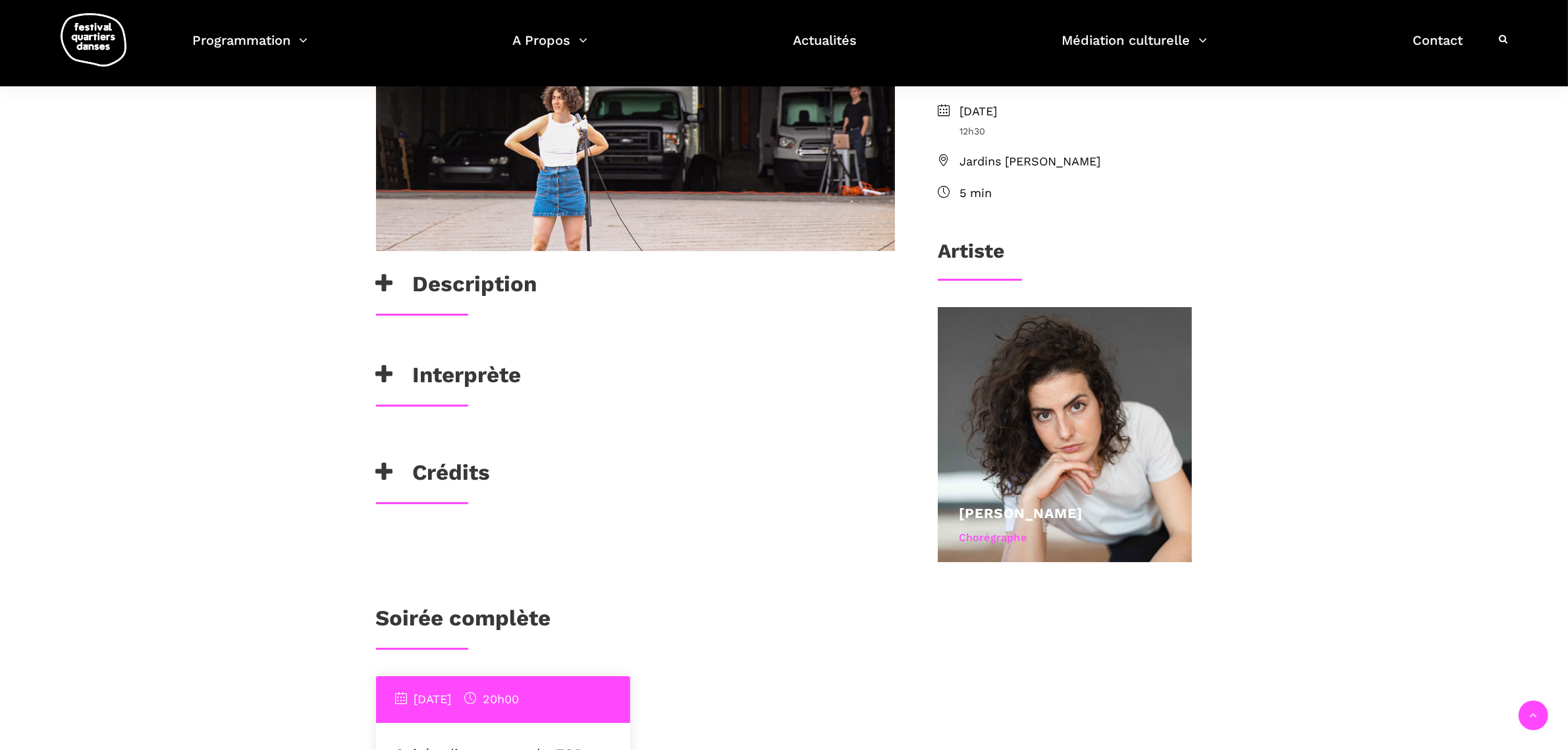
click at [489, 380] on h3 "Interprète" at bounding box center [448, 378] width 145 height 33
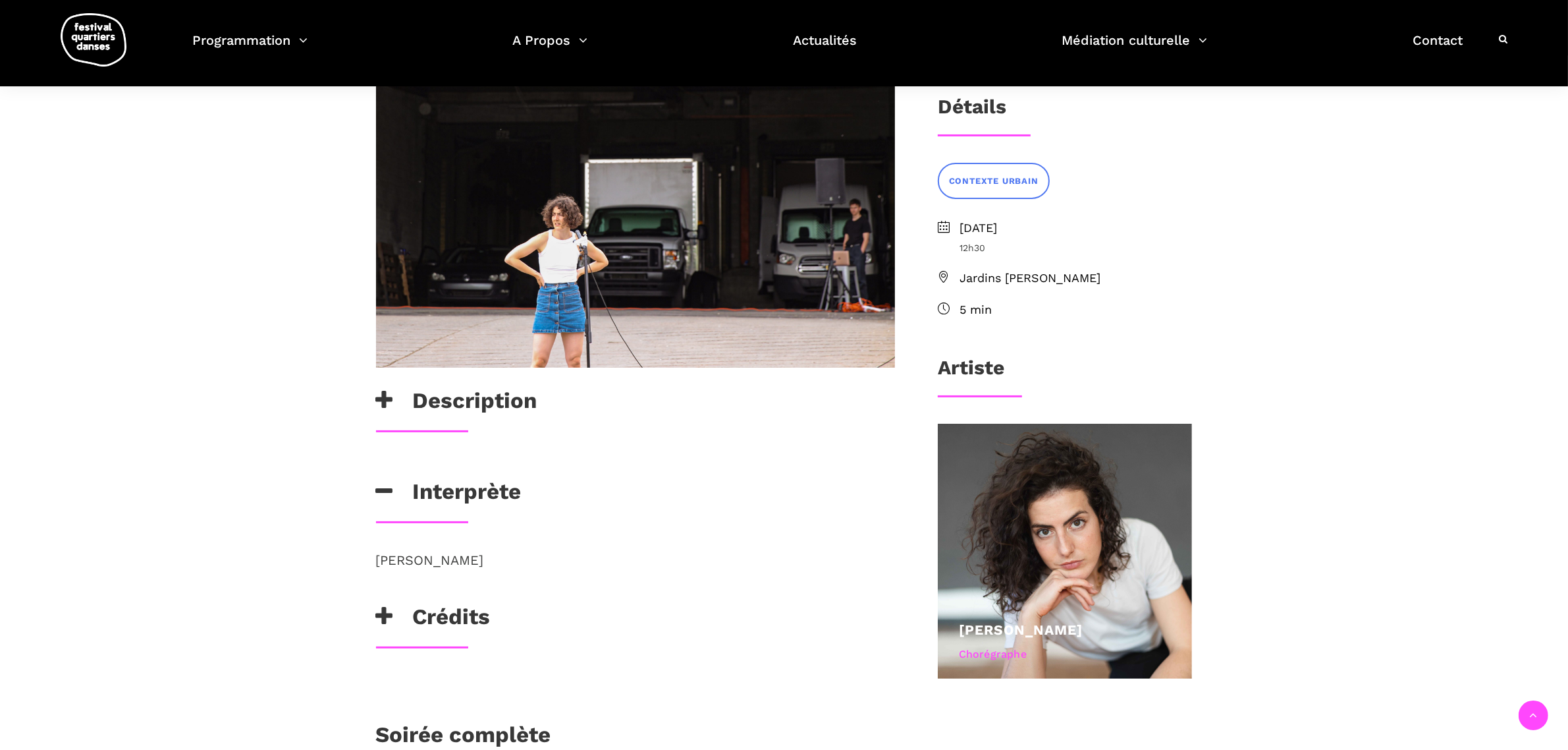
scroll to position [494, 0]
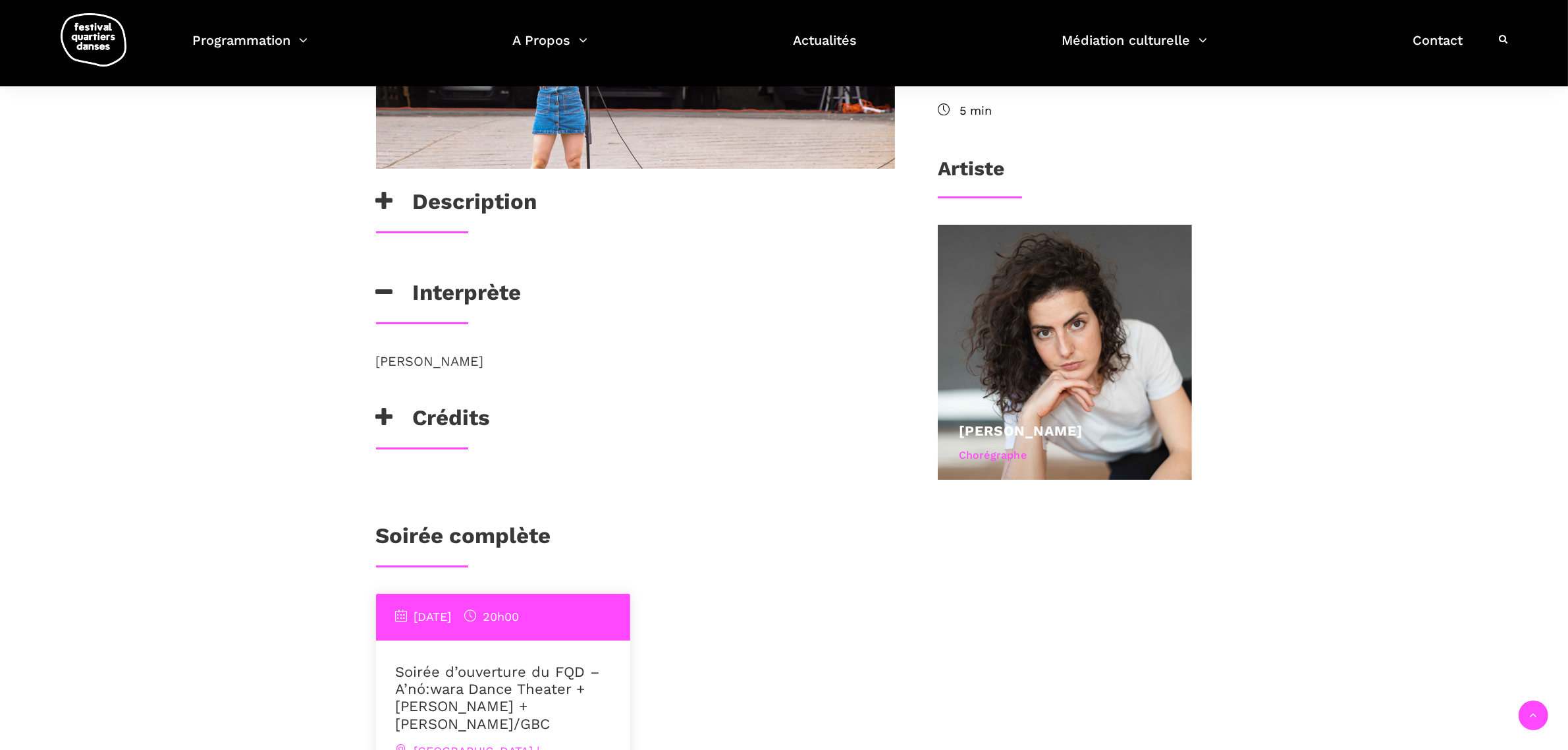
click at [432, 195] on h3 "Description" at bounding box center [456, 204] width 162 height 33
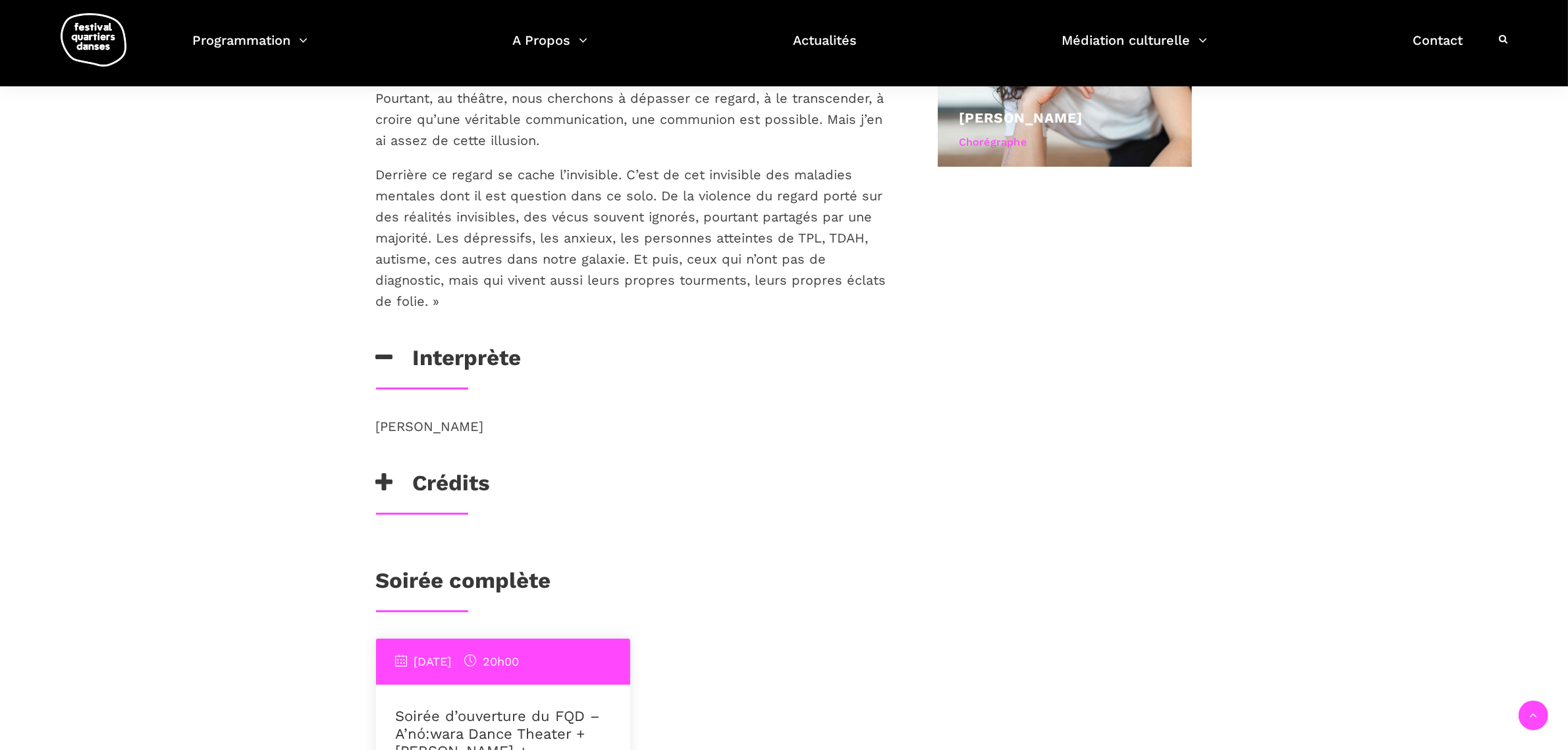
scroll to position [906, 0]
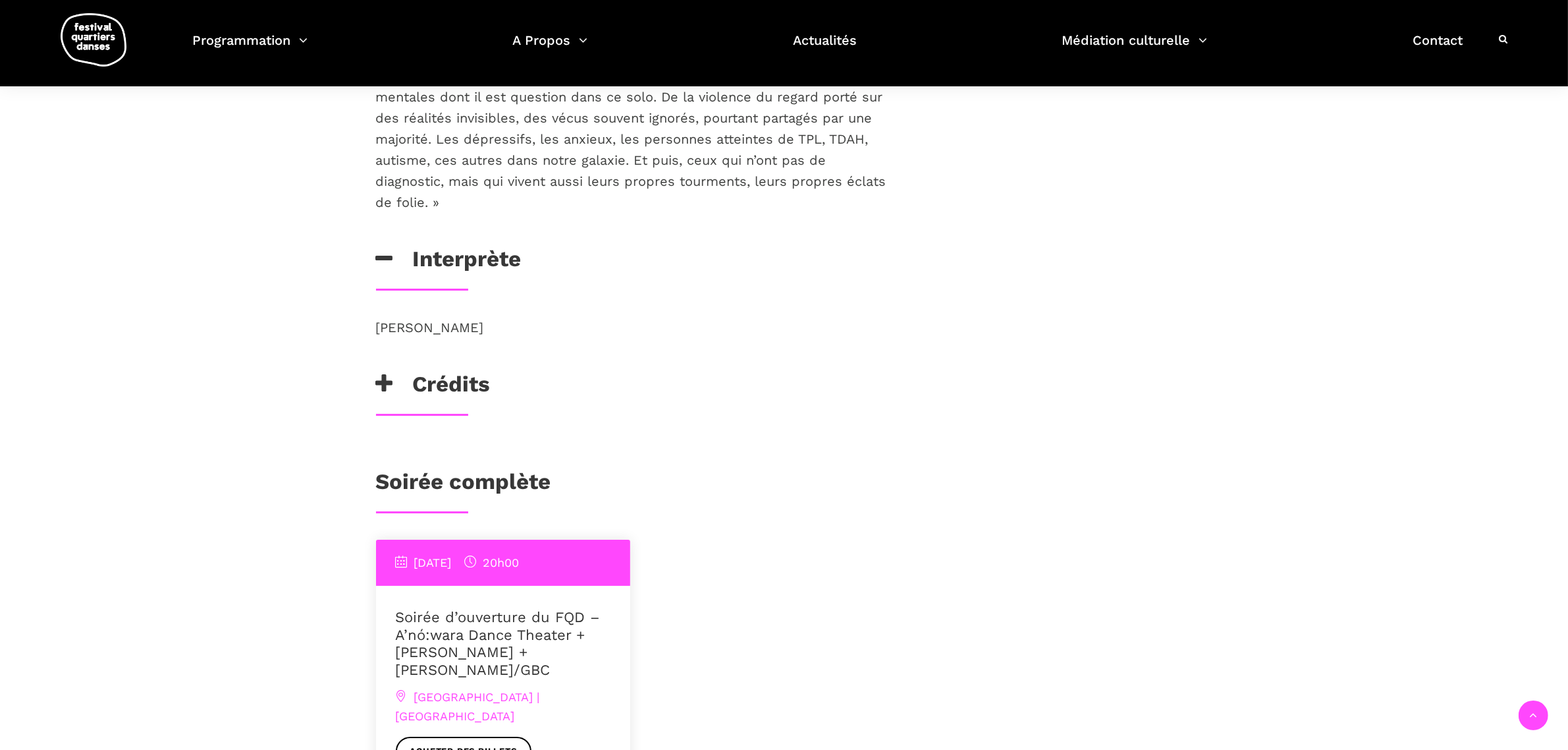
click at [451, 391] on h3 "Crédits" at bounding box center [433, 387] width 115 height 33
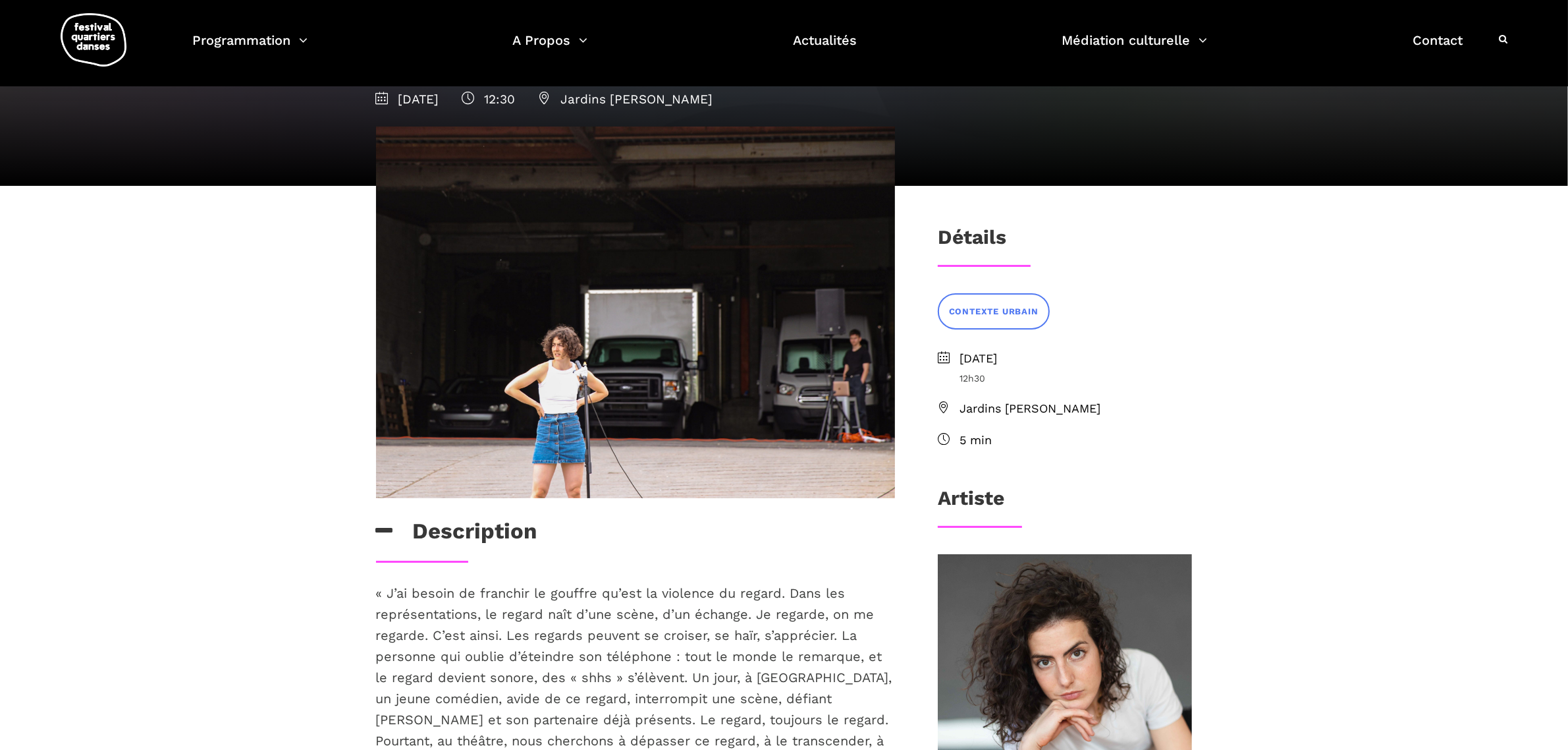
scroll to position [0, 0]
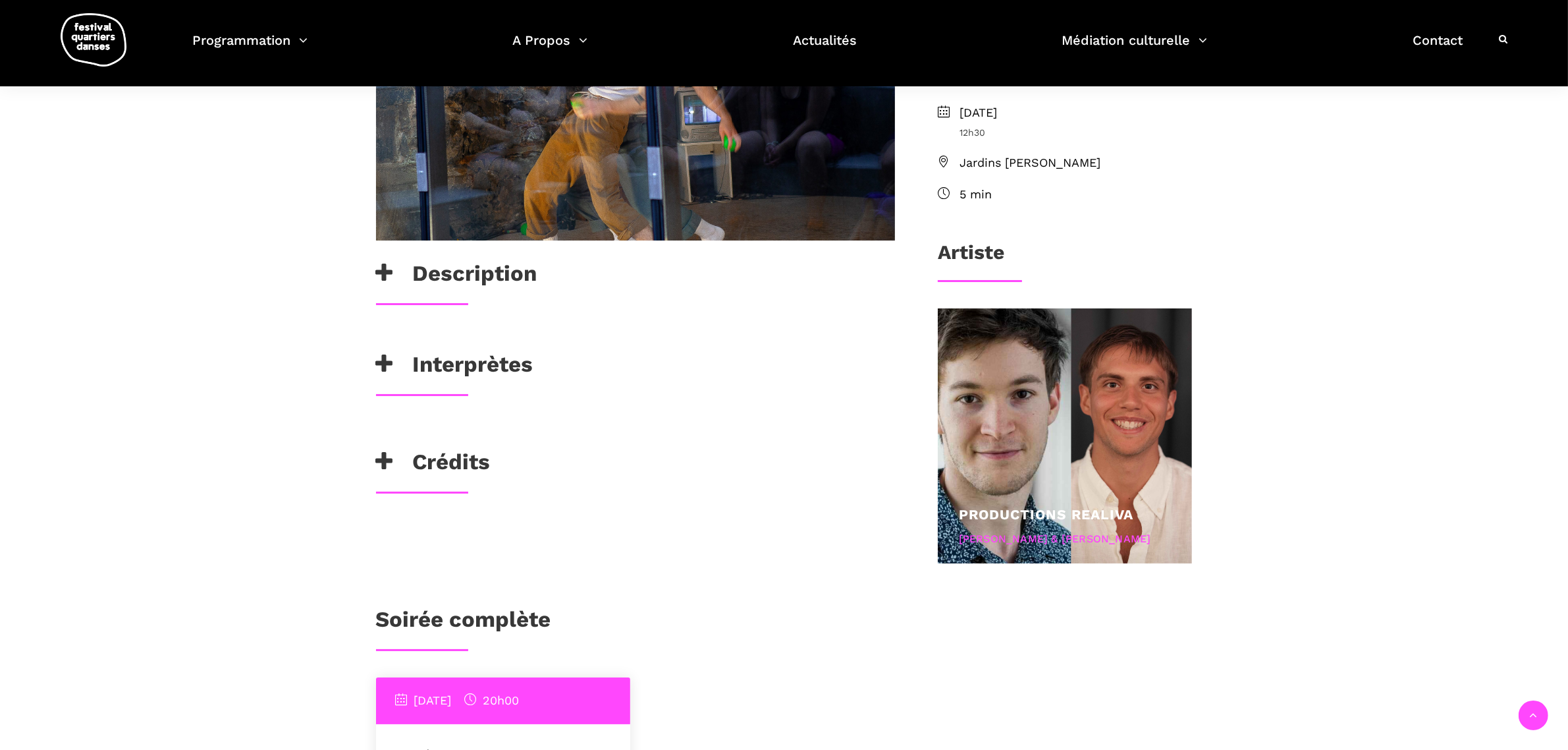
scroll to position [412, 0]
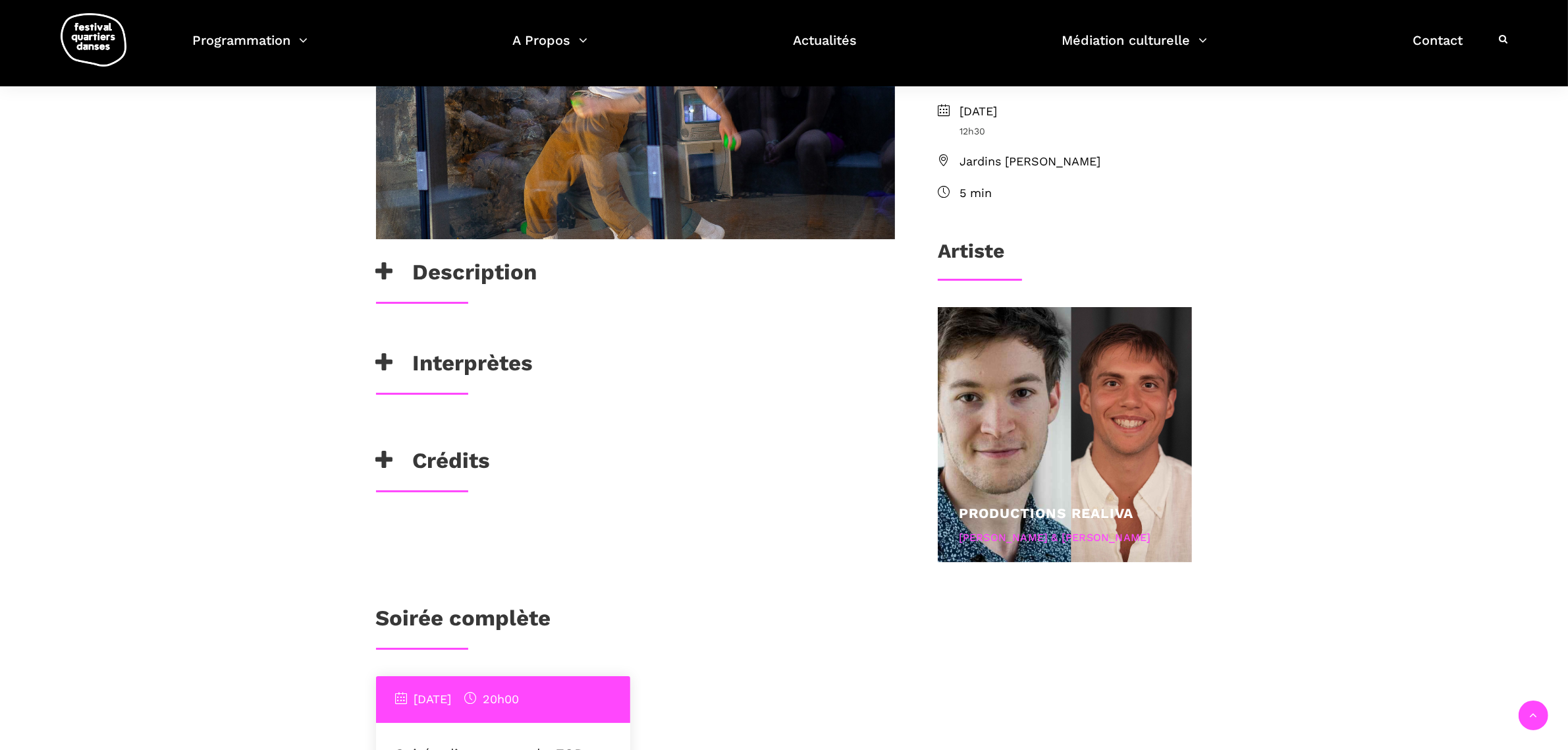
click at [430, 389] on div "Interprètes" at bounding box center [636, 371] width 546 height 43
click at [432, 363] on h3 "Interprètes" at bounding box center [455, 366] width 158 height 33
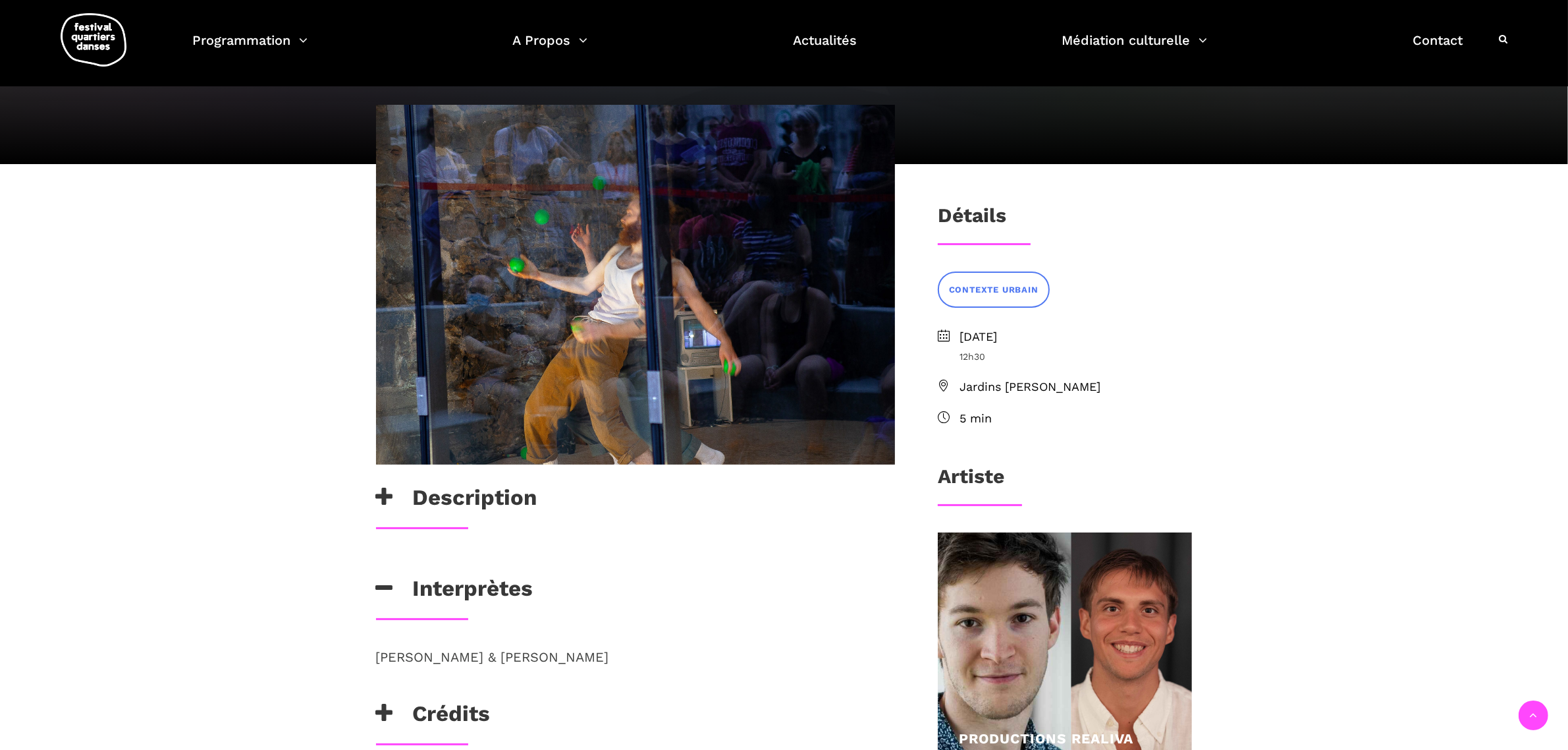
scroll to position [165, 0]
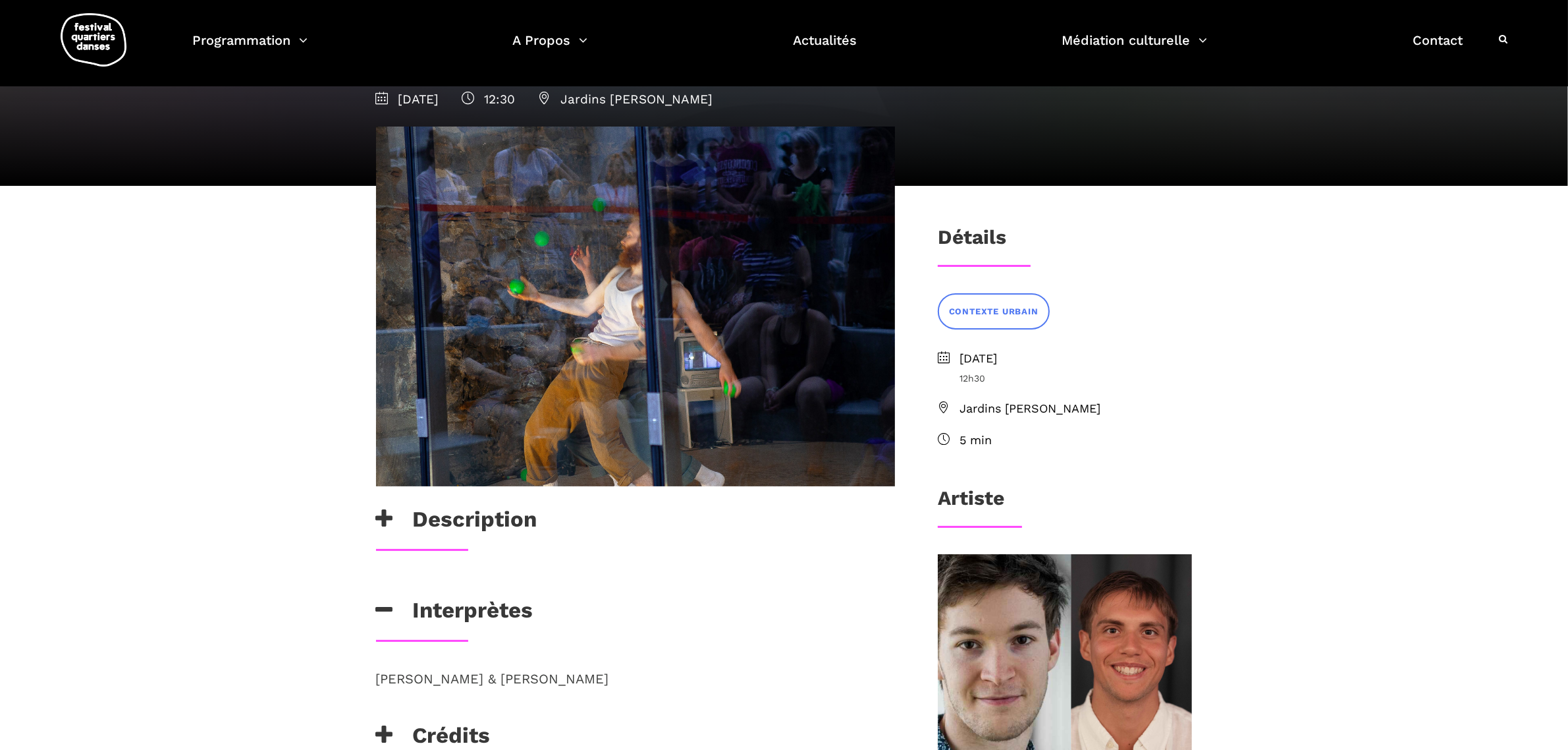
click at [459, 516] on h3 "Description" at bounding box center [456, 522] width 162 height 33
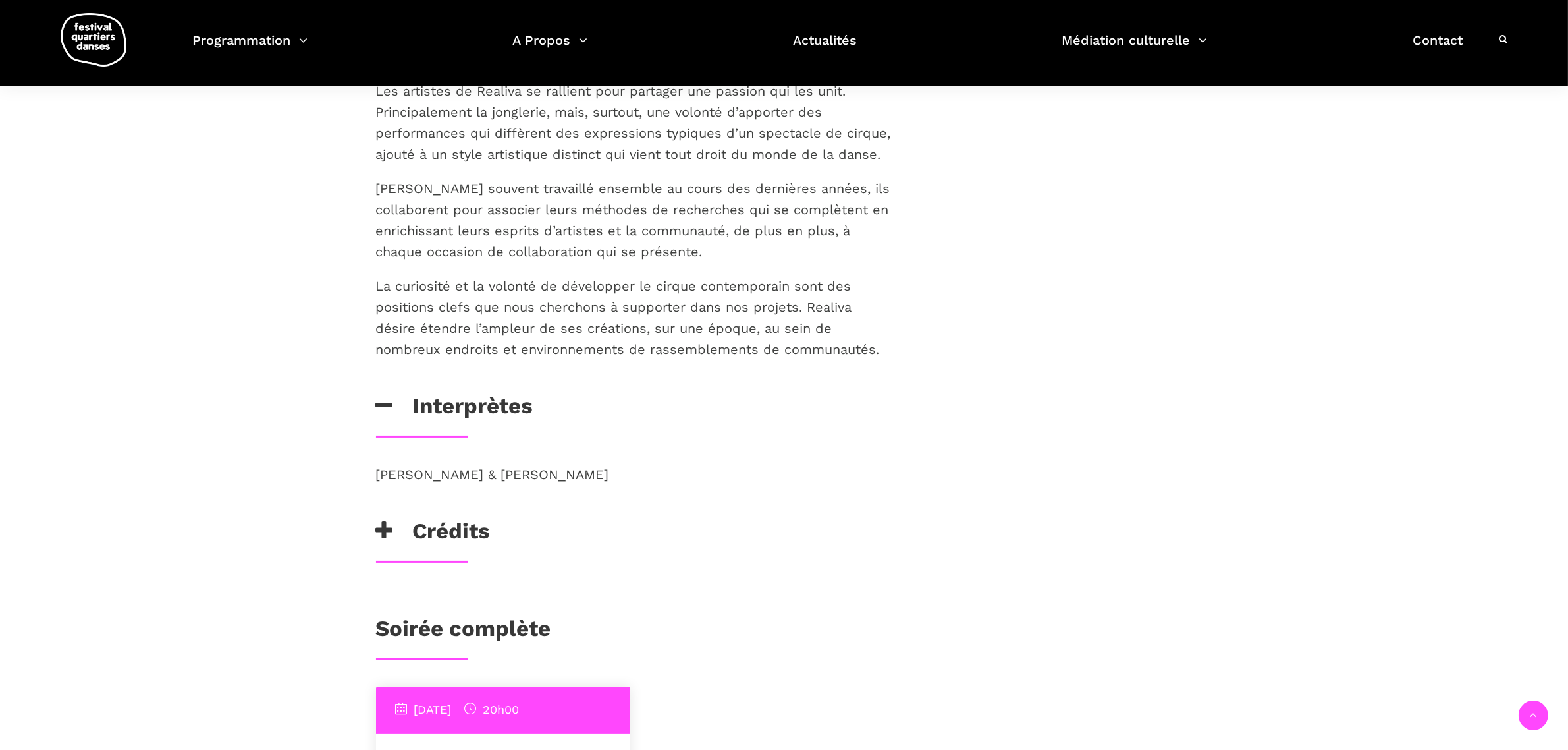
scroll to position [1071, 0]
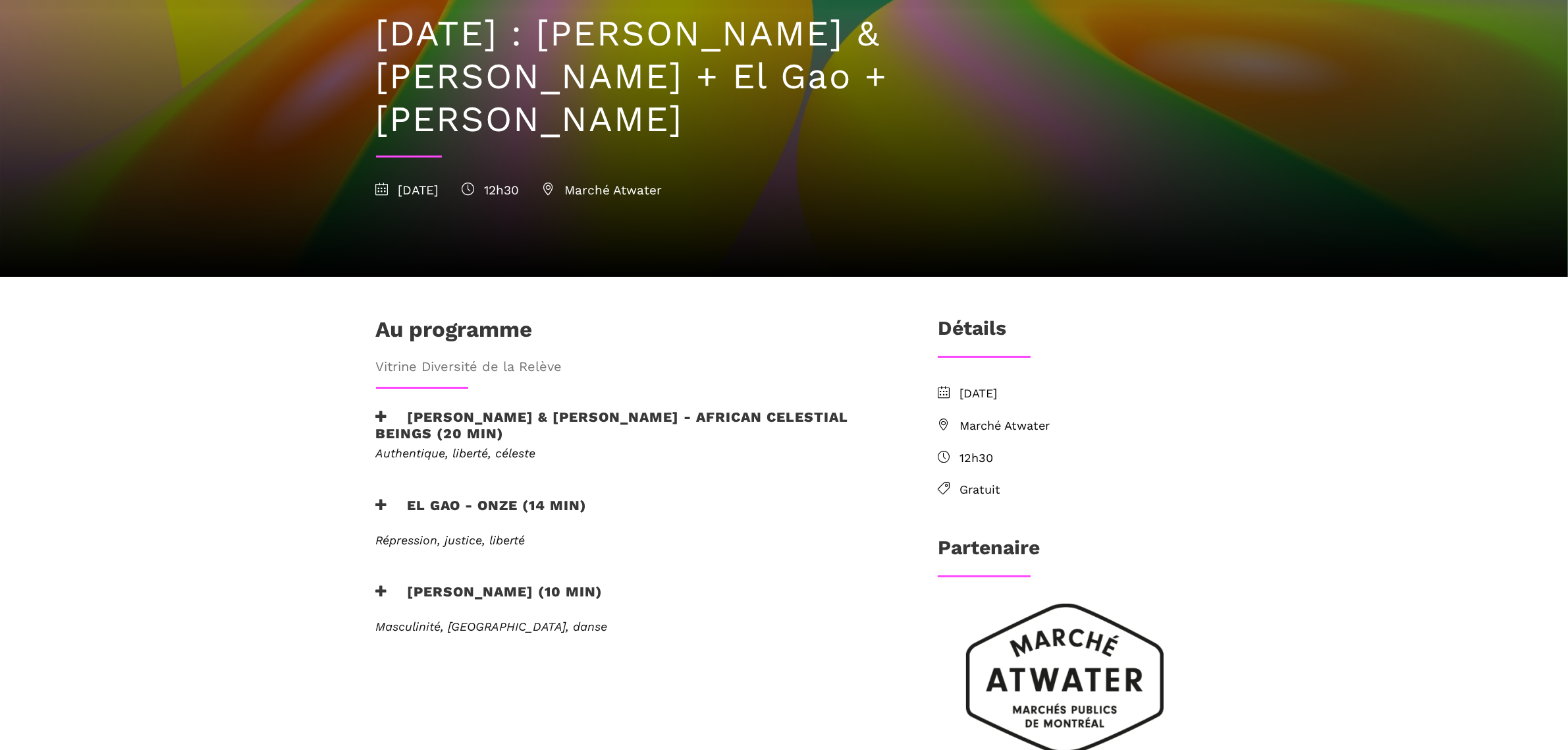
scroll to position [165, 0]
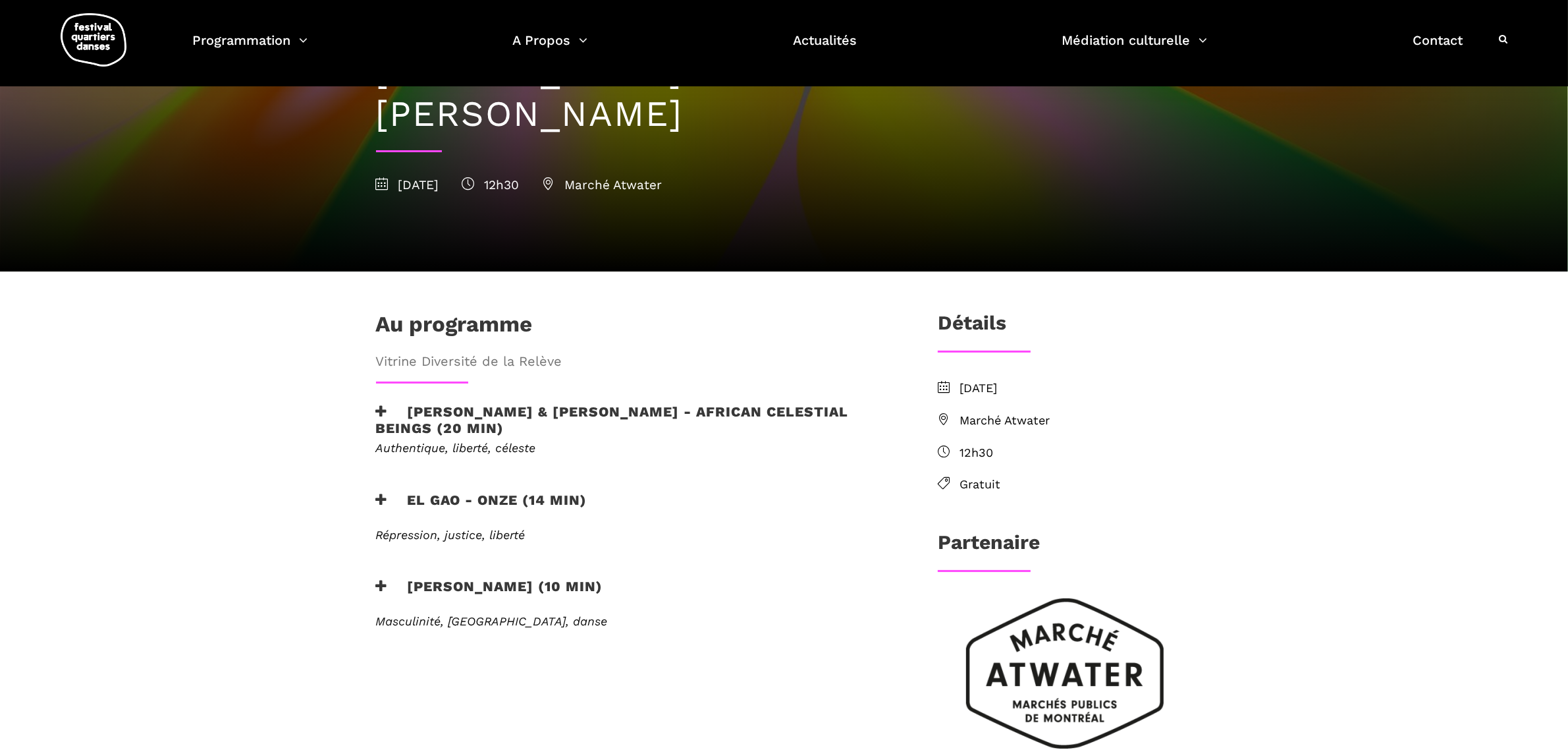
click at [493, 404] on h3 "Athena Lucie Assamba & Leah Danga - African Celestial Beings (20 min)" at bounding box center [636, 420] width 519 height 33
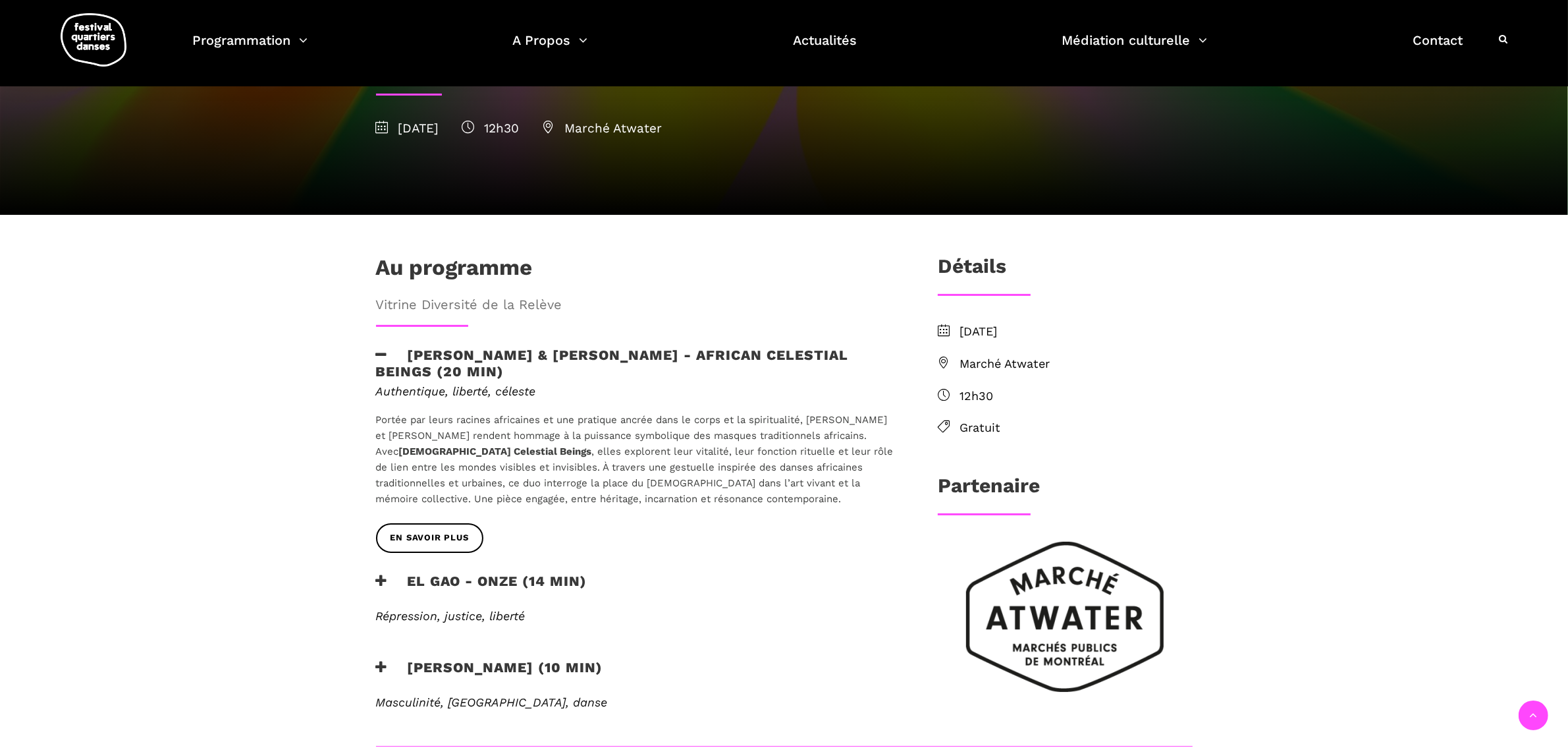
scroll to position [247, 0]
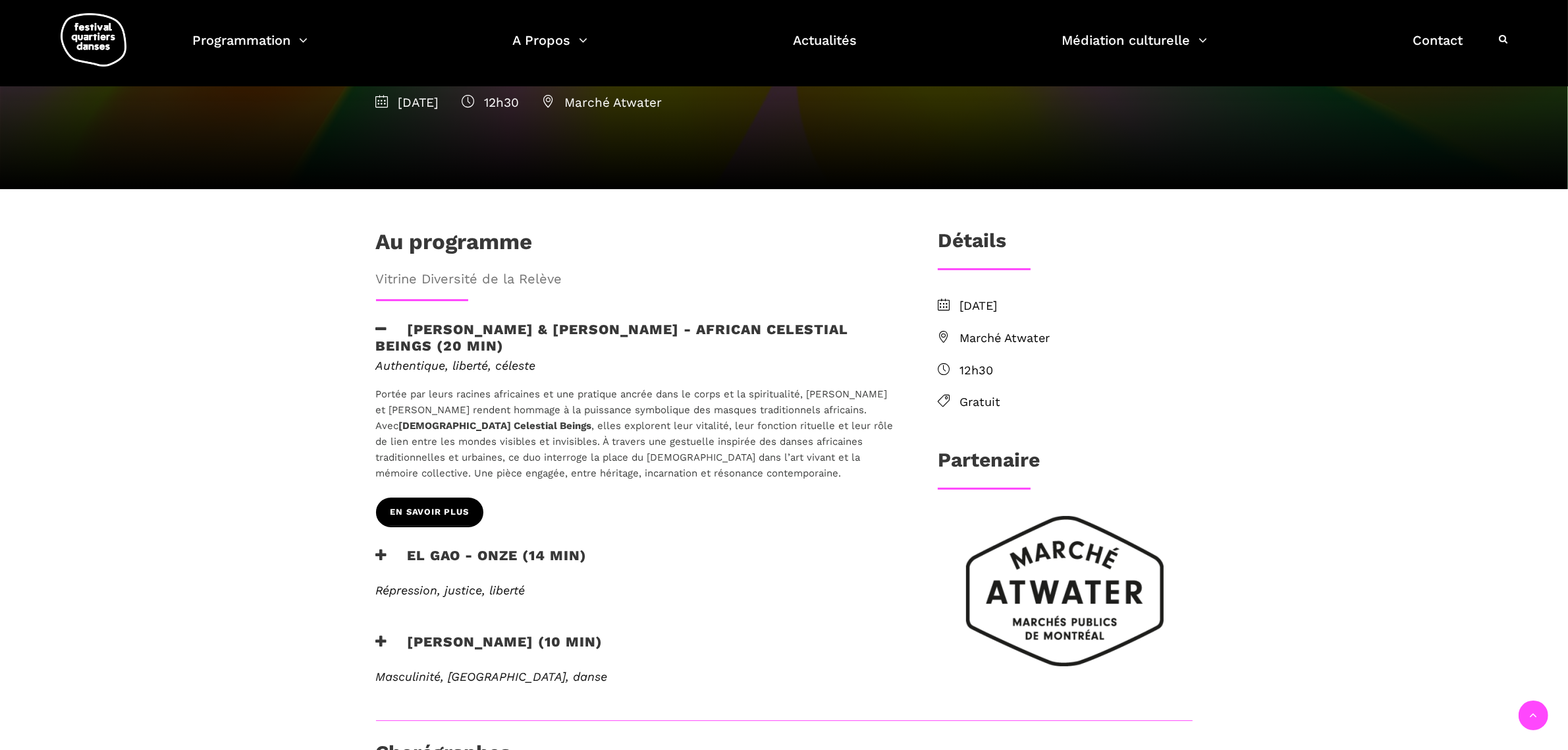
click at [406, 506] on span "EN SAVOIR PLUS" at bounding box center [430, 512] width 79 height 14
click at [447, 547] on h3 "EL GAO - ONZE (14 min)" at bounding box center [481, 563] width 211 height 33
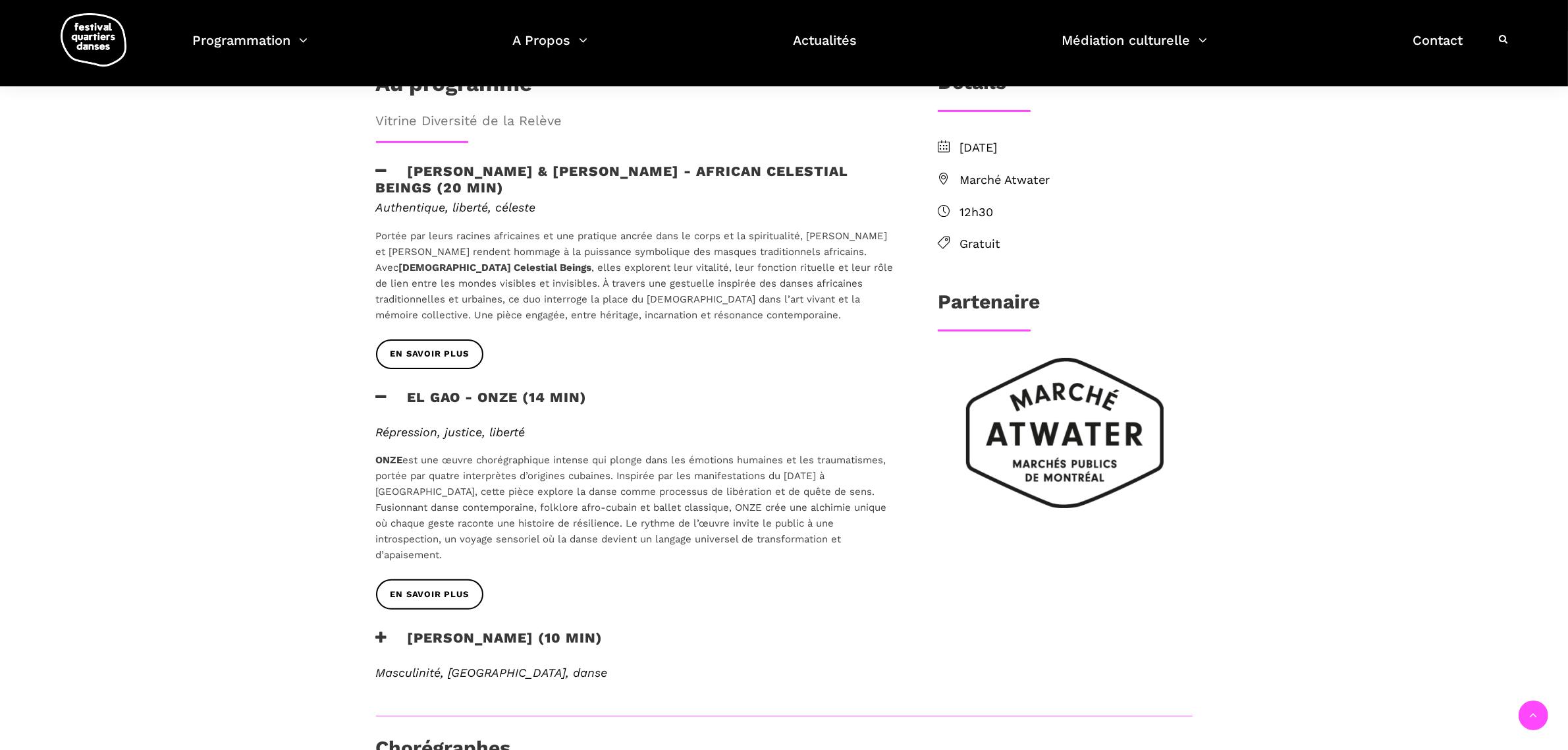
scroll to position [412, 0]
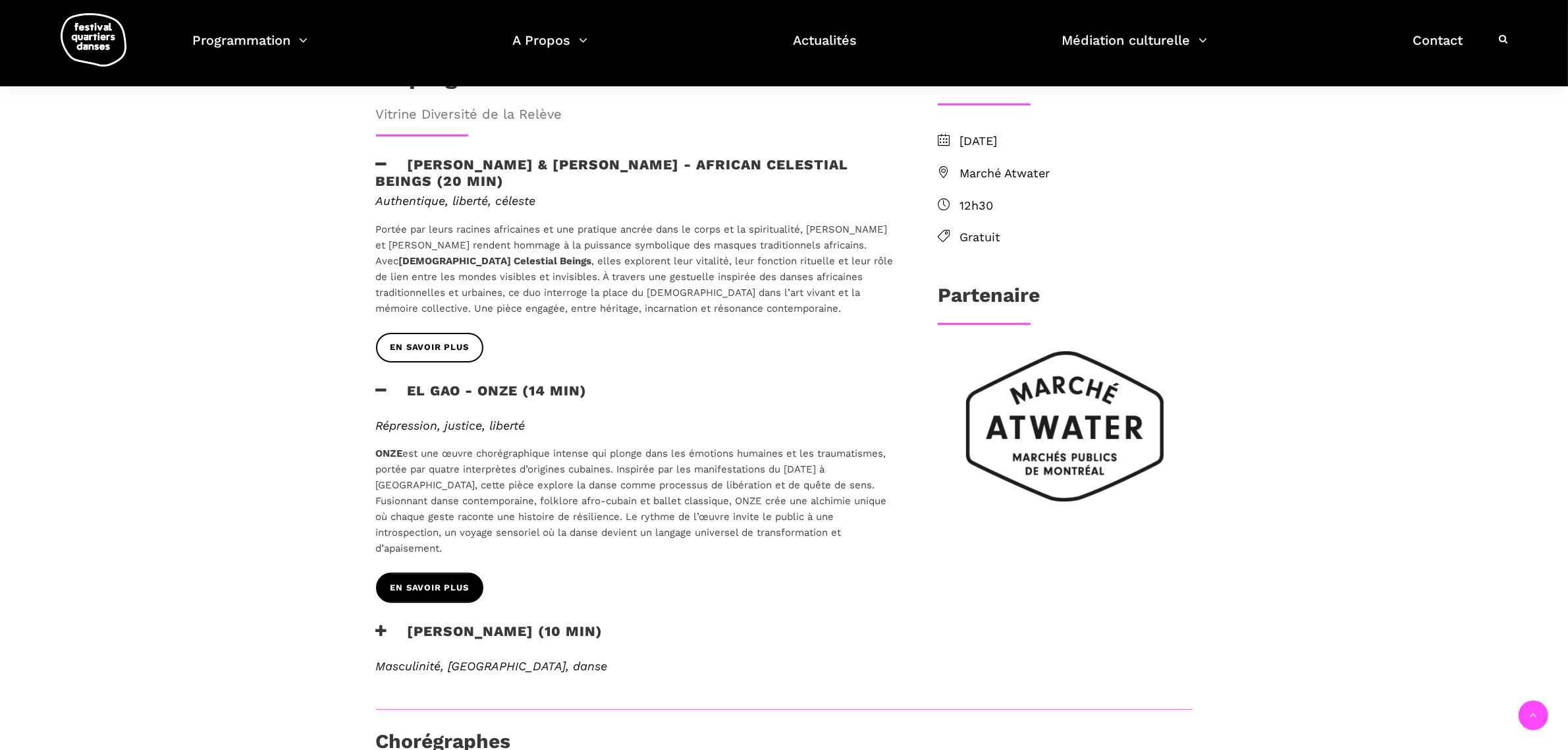
click at [440, 581] on span "EN SAVOIR PLUS" at bounding box center [430, 588] width 79 height 14
click at [479, 622] on h3 "Rameez Karim - PEHCHAAN (10 min)" at bounding box center [489, 638] width 227 height 33
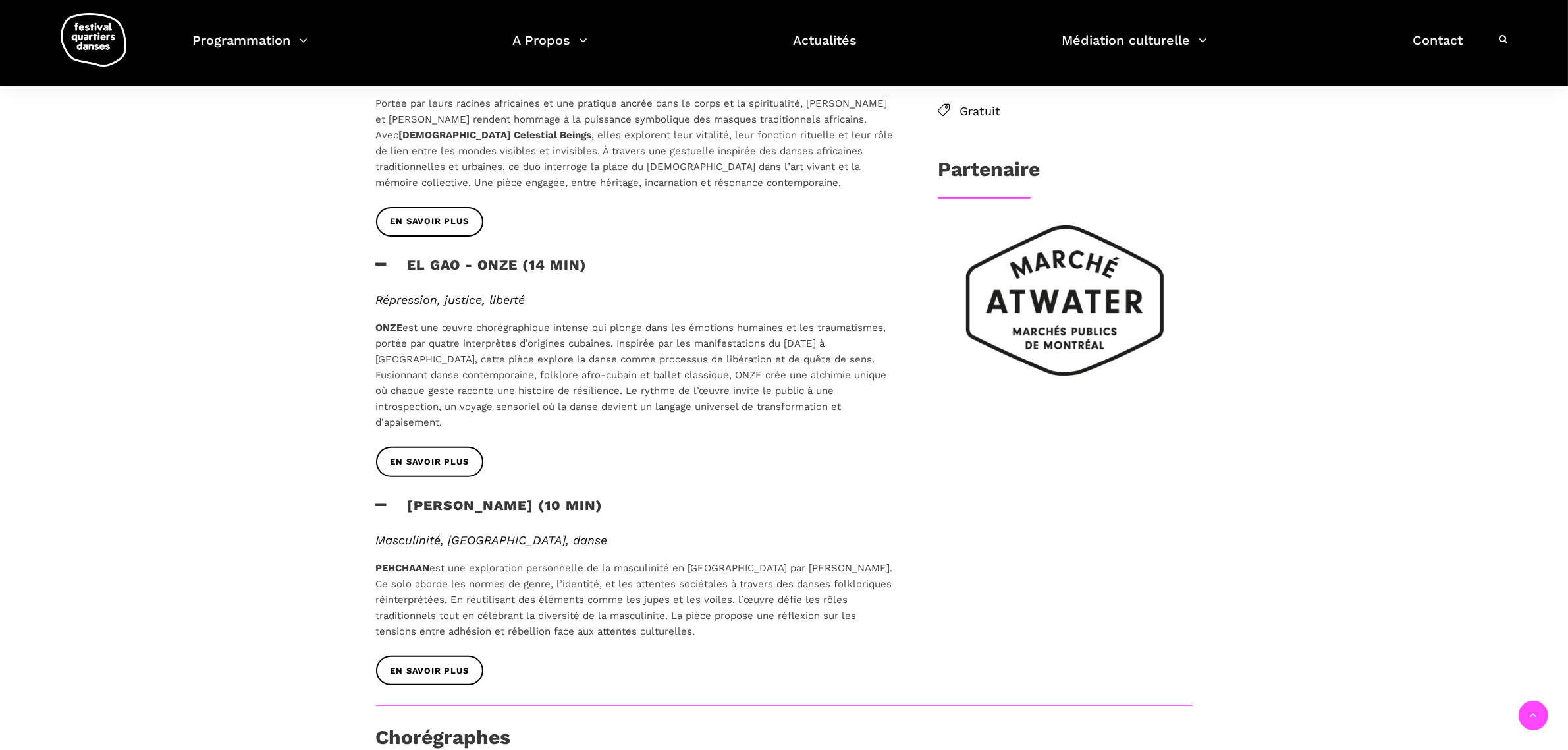
scroll to position [494, 0]
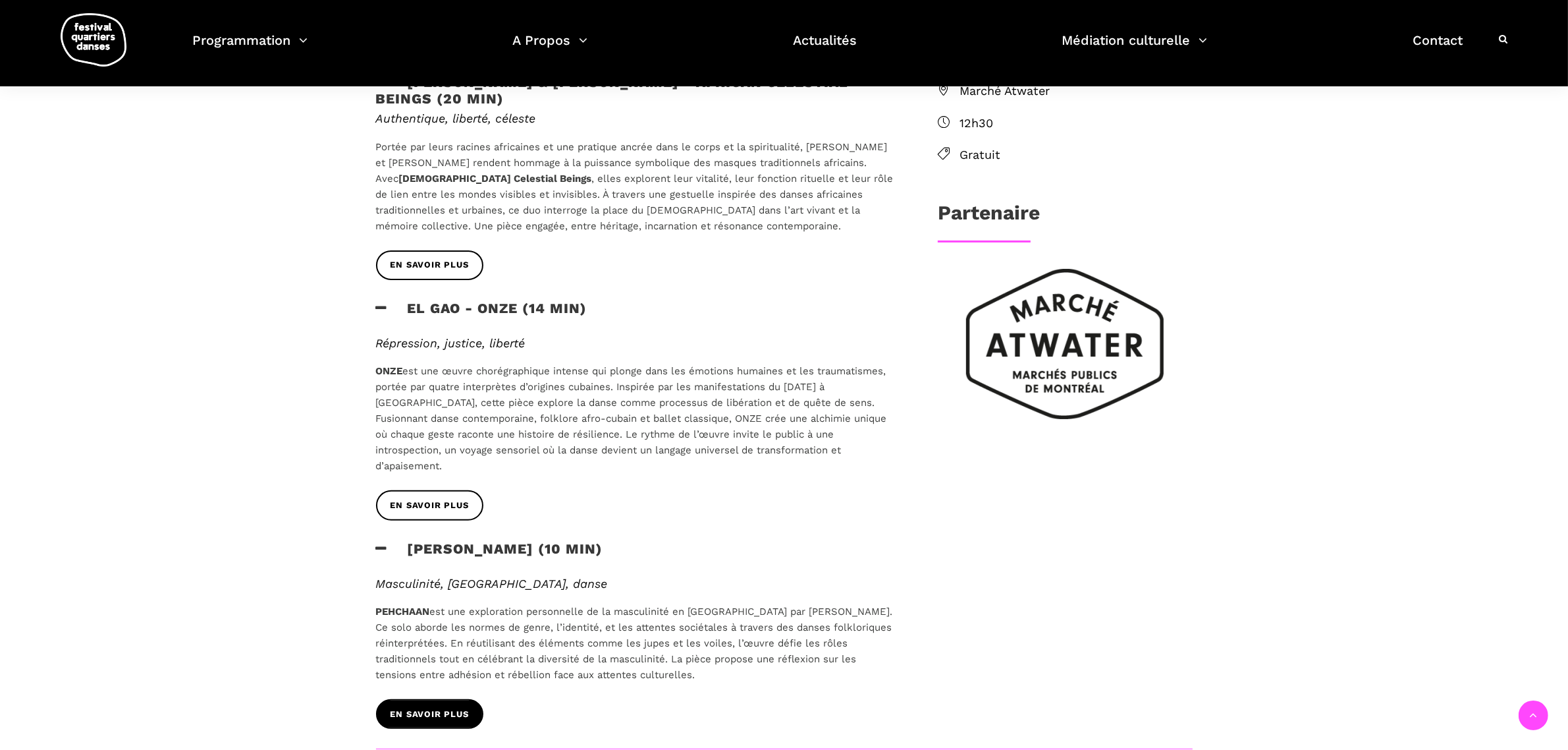
click at [456, 707] on span "EN SAVOIR PLUS" at bounding box center [430, 714] width 79 height 14
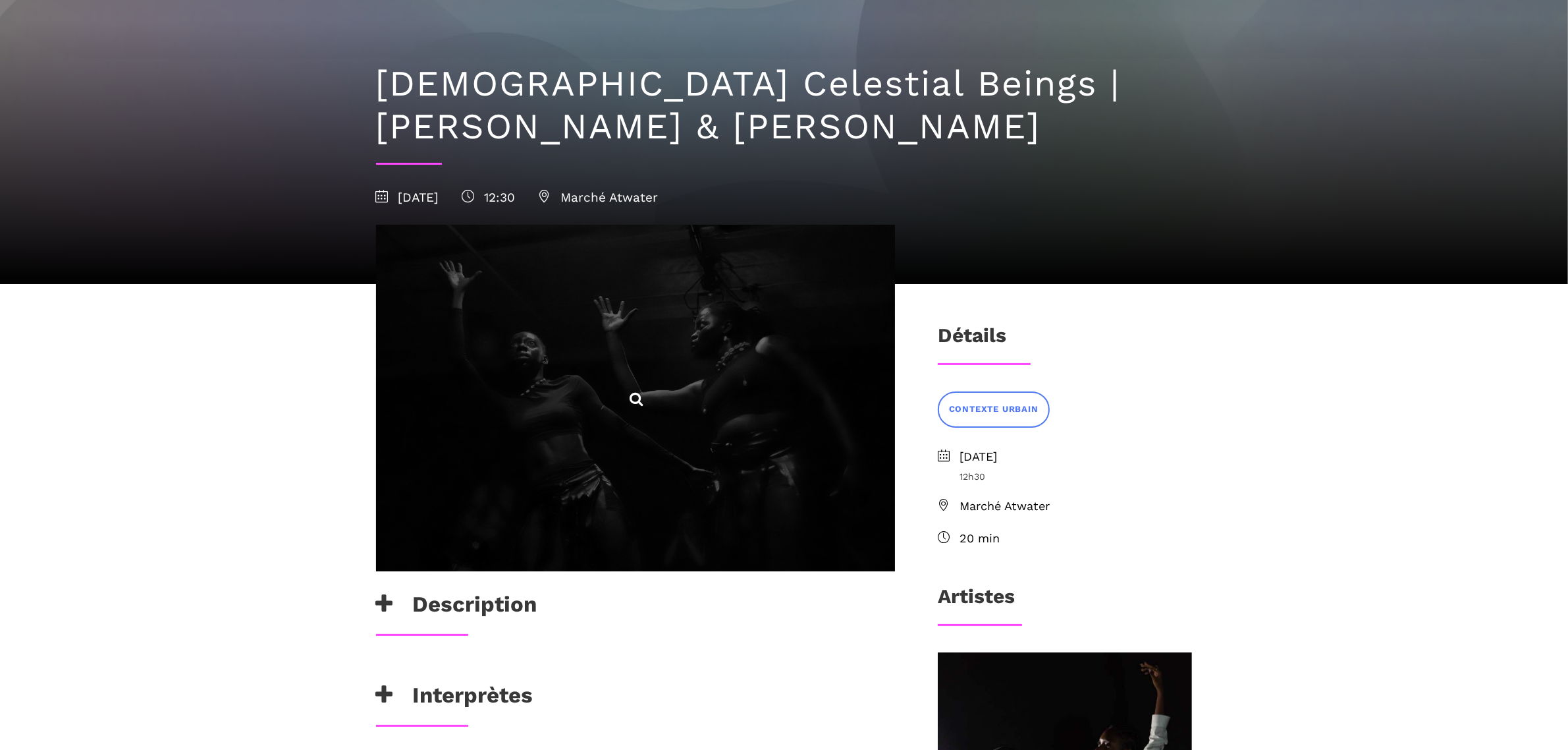
scroll to position [330, 0]
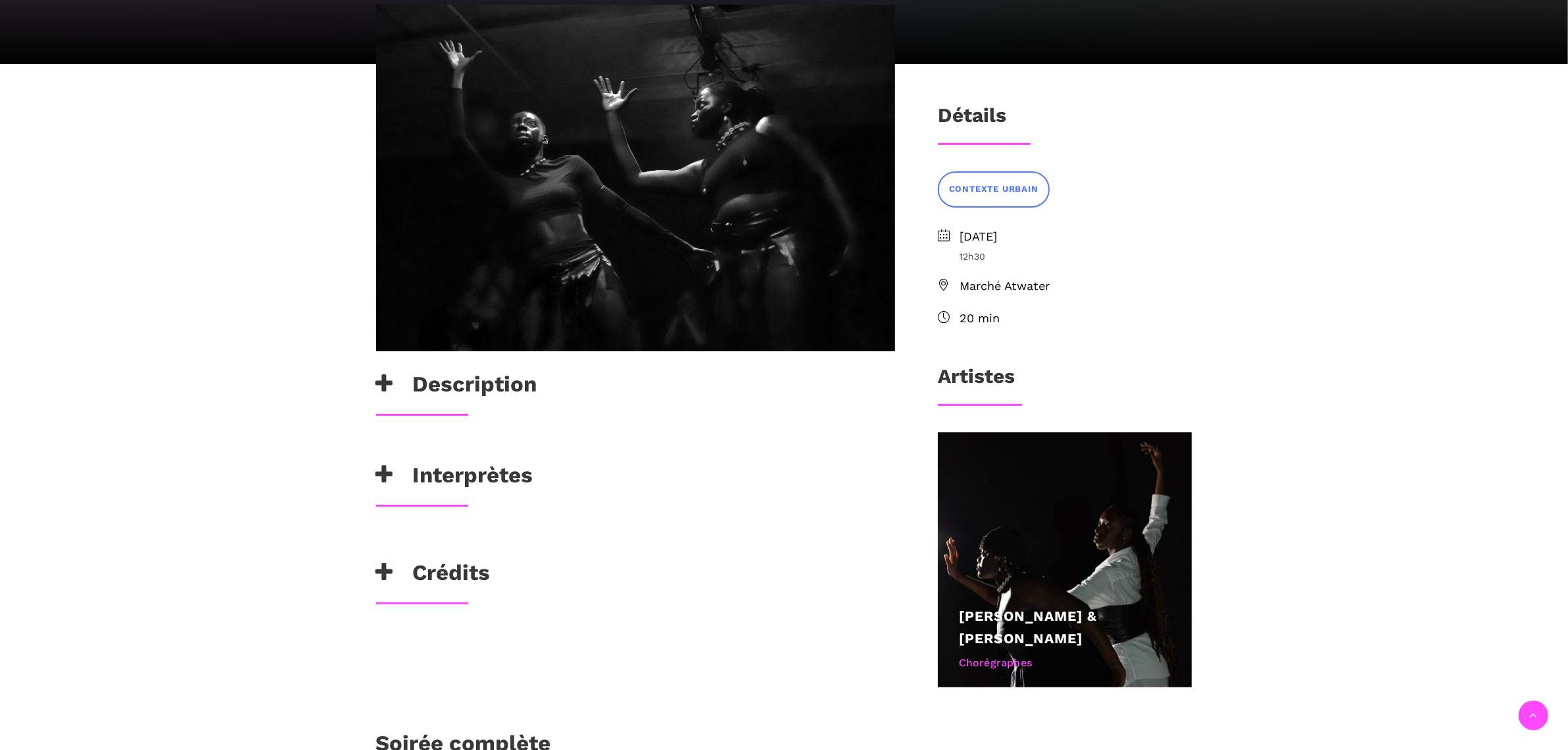
click at [473, 390] on h3 "Description" at bounding box center [456, 387] width 162 height 33
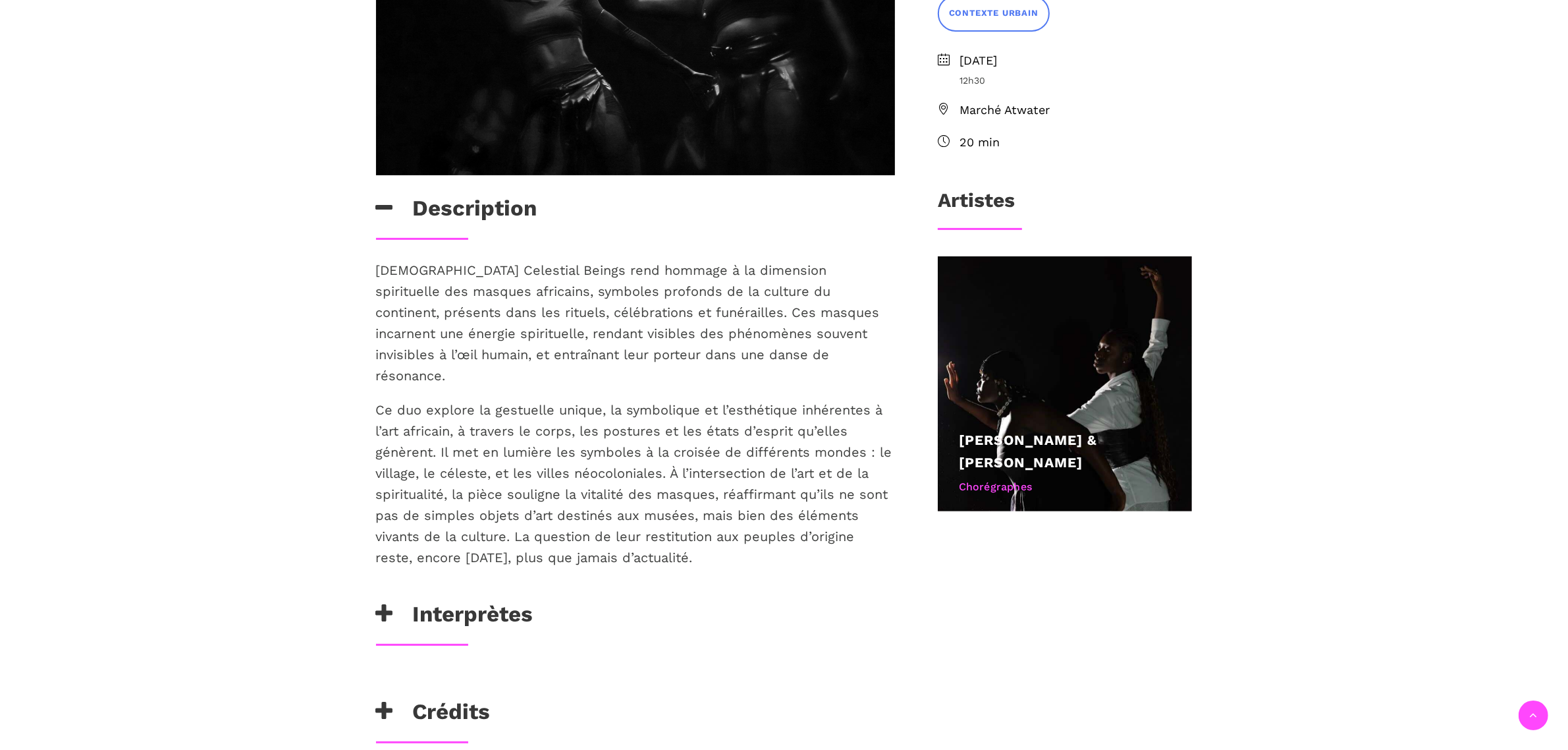
scroll to position [576, 0]
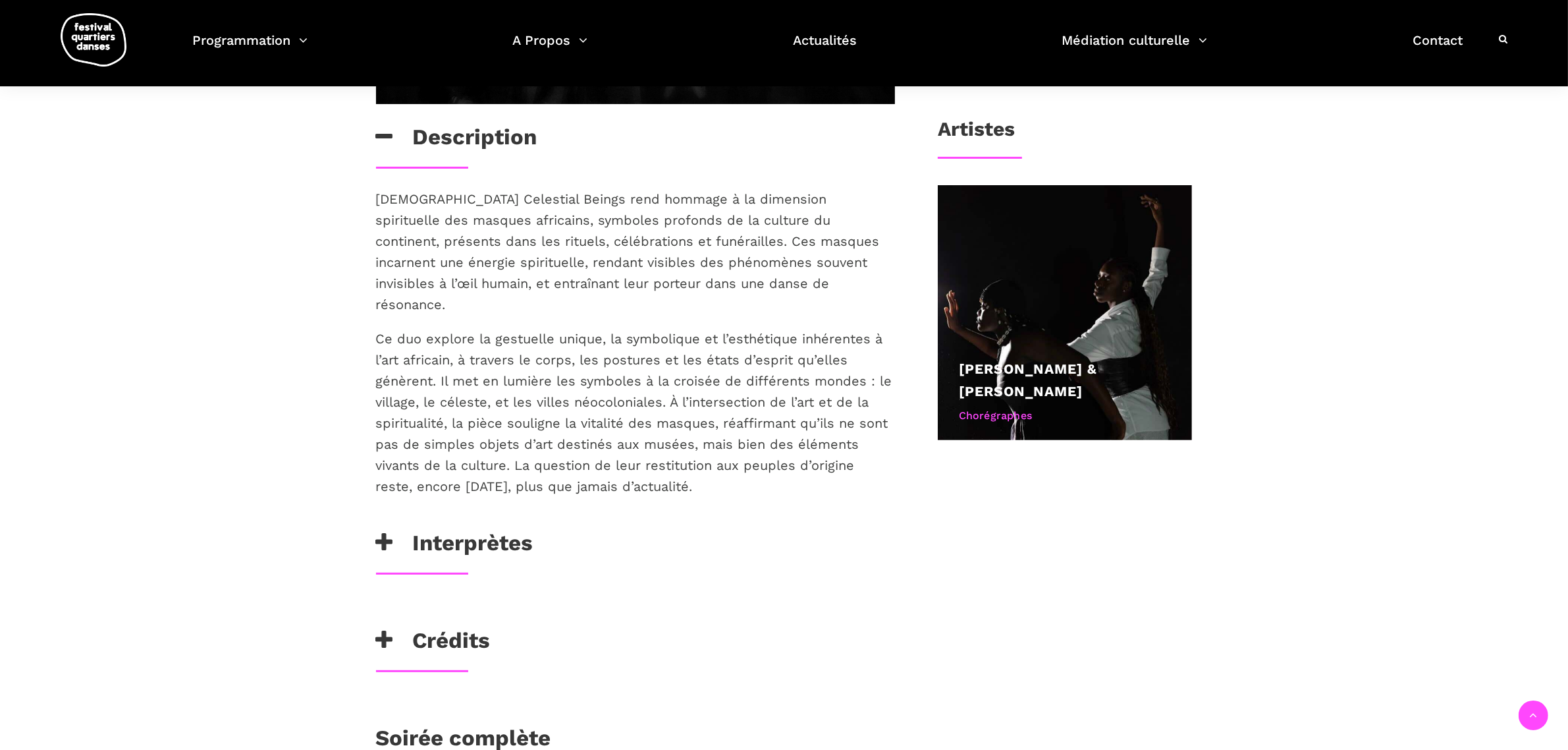
click at [469, 530] on h3 "Interprètes" at bounding box center [455, 546] width 158 height 33
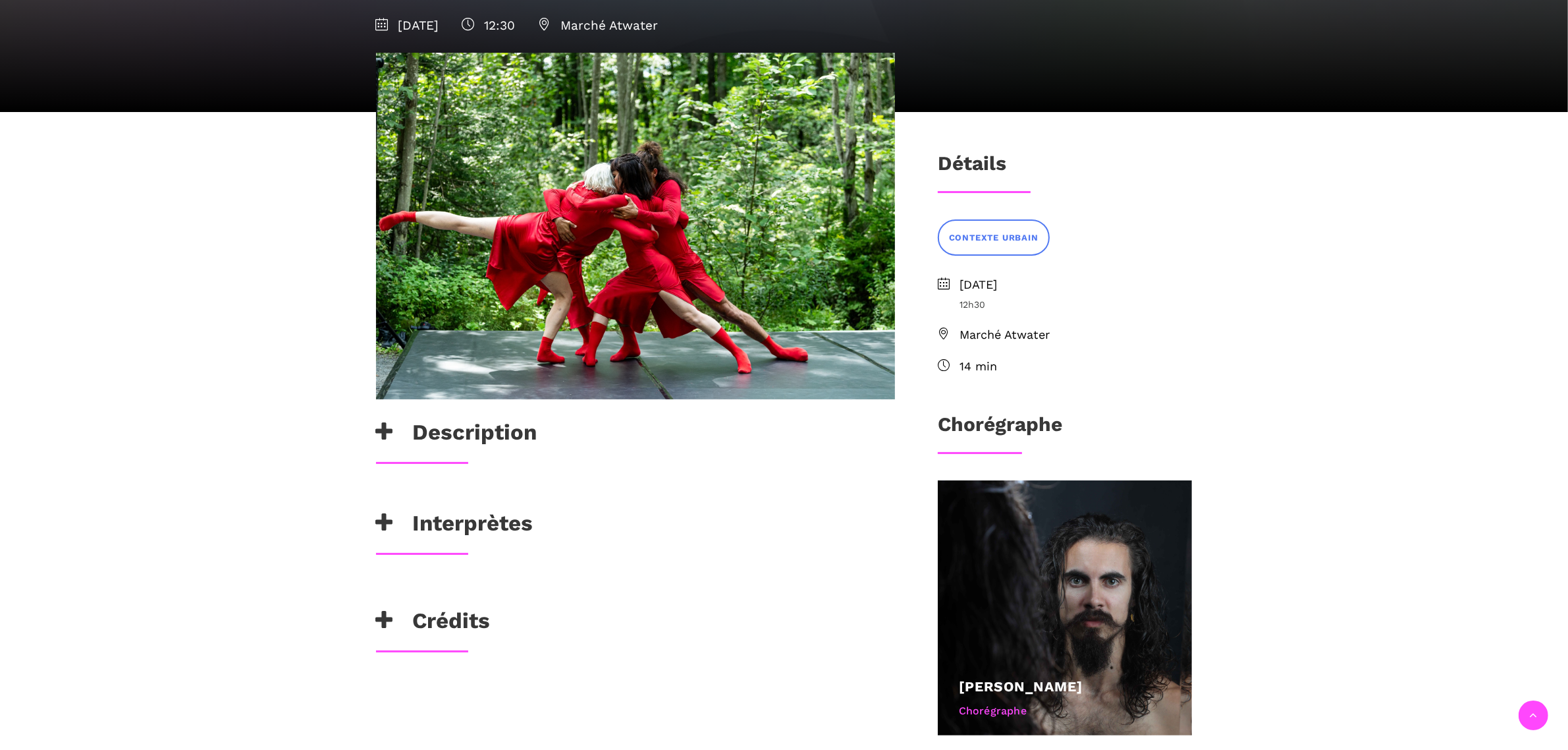
scroll to position [247, 0]
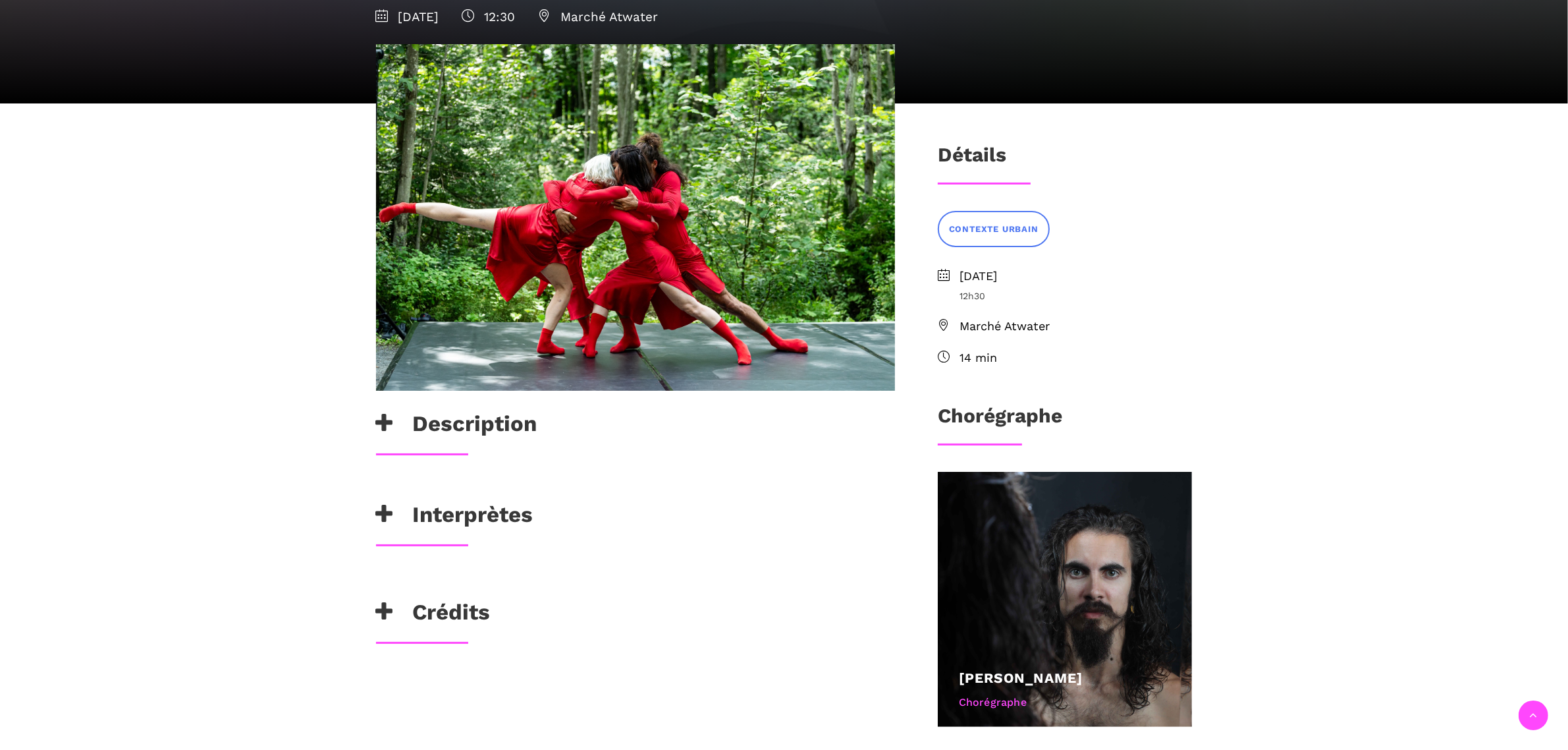
click at [469, 502] on h3 "Interprètes" at bounding box center [455, 518] width 158 height 33
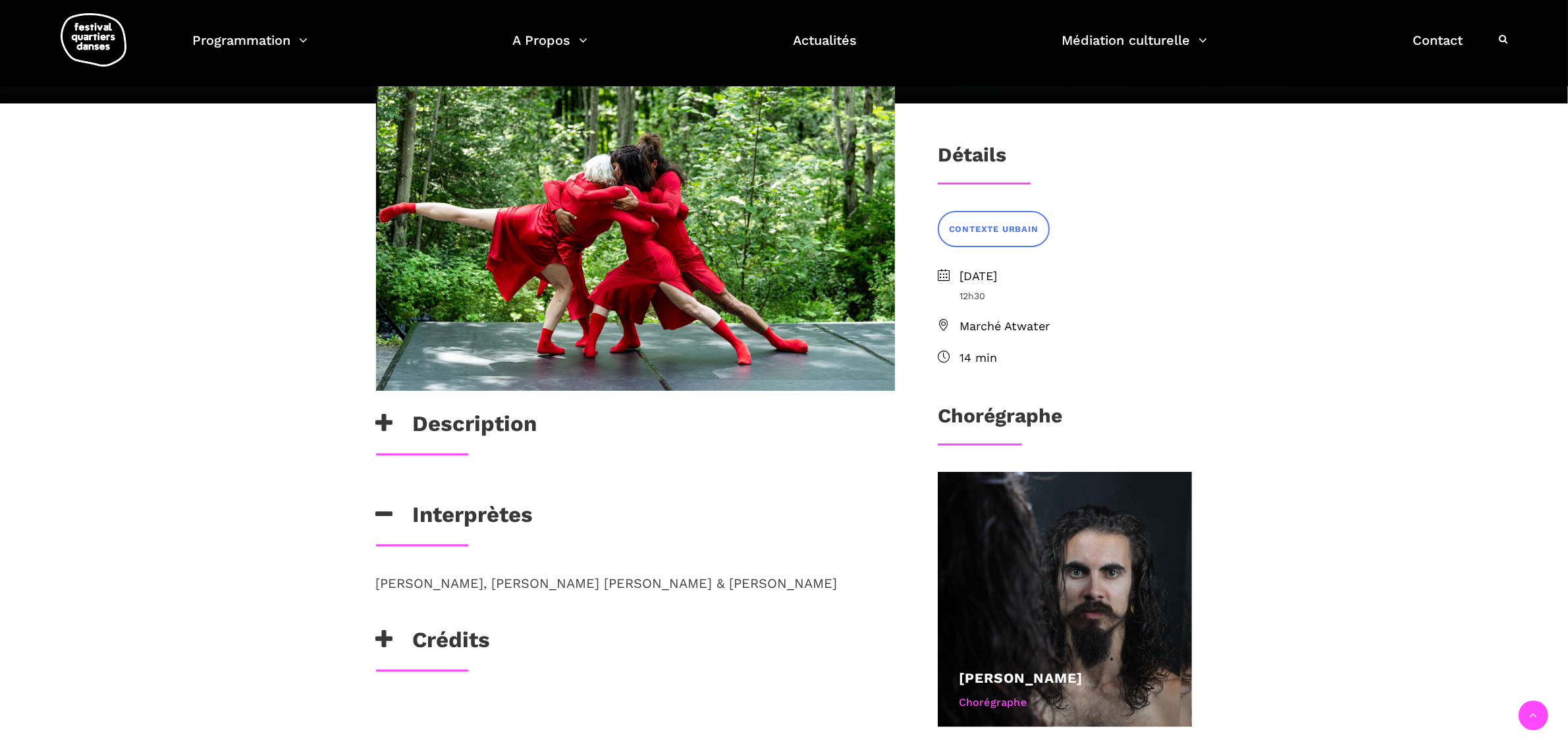
drag, startPoint x: 841, startPoint y: 575, endPoint x: 375, endPoint y: 589, distance: 466.2
click at [376, 589] on p "Mariem Valdes, Erismel Mejias, Gabriela Herrera & Niosbel Gonzalez" at bounding box center [636, 583] width 519 height 21
copy span "Mariem Valdes, Erismel Mejias, Gabriela Herrera & Niosbel Gonzalez"
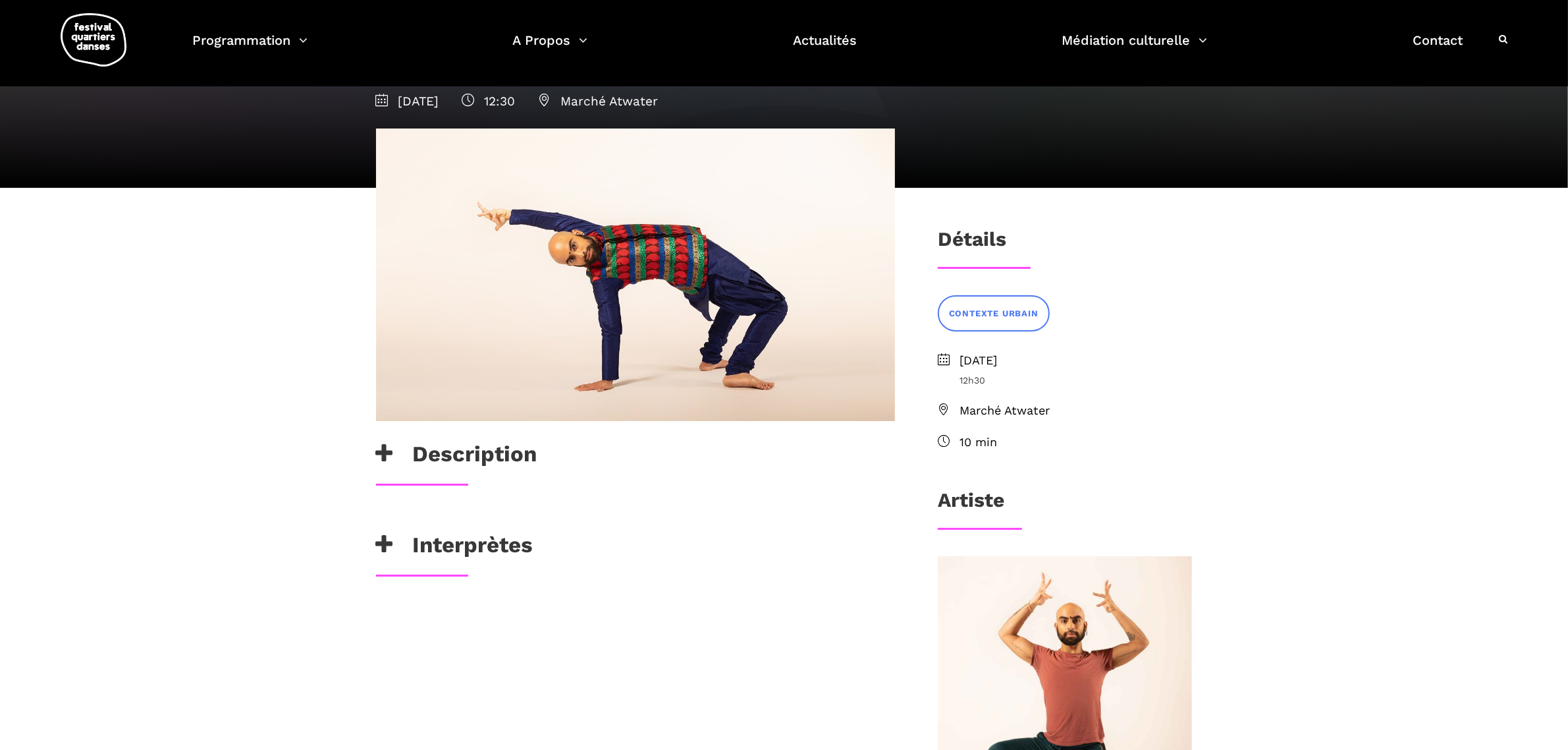
scroll to position [165, 0]
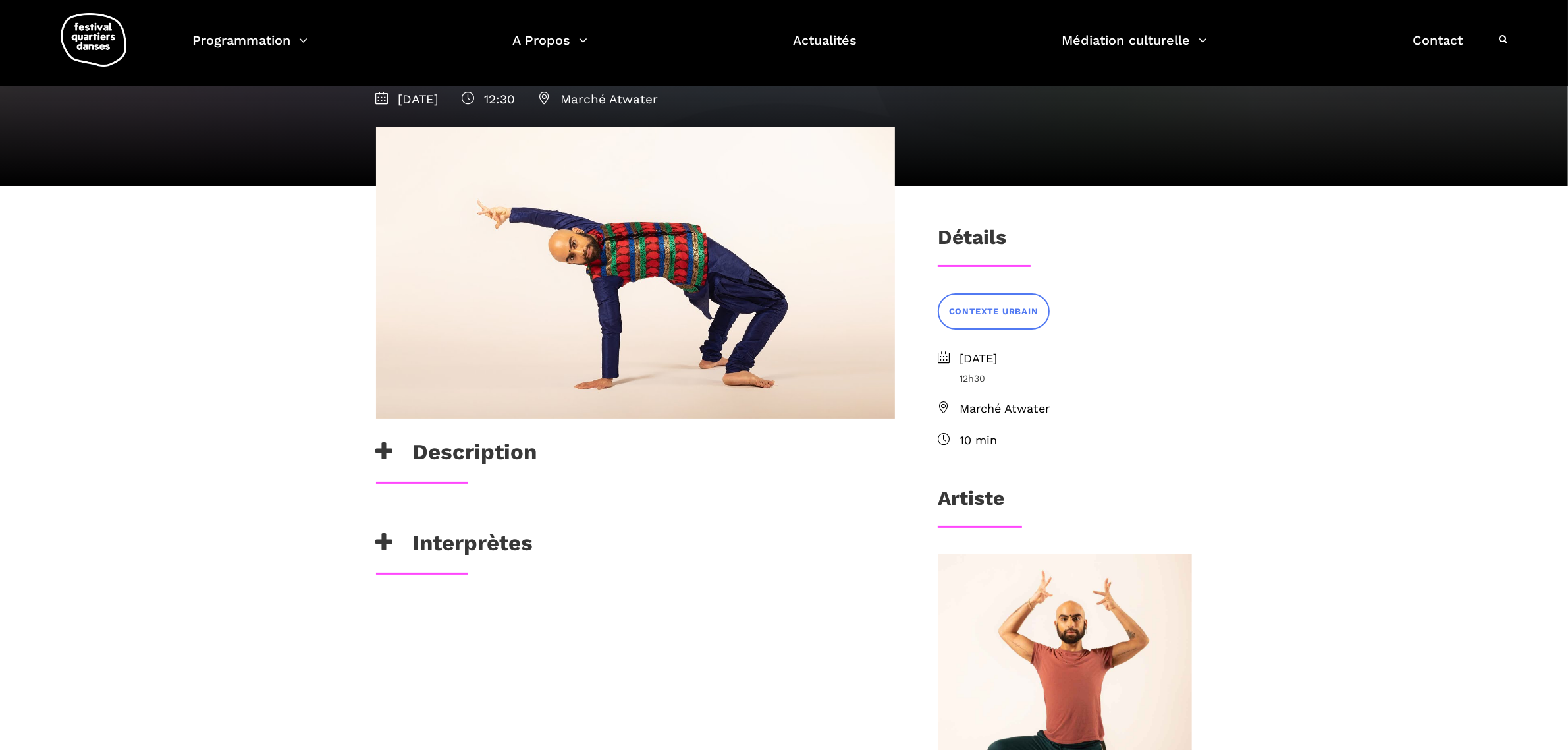
click at [420, 553] on h3 "Interprètes" at bounding box center [455, 546] width 158 height 33
click at [420, 454] on h3 "Description" at bounding box center [456, 455] width 162 height 33
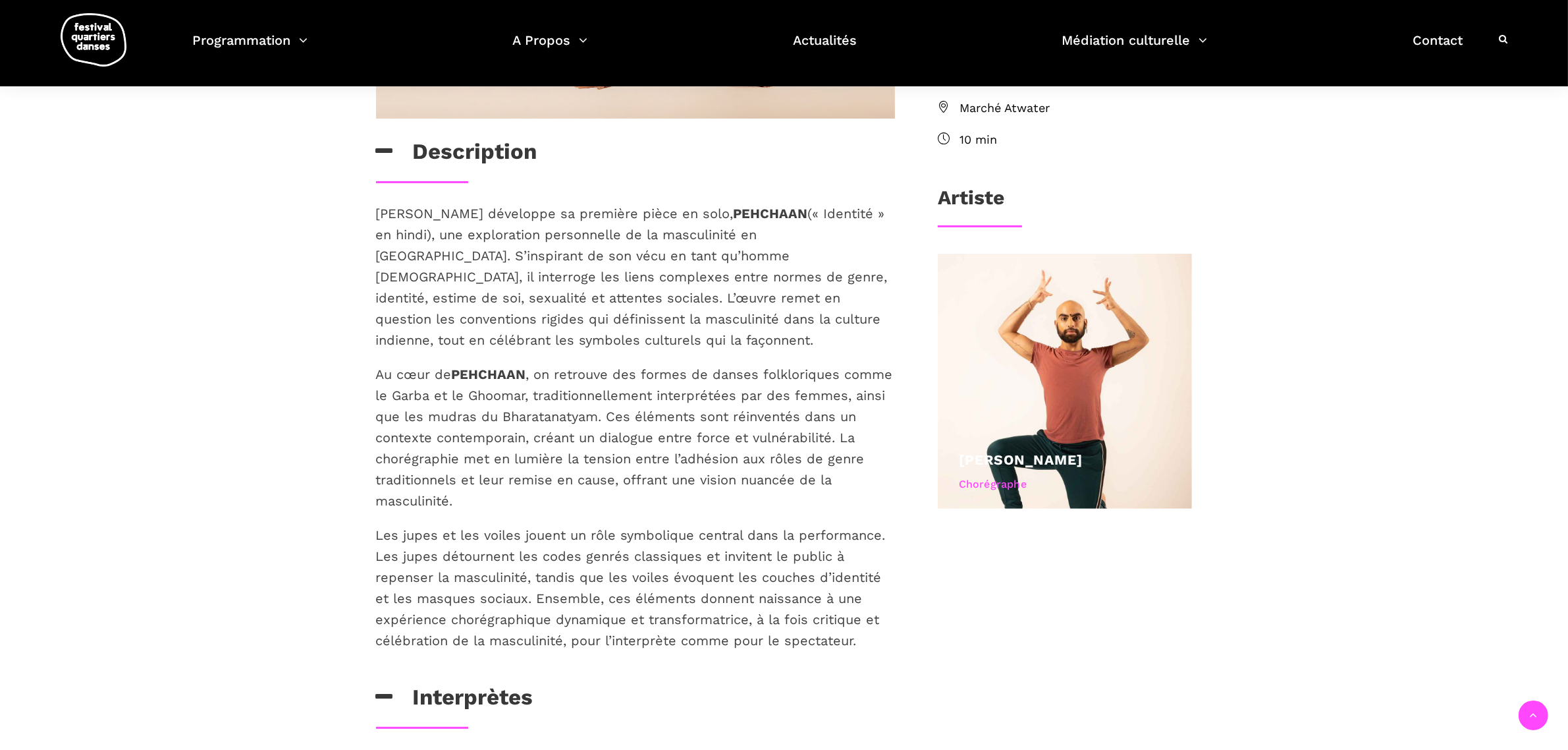
scroll to position [494, 0]
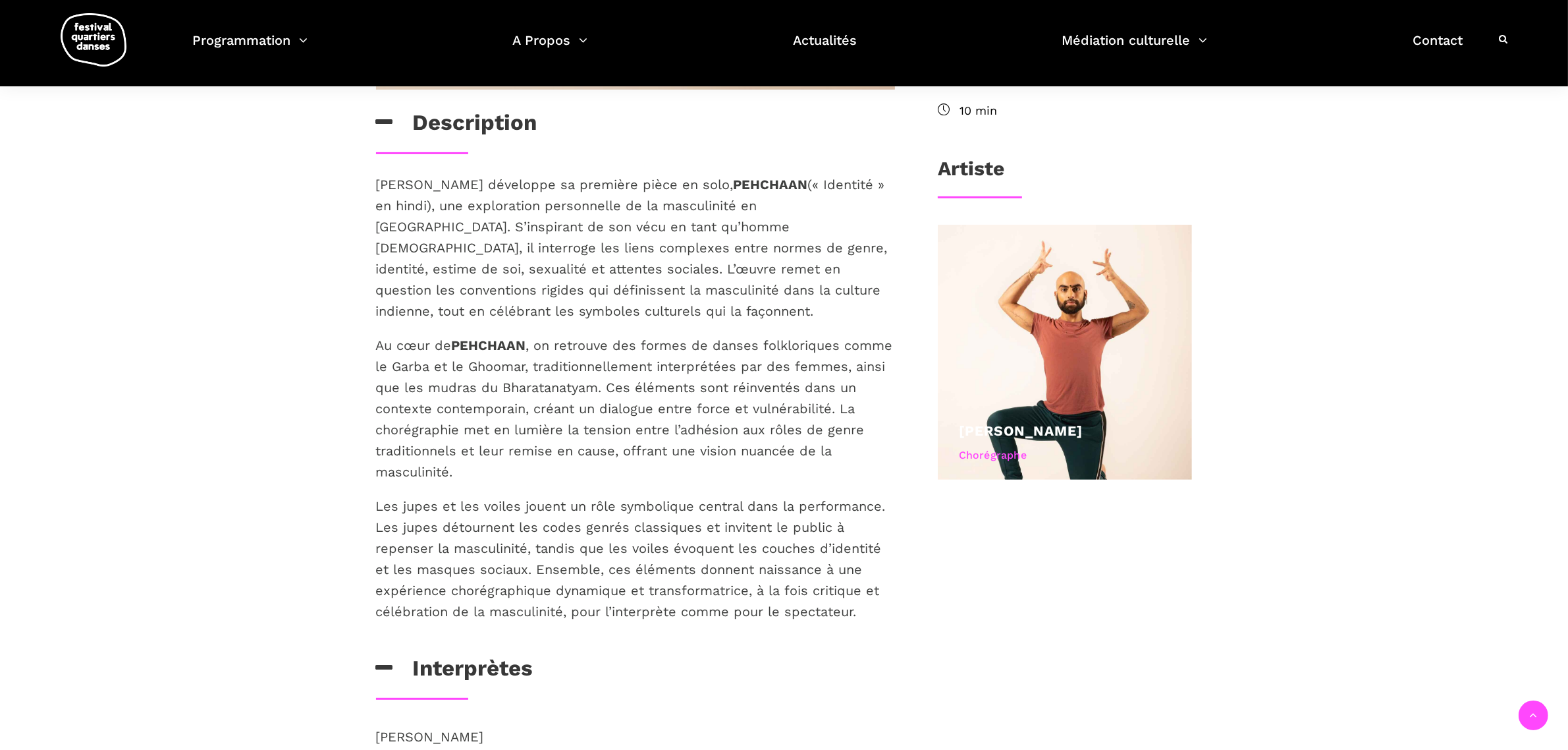
click at [823, 247] on p "Rameez Karim développe sa première pièce en solo, PEHCHAAN (« Identité » en hin…" at bounding box center [636, 248] width 519 height 148
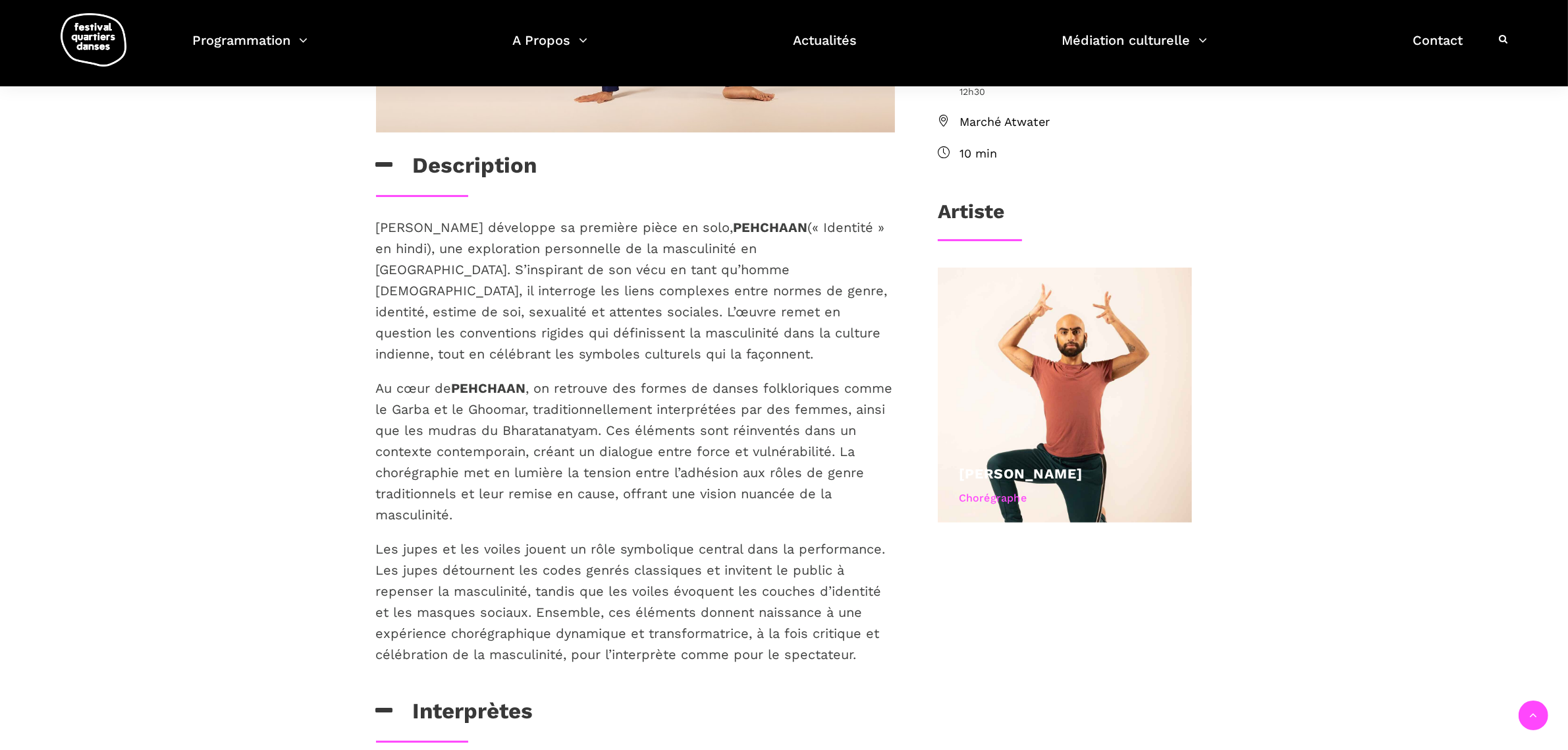
scroll to position [412, 0]
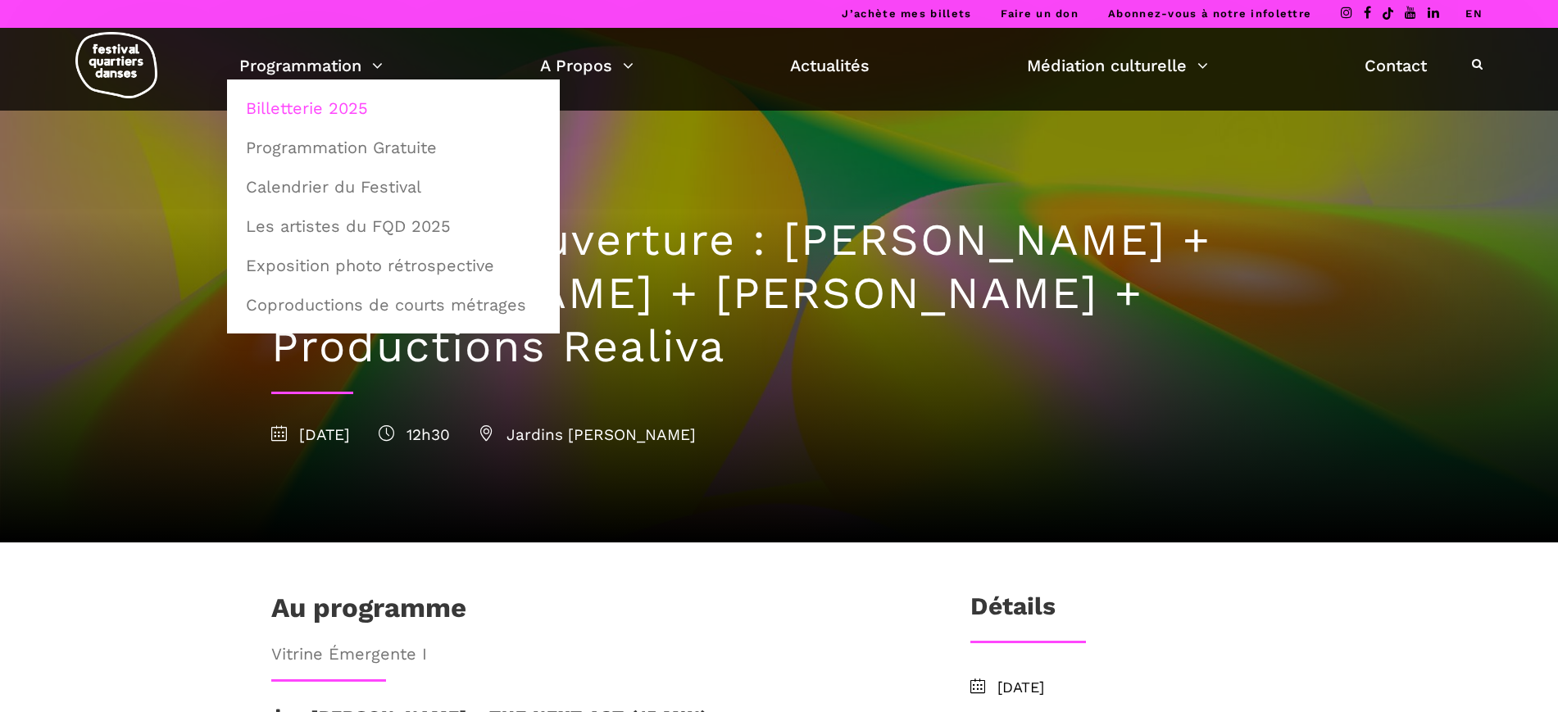
click at [310, 107] on link "Billetterie 2025" at bounding box center [393, 108] width 315 height 38
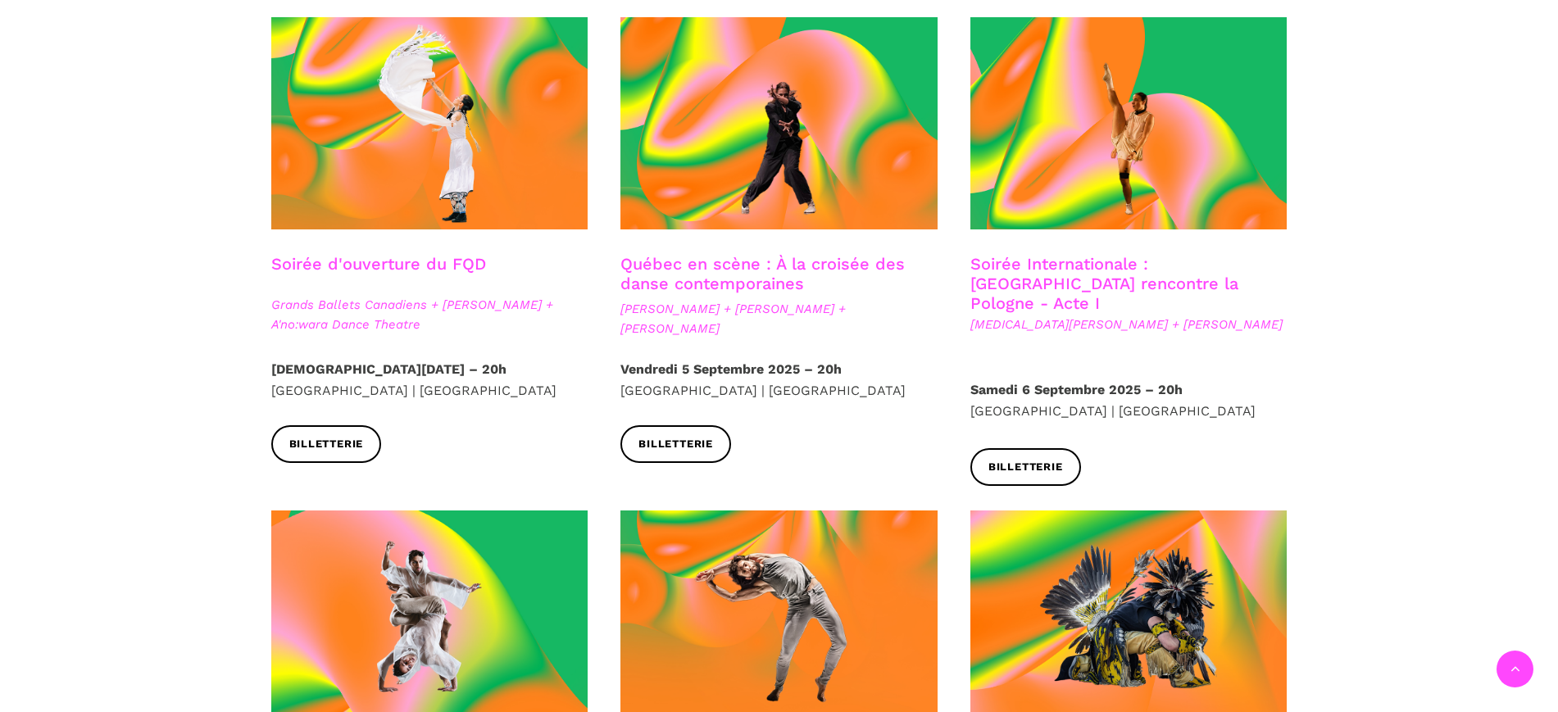
scroll to position [512, 0]
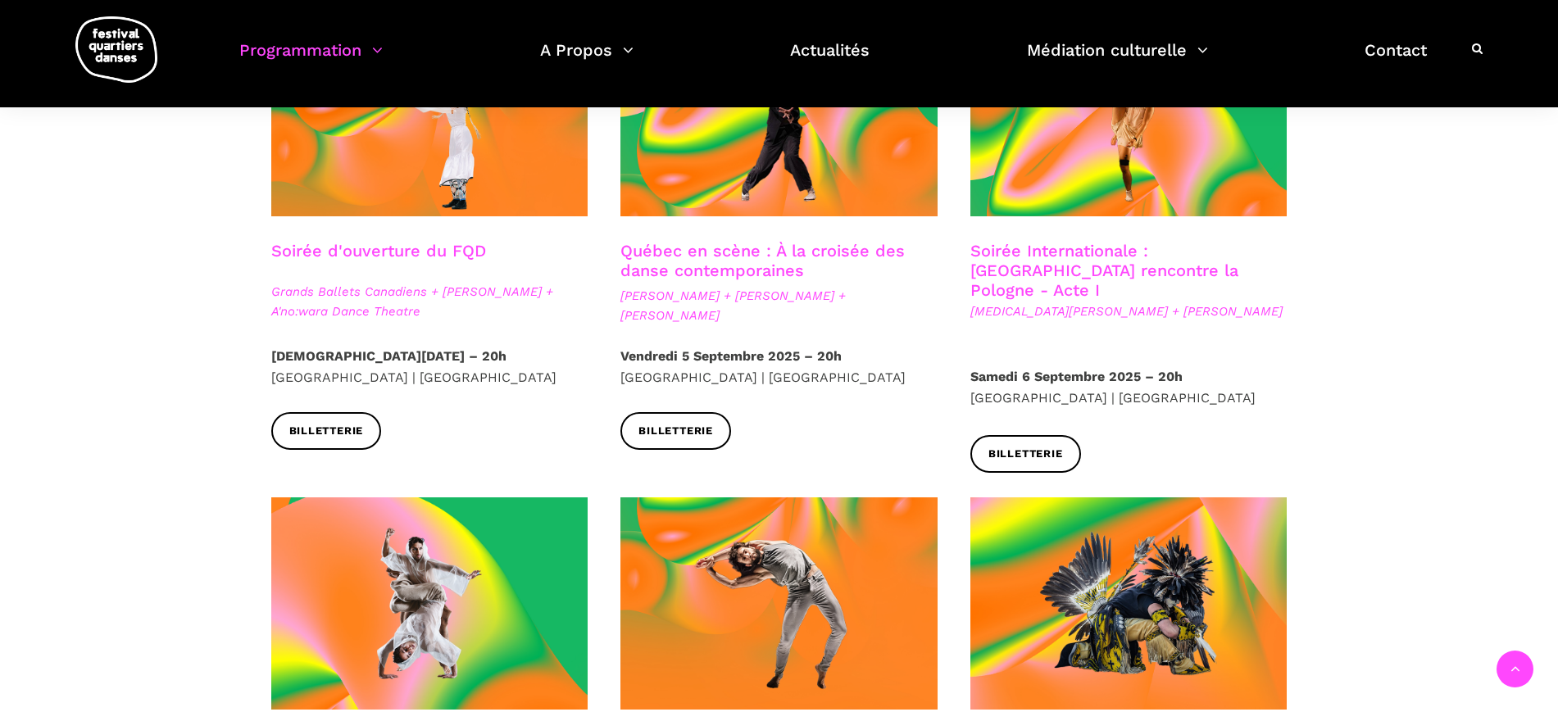
drag, startPoint x: 743, startPoint y: 319, endPoint x: 618, endPoint y: 299, distance: 126.9
click at [618, 299] on div "Québec en scène : À la croisée des danse contemporaines Ivanie Aubin-Malo + Zac…" at bounding box center [779, 293] width 350 height 105
copy span "Ivanie Aubin-Malo + Zachary Bastille + Pauline Berndsen Danse"
